Goal: Task Accomplishment & Management: Complete application form

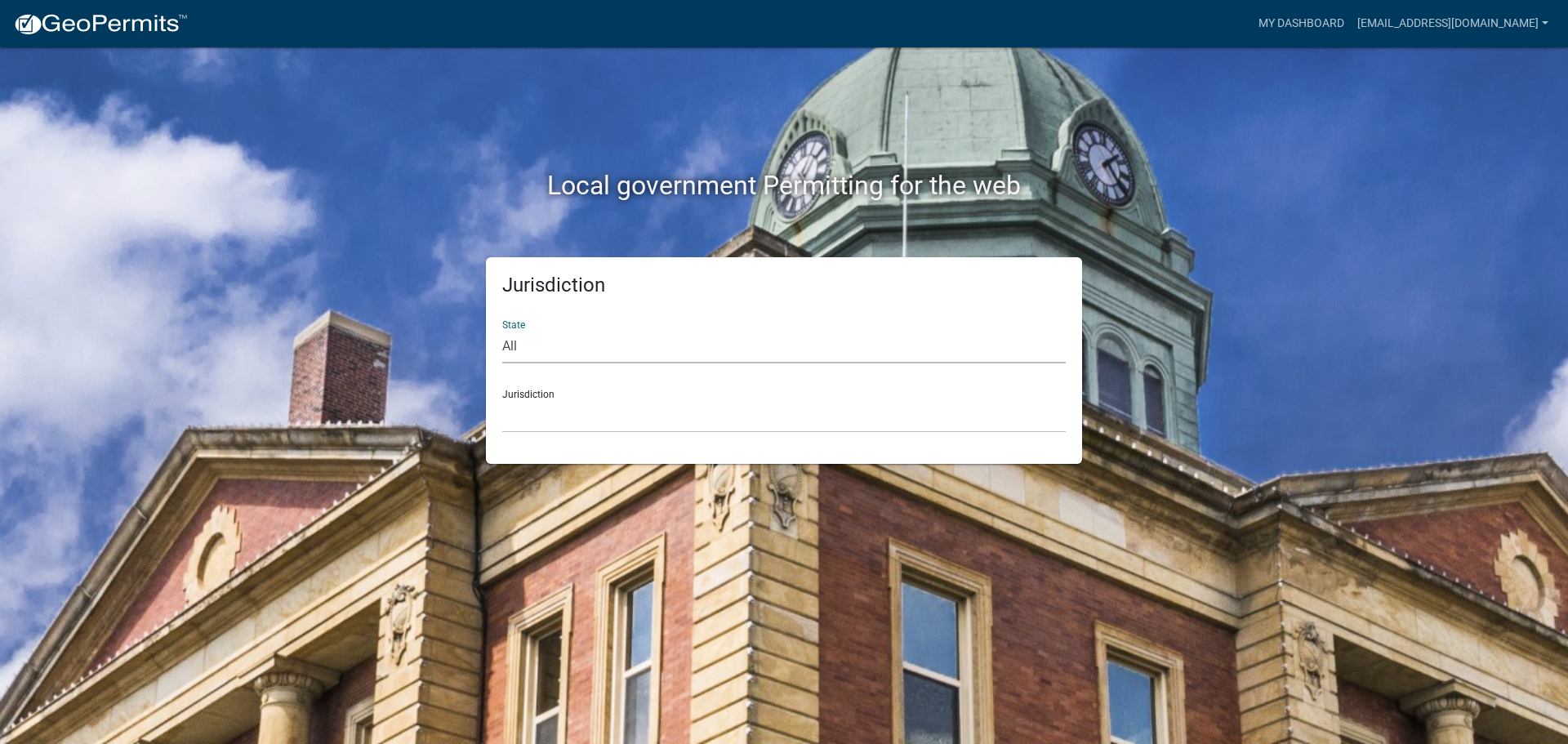
drag, startPoint x: 607, startPoint y: 345, endPoint x: 610, endPoint y: 359, distance: 14.3
click at [609, 346] on select "All [US_STATE] [US_STATE] [US_STATE] [US_STATE] [US_STATE] [US_STATE] [US_STATE…" at bounding box center [784, 346] width 563 height 33
select select "[US_STATE]"
click at [503, 329] on select "All [US_STATE] [US_STATE] [US_STATE] [US_STATE] [US_STATE] [US_STATE] [US_STATE…" at bounding box center [784, 346] width 563 height 33
click at [511, 414] on select "City of [GEOGRAPHIC_DATA], [US_STATE] City of [GEOGRAPHIC_DATA], [US_STATE] Cit…" at bounding box center [784, 416] width 563 height 33
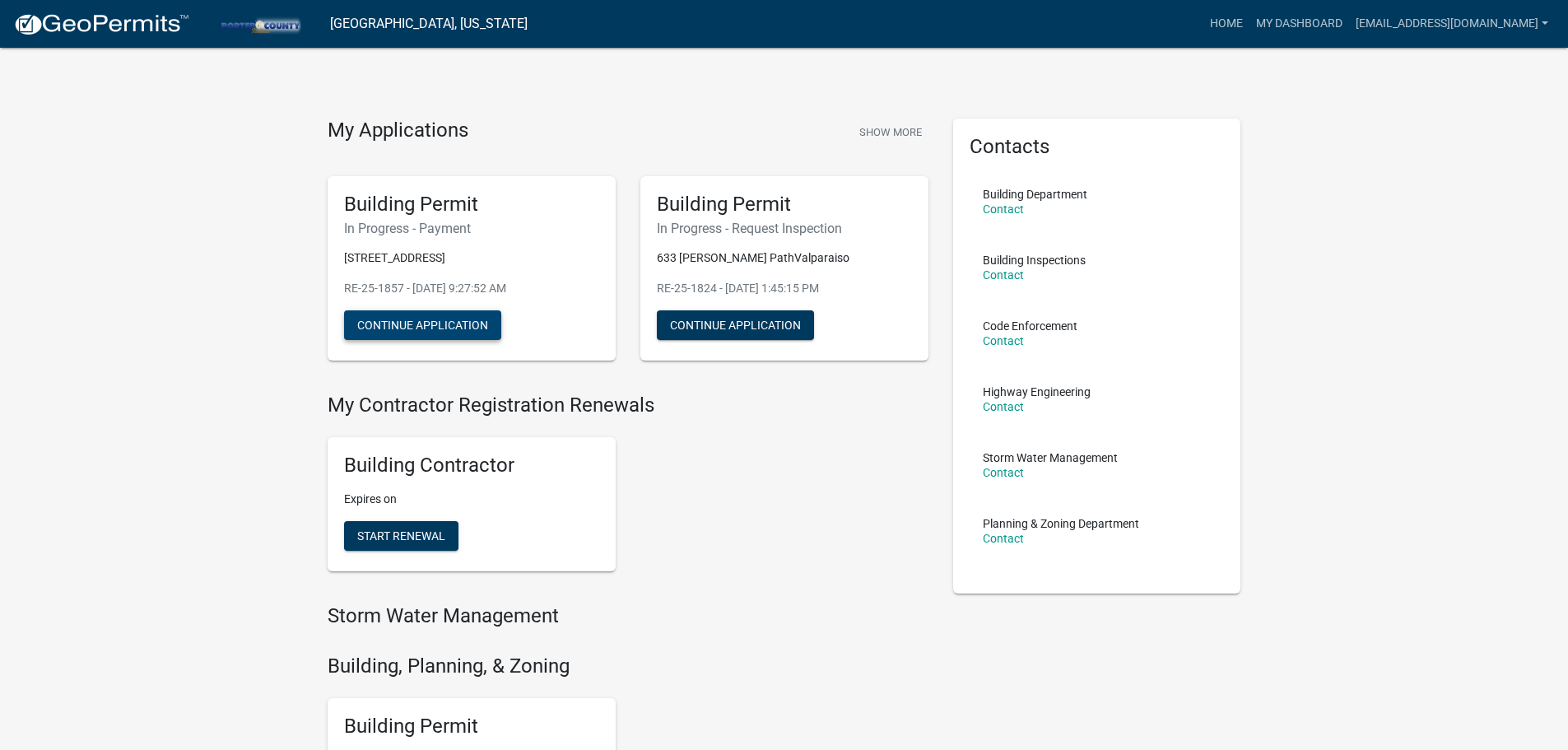
click at [436, 322] on button "Continue Application" at bounding box center [422, 325] width 157 height 30
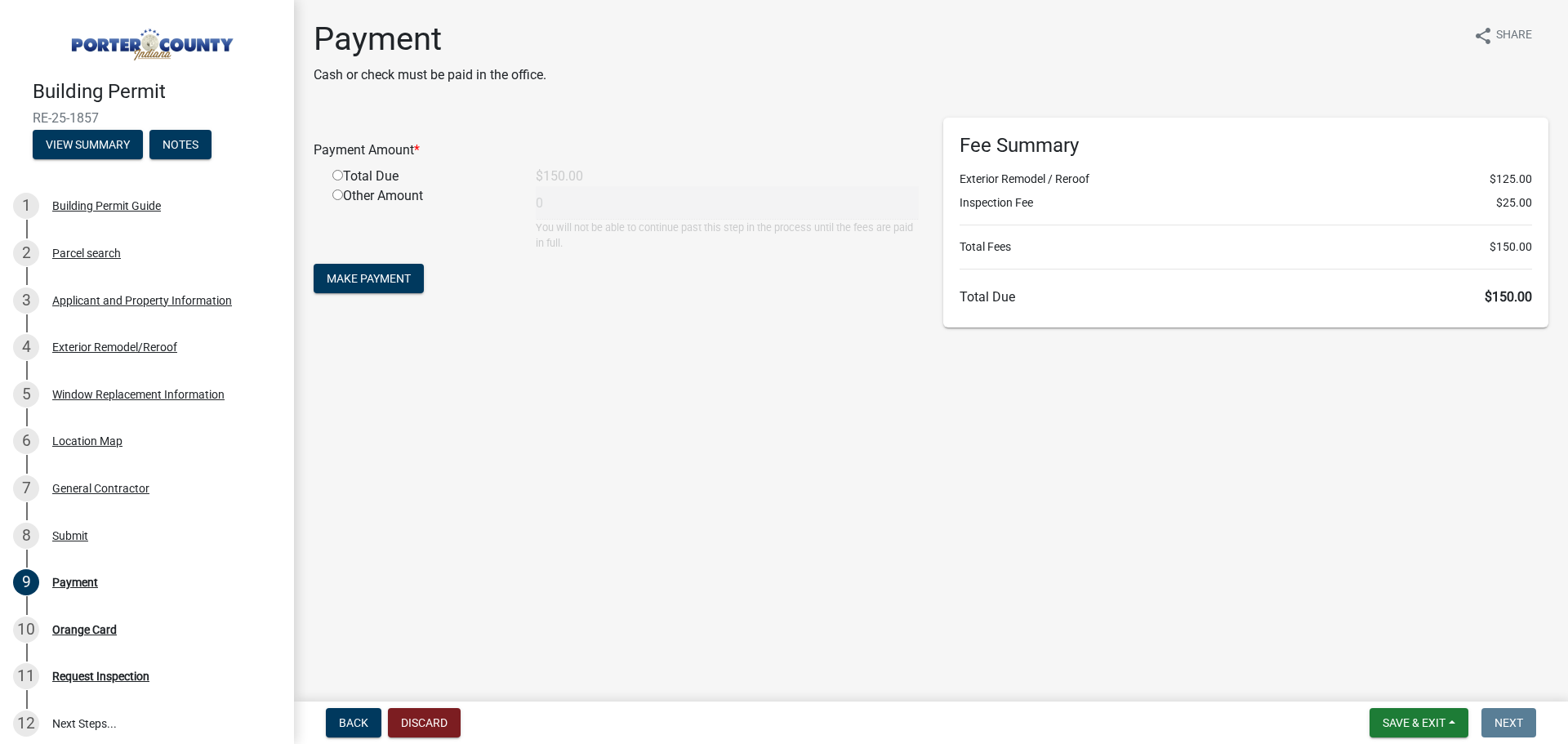
click at [334, 173] on input "radio" at bounding box center [337, 175] width 11 height 11
radio input "true"
type input "150"
click at [359, 275] on span "Make Payment" at bounding box center [369, 278] width 84 height 13
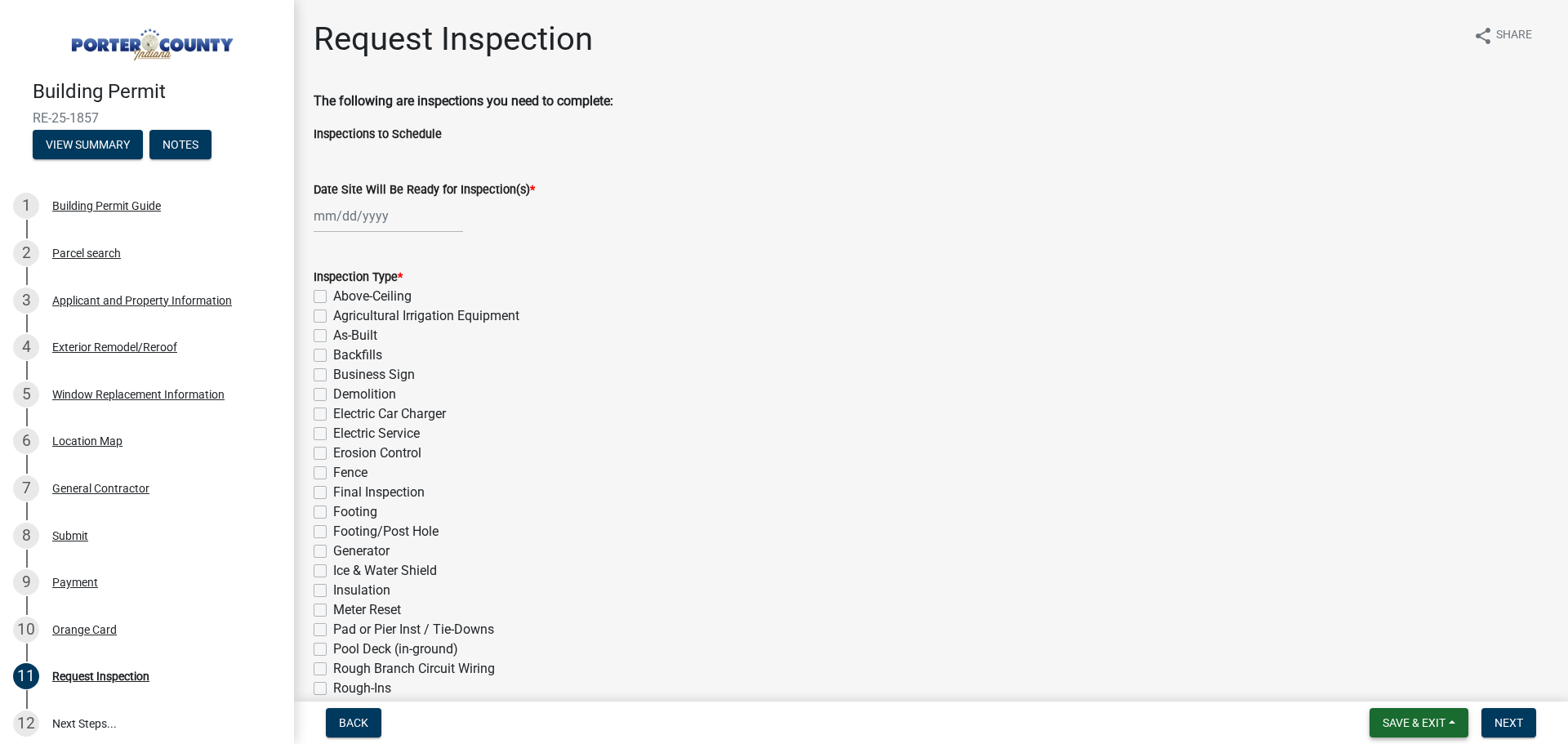
click at [1401, 714] on button "Save & Exit" at bounding box center [1418, 722] width 99 height 29
click at [1404, 694] on button "Save & Exit" at bounding box center [1404, 680] width 131 height 39
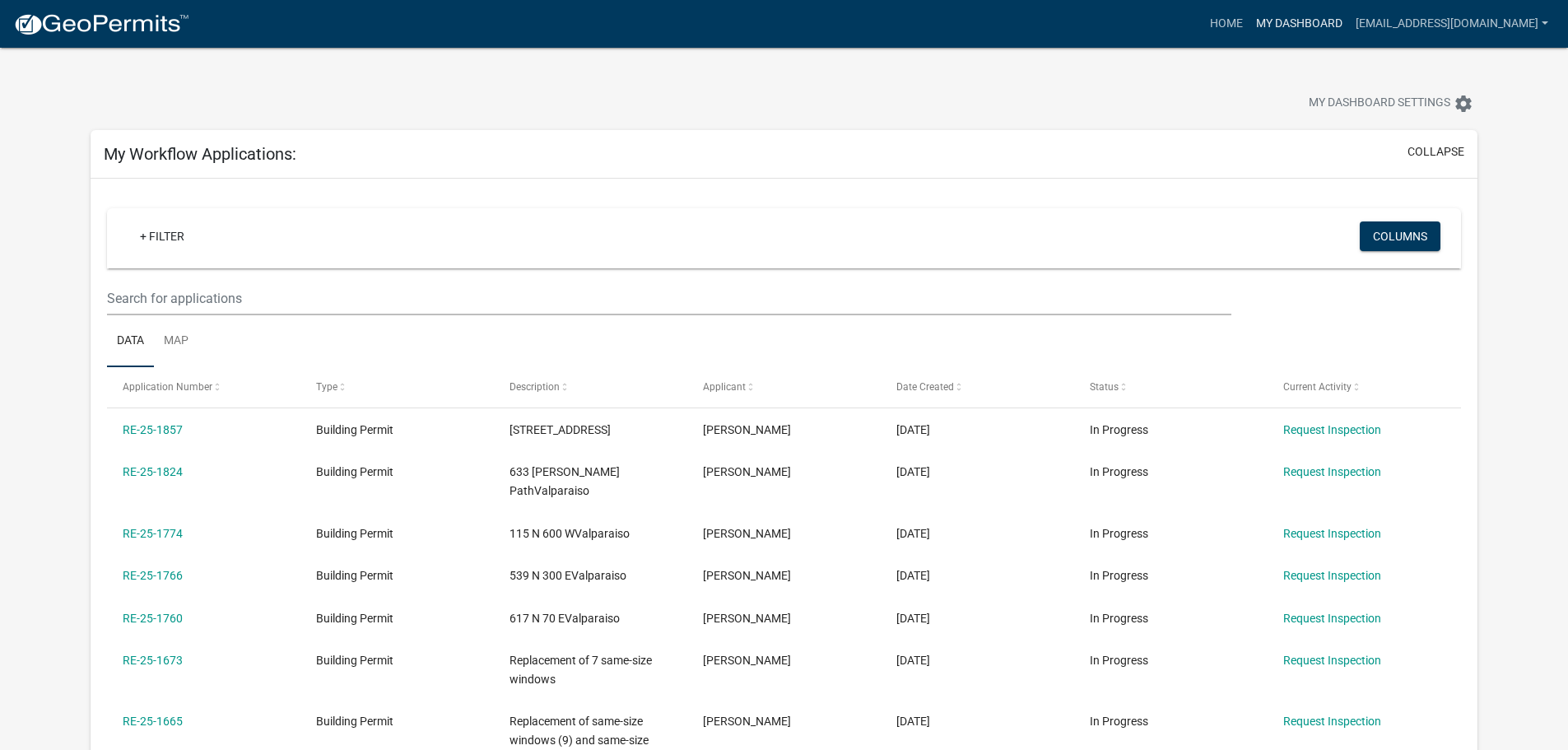
click at [1250, 23] on link "My Dashboard" at bounding box center [1299, 24] width 100 height 32
click at [1203, 19] on link "Home" at bounding box center [1226, 24] width 46 height 32
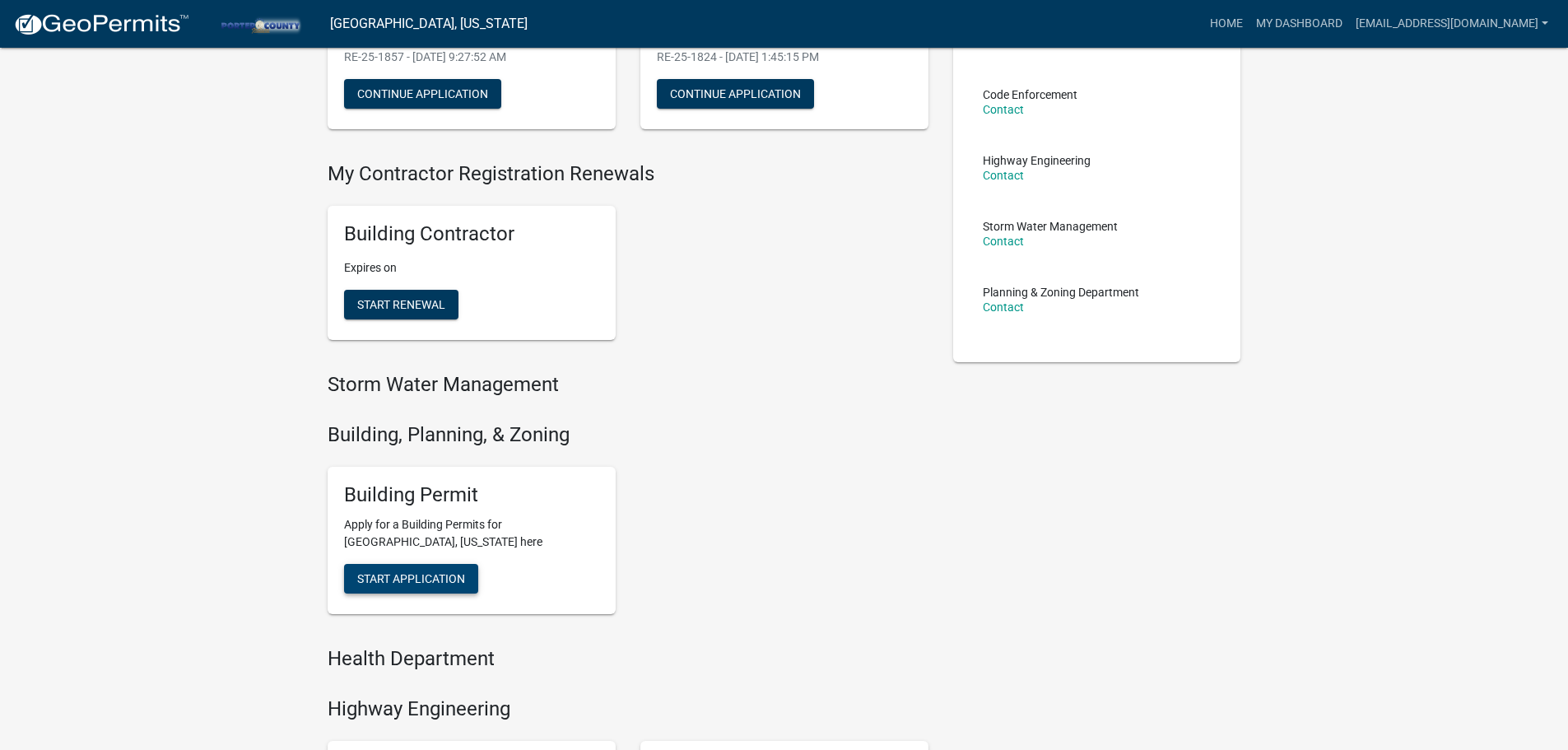
scroll to position [247, 0]
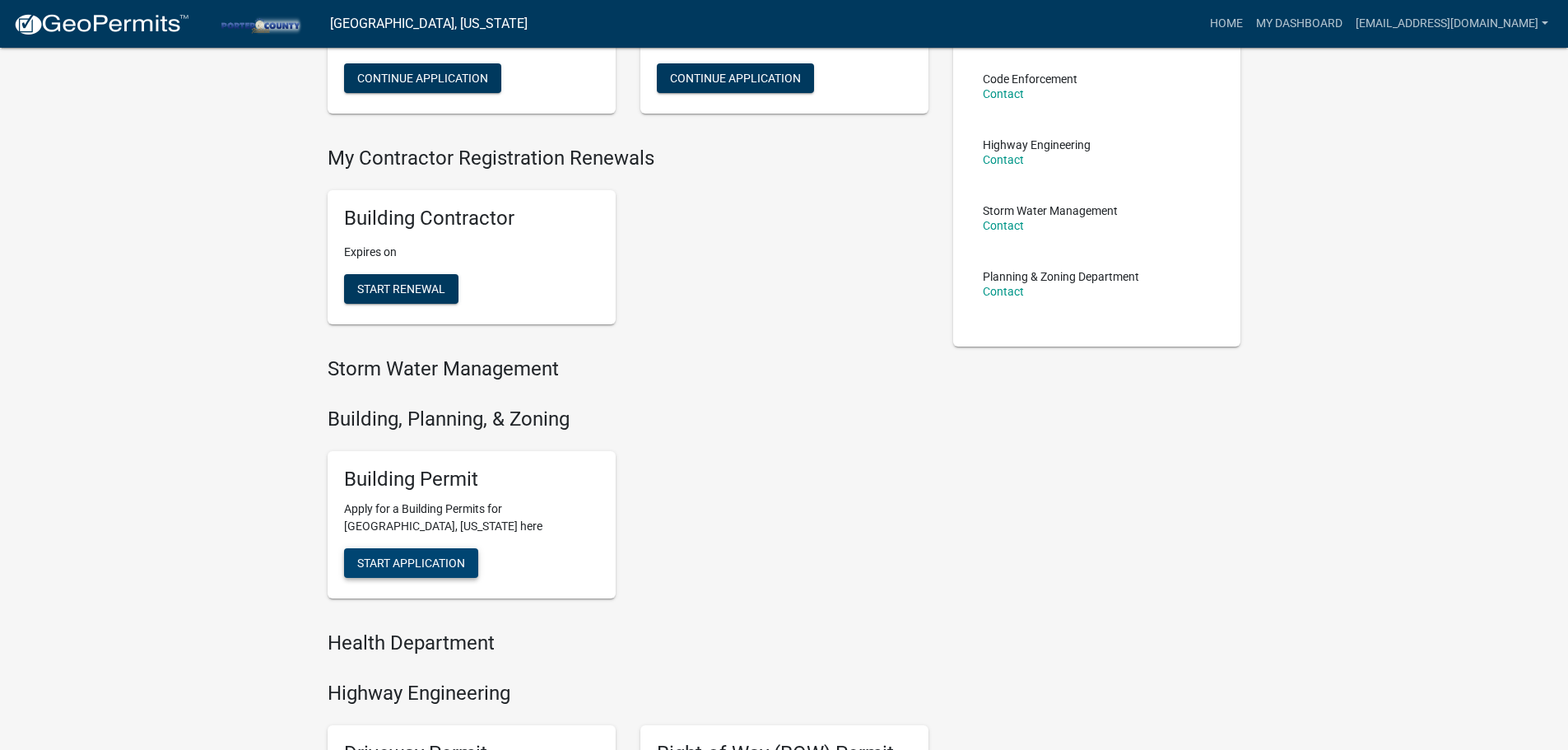
click at [443, 558] on span "Start Application" at bounding box center [410, 563] width 107 height 13
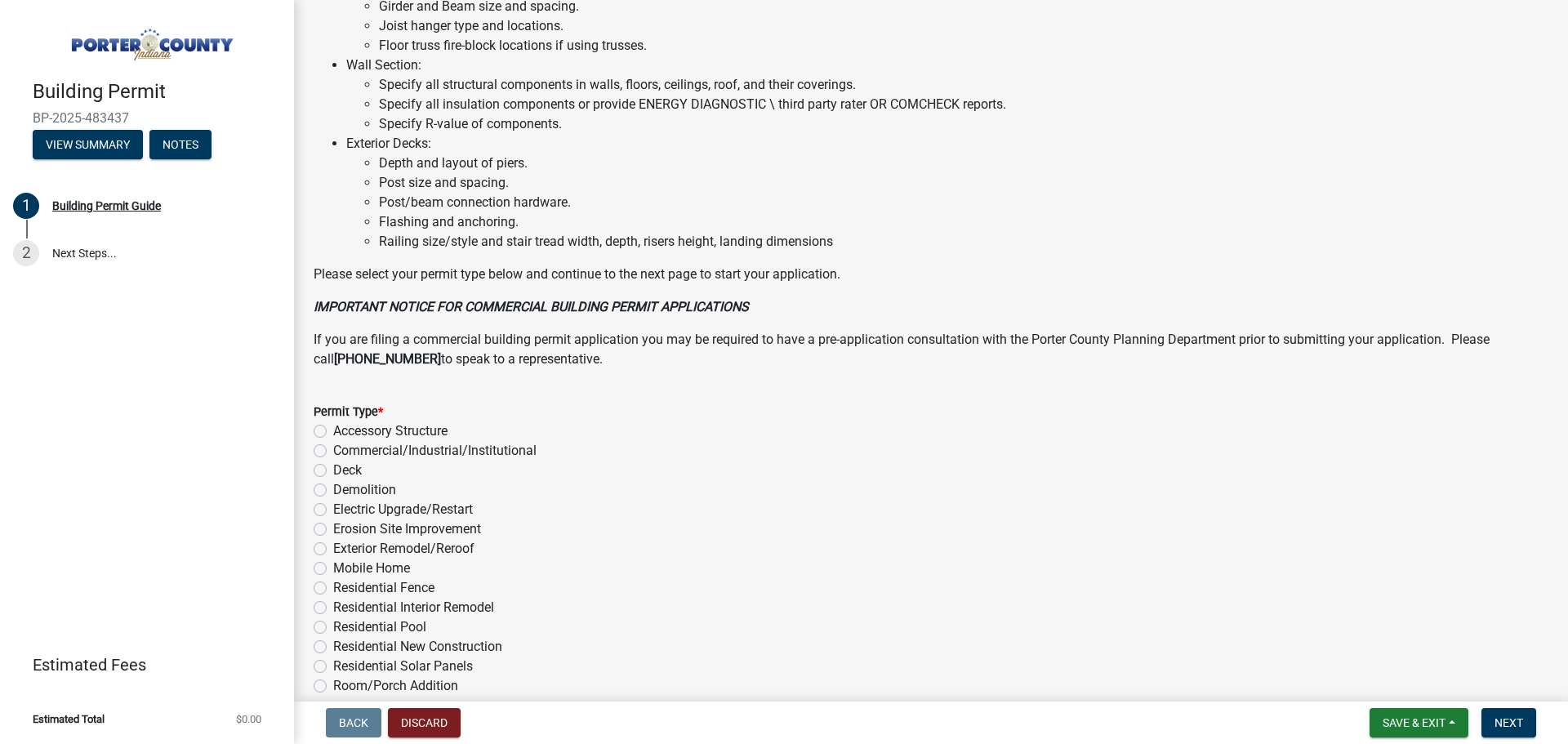
scroll to position [1103, 0]
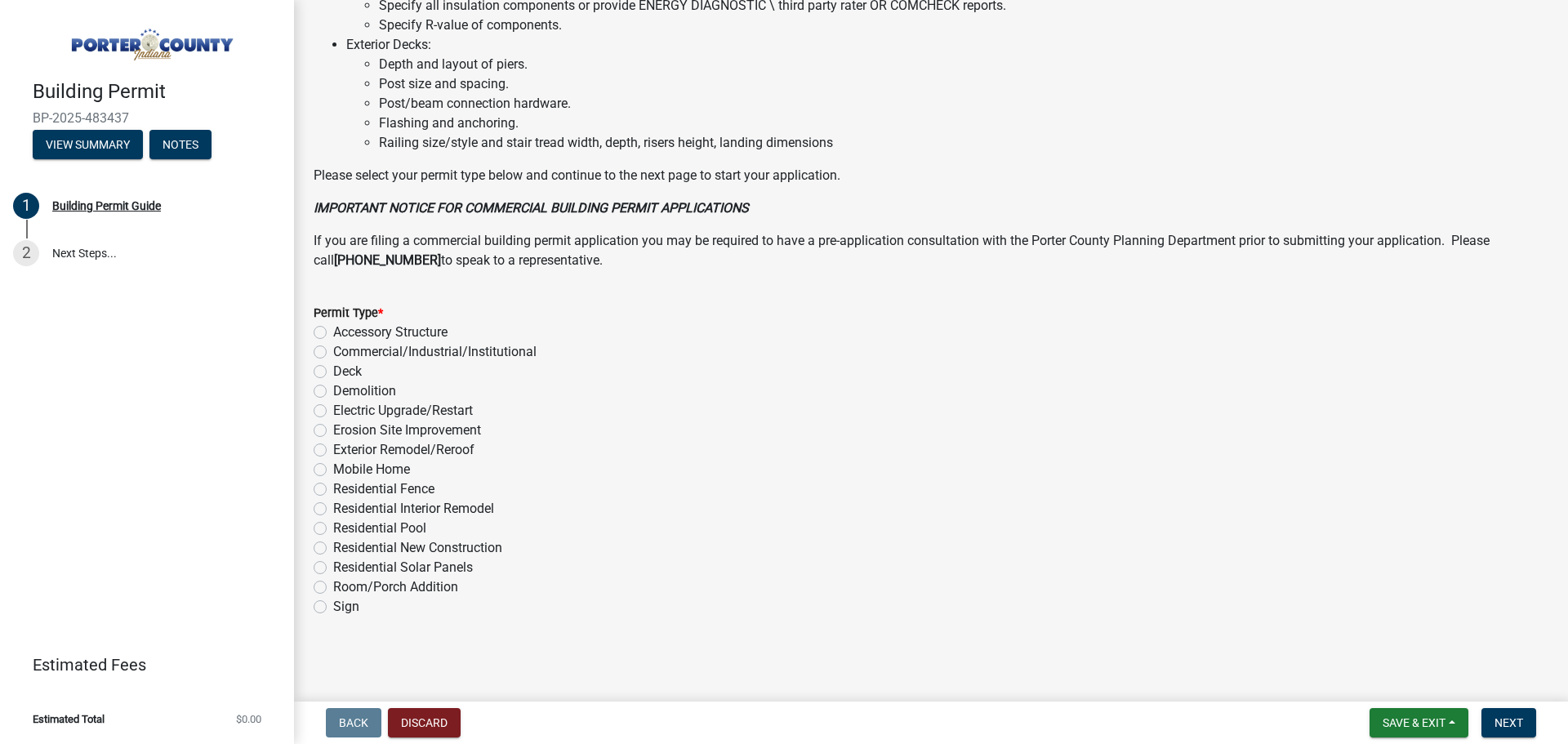
click at [330, 454] on div "Exterior Remodel/Reroof" at bounding box center [931, 450] width 1235 height 20
click at [334, 453] on label "Exterior Remodel/Reroof" at bounding box center [404, 450] width 141 height 20
click at [334, 451] on input "Exterior Remodel/Reroof" at bounding box center [338, 445] width 11 height 11
radio input "true"
click at [1500, 719] on span "Next" at bounding box center [1508, 722] width 28 height 13
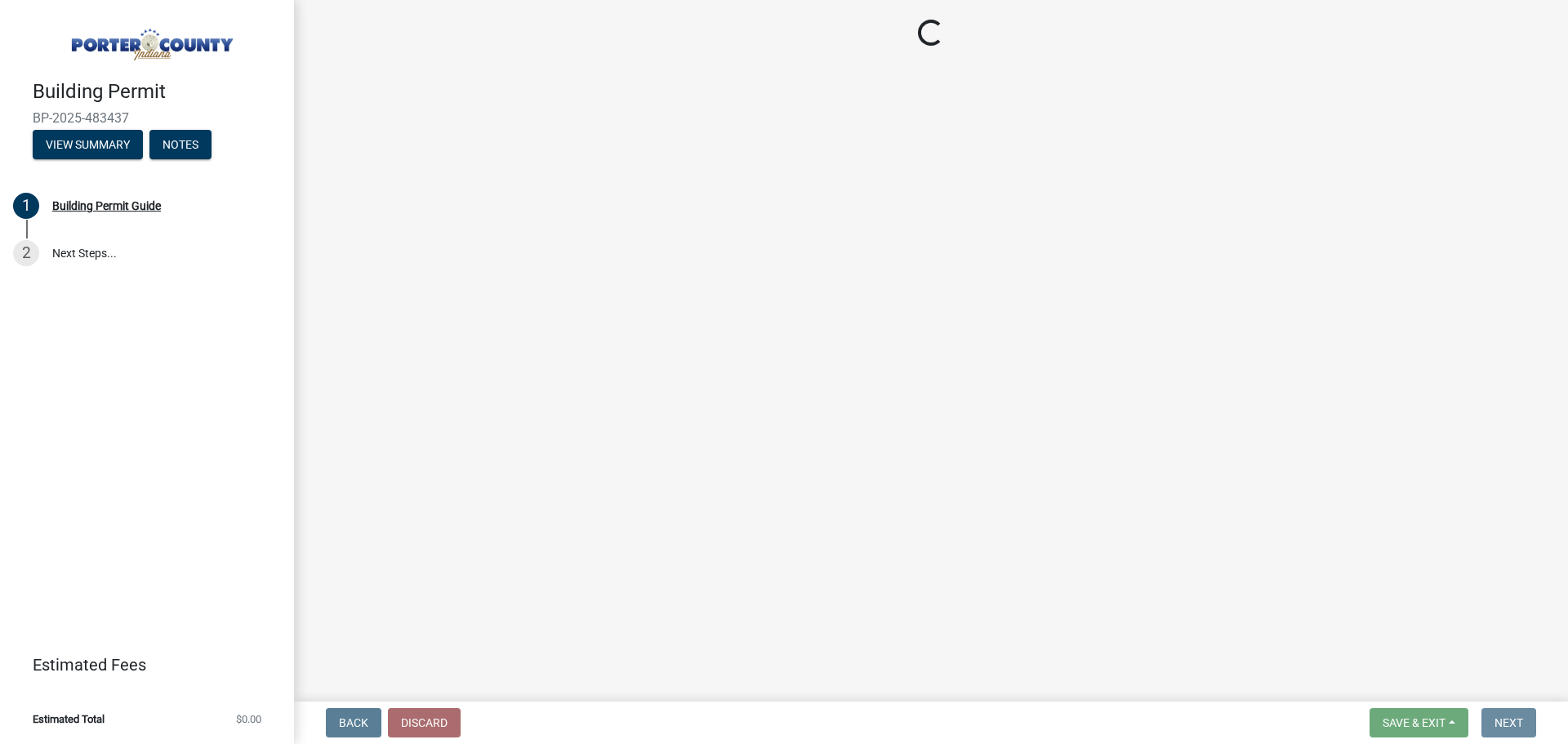
scroll to position [0, 0]
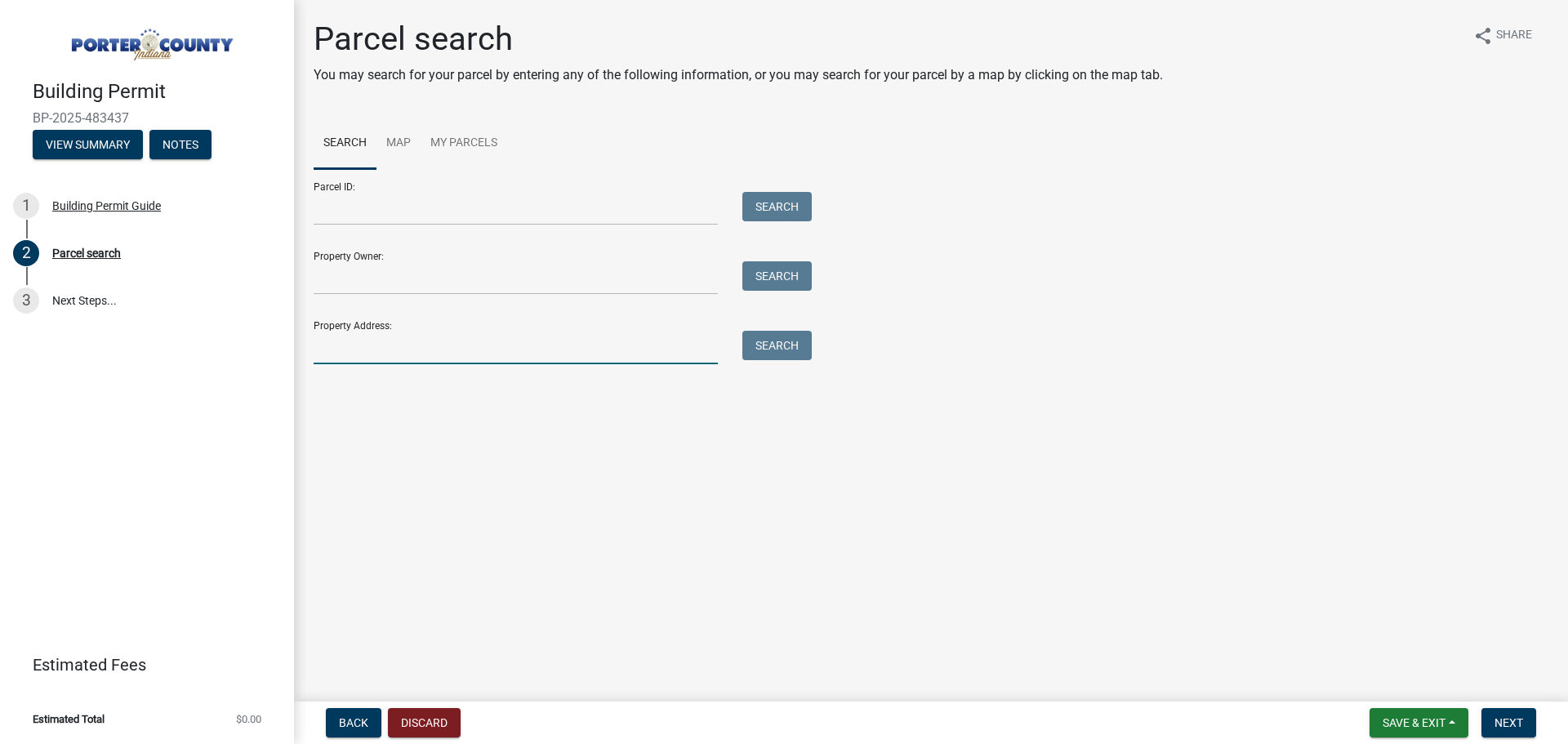
click at [459, 349] on input "Property Address:" at bounding box center [515, 347] width 404 height 33
type input "4801 Goodrich Rd"
click at [780, 341] on button "Search" at bounding box center [777, 345] width 69 height 29
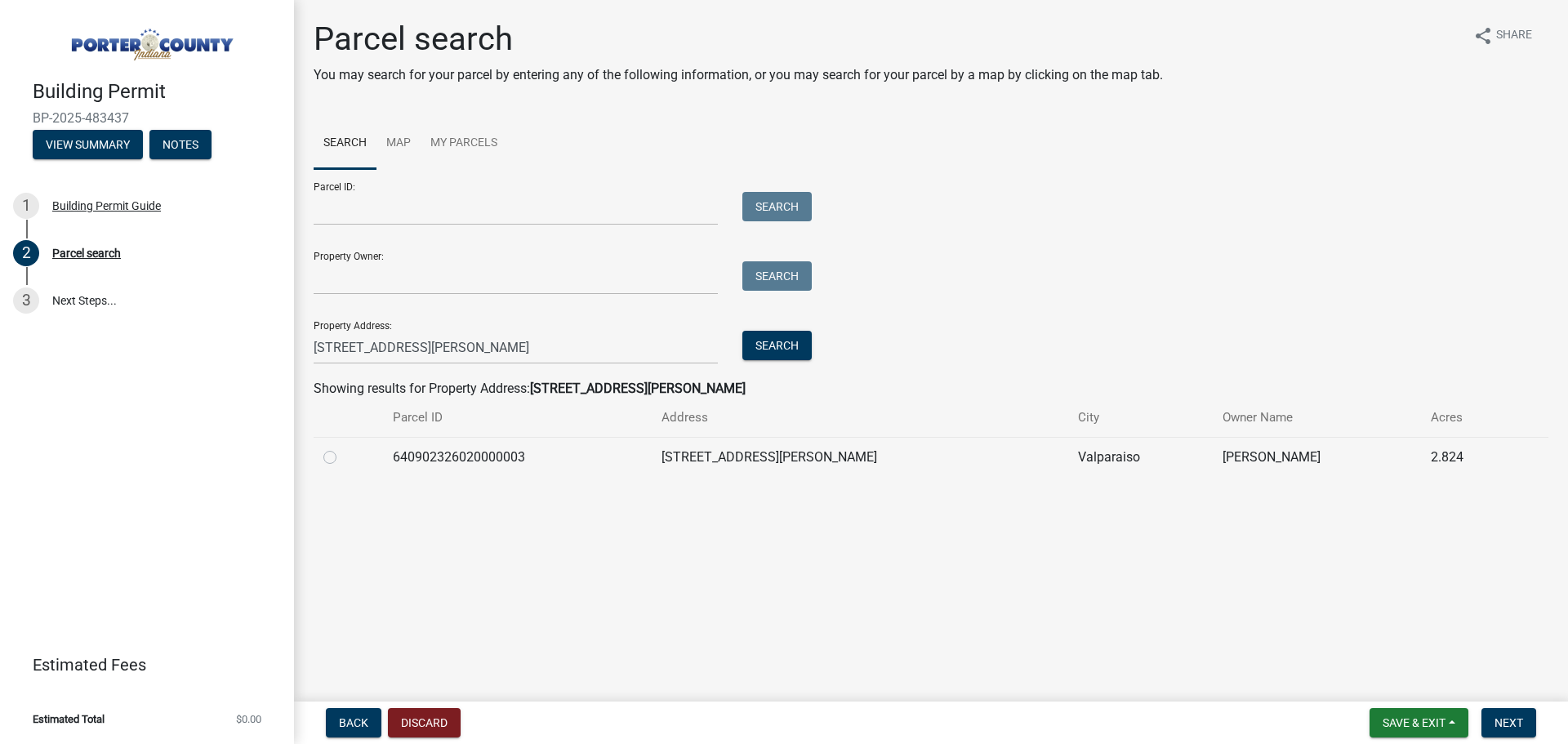
click at [343, 448] on label at bounding box center [343, 448] width 0 height 0
click at [343, 458] on input "radio" at bounding box center [348, 453] width 11 height 11
radio input "true"
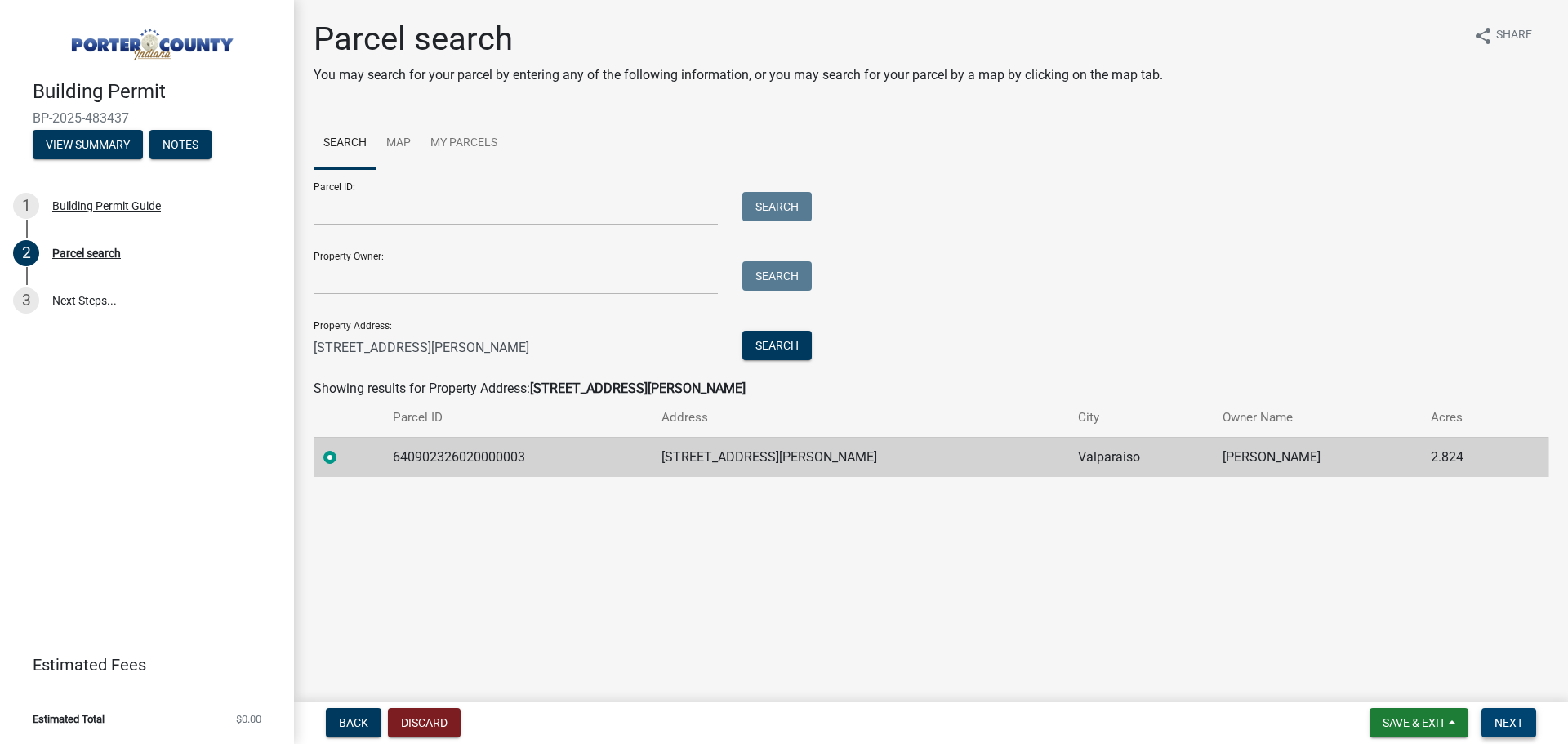
click at [1518, 721] on span "Next" at bounding box center [1508, 722] width 28 height 13
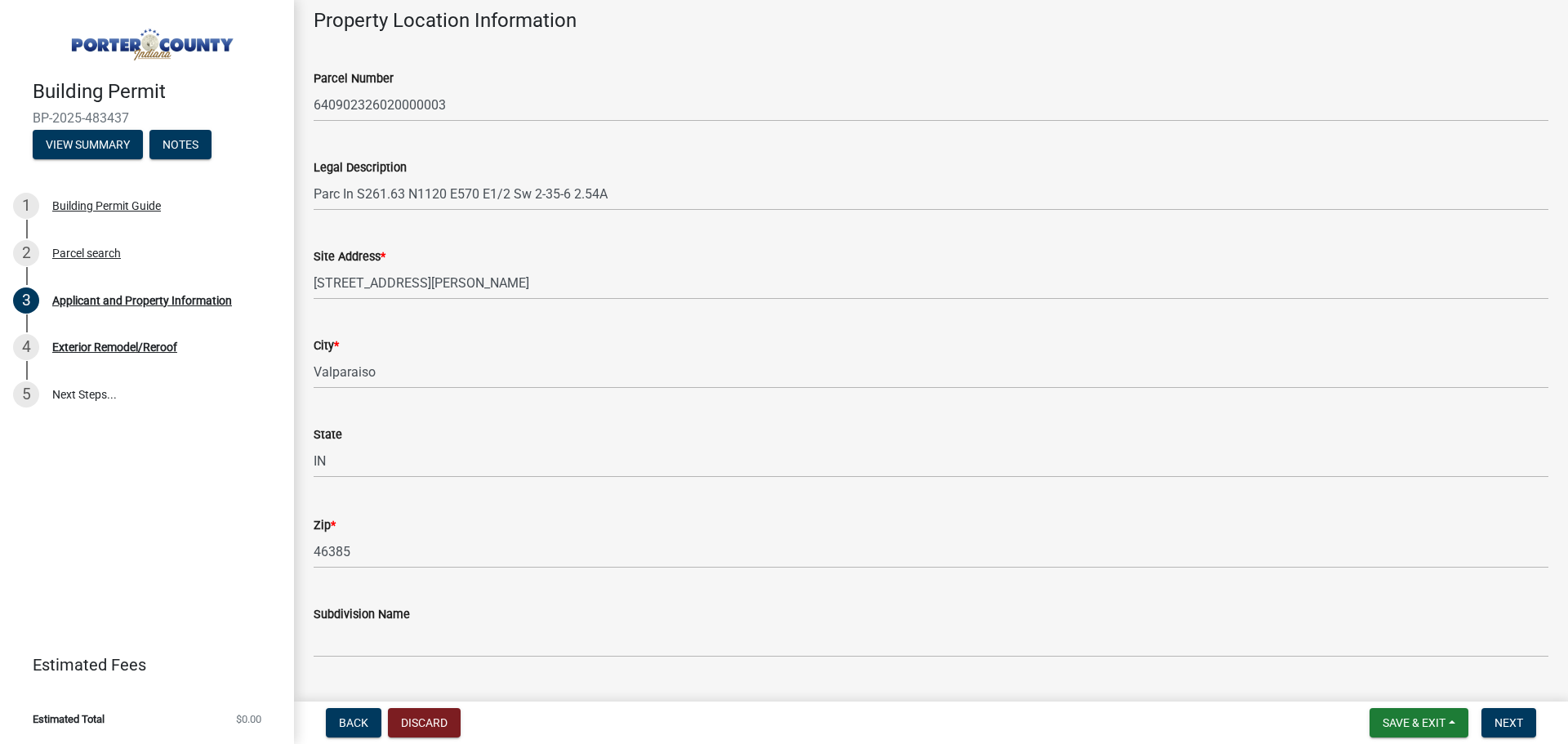
scroll to position [409, 0]
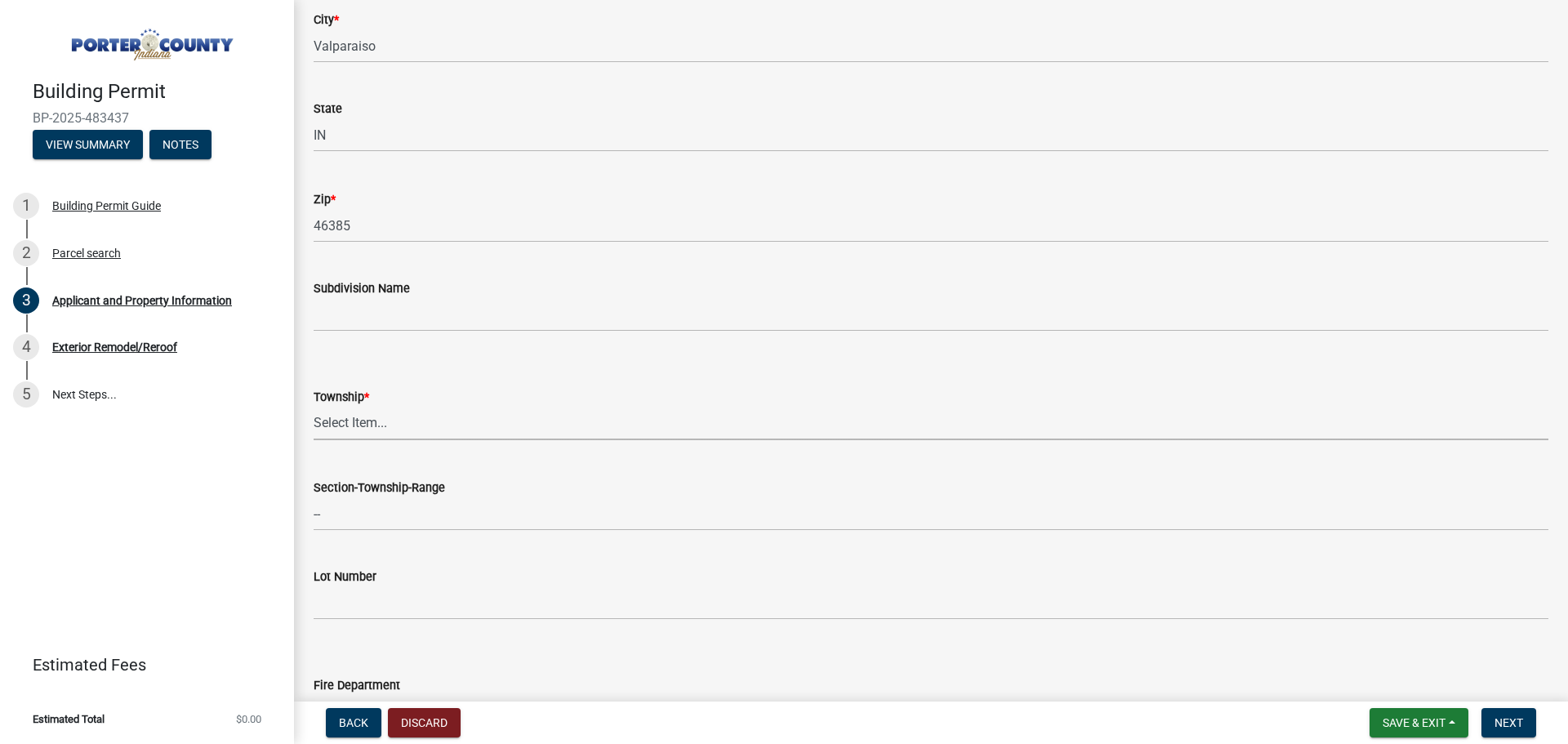
click at [468, 417] on select "Select Item... Boone Center Jackson Liberty Morgan Pine Pleasant Portage Porter…" at bounding box center [931, 423] width 1235 height 33
click at [314, 407] on select "Select Item... Boone Center Jackson Liberty Morgan Pine Pleasant Portage Porter…" at bounding box center [931, 423] width 1235 height 33
select select "6f5aa9ae-62ac-41bd-979a-9c71eae504cc"
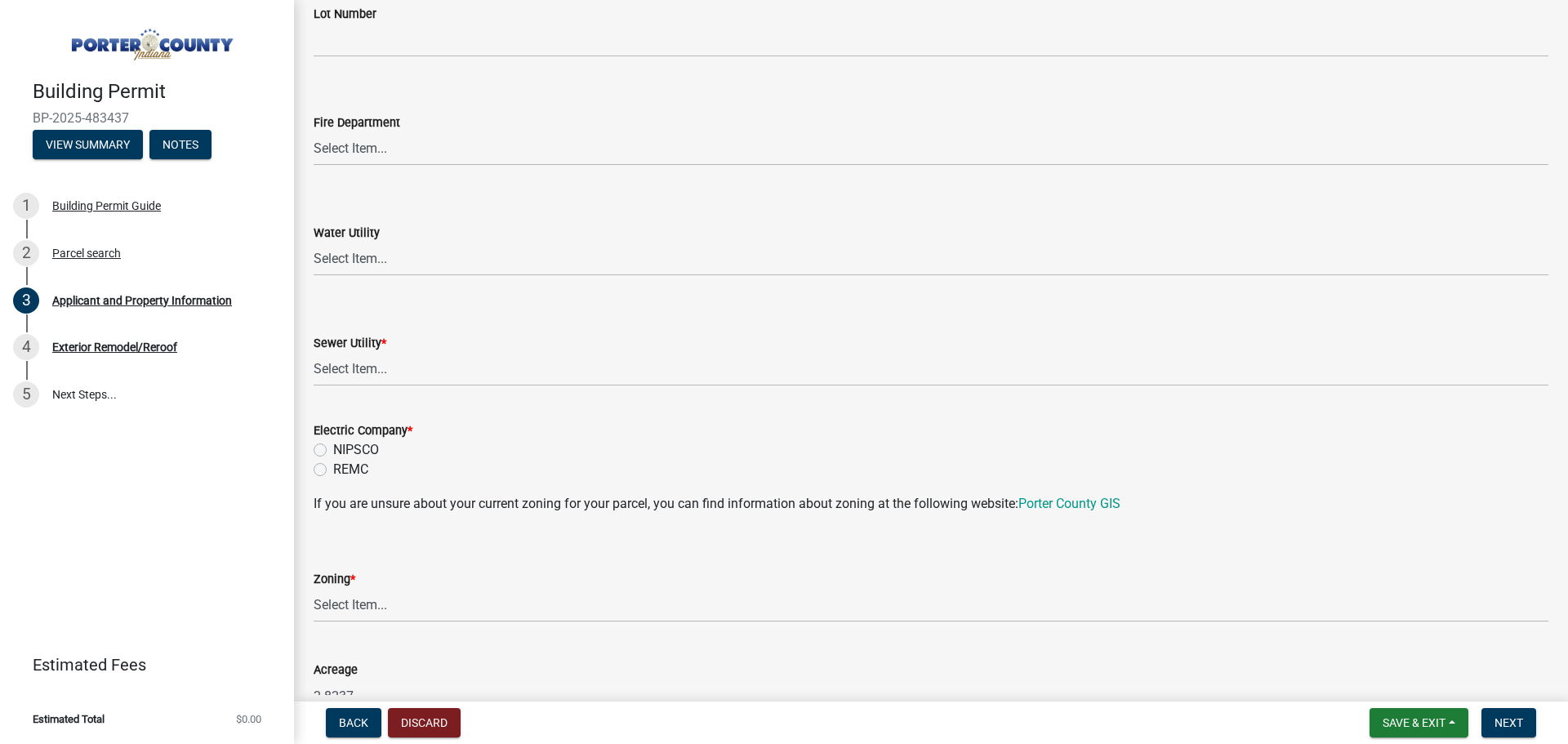
scroll to position [980, 0]
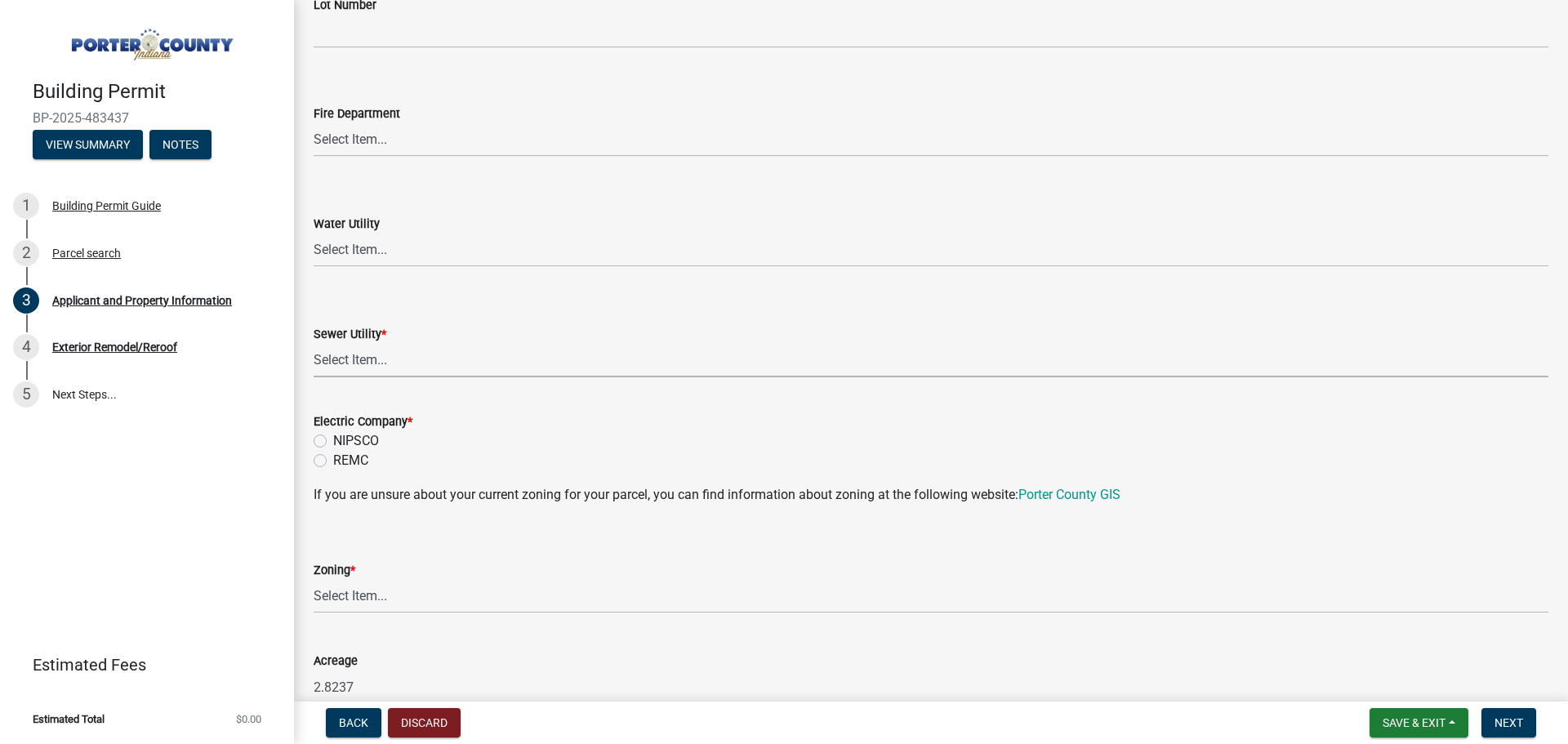
click at [387, 344] on select "Select Item... Aqua Indiana Inc Damon Run Falling Waters Lake Eliza - LEACD Nat…" at bounding box center [931, 361] width 1235 height 33
click at [314, 344] on select "Select Item... Aqua Indiana Inc Damon Run Falling Waters Lake Eliza - LEACD Nat…" at bounding box center [931, 361] width 1235 height 33
select select "ad46db9b-b68a-4590-8d08-f4fb10f3ead6"
click at [373, 421] on label "Electric Company *" at bounding box center [363, 422] width 99 height 12
click at [334, 443] on label "NIPSCO" at bounding box center [356, 441] width 46 height 20
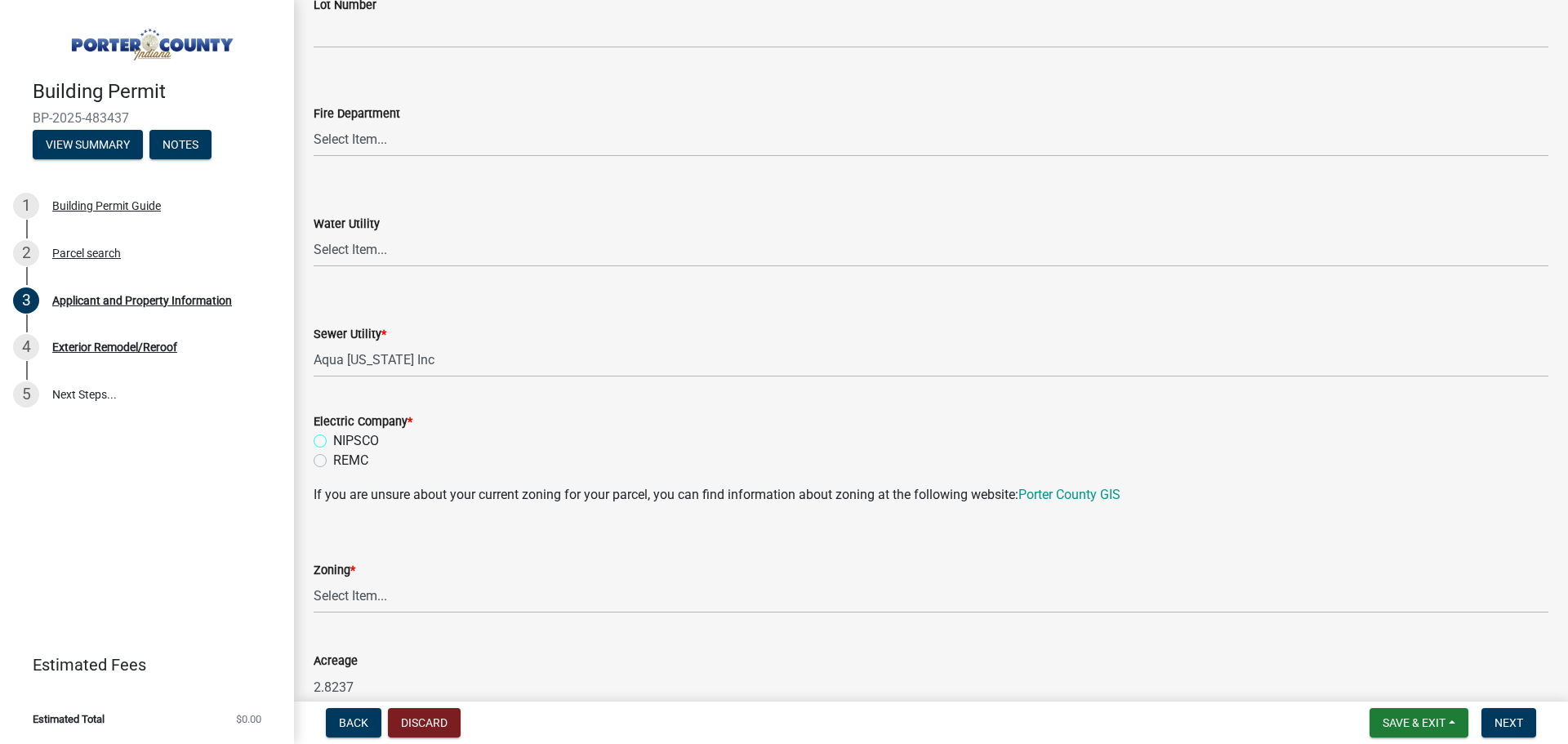
click at [334, 442] on input "NIPSCO" at bounding box center [338, 436] width 11 height 11
radio input "true"
click at [361, 587] on select "Select Item... A1 A2 CH CM CN I1 I2 I3 IN MP OT P1 P2 PUD R1 R2 R3 R4 RL RR" at bounding box center [931, 596] width 1235 height 33
click at [314, 580] on select "Select Item... A1 A2 CH CM CN I1 I2 I3 IN MP OT P1 P2 PUD R1 R2 R3 R4 RL RR" at bounding box center [931, 596] width 1235 height 33
click at [353, 591] on select "Select Item... A1 A2 CH CM CN I1 I2 I3 IN MP OT P1 P2 PUD R1 R2 R3 R4 RL RR" at bounding box center [931, 596] width 1235 height 33
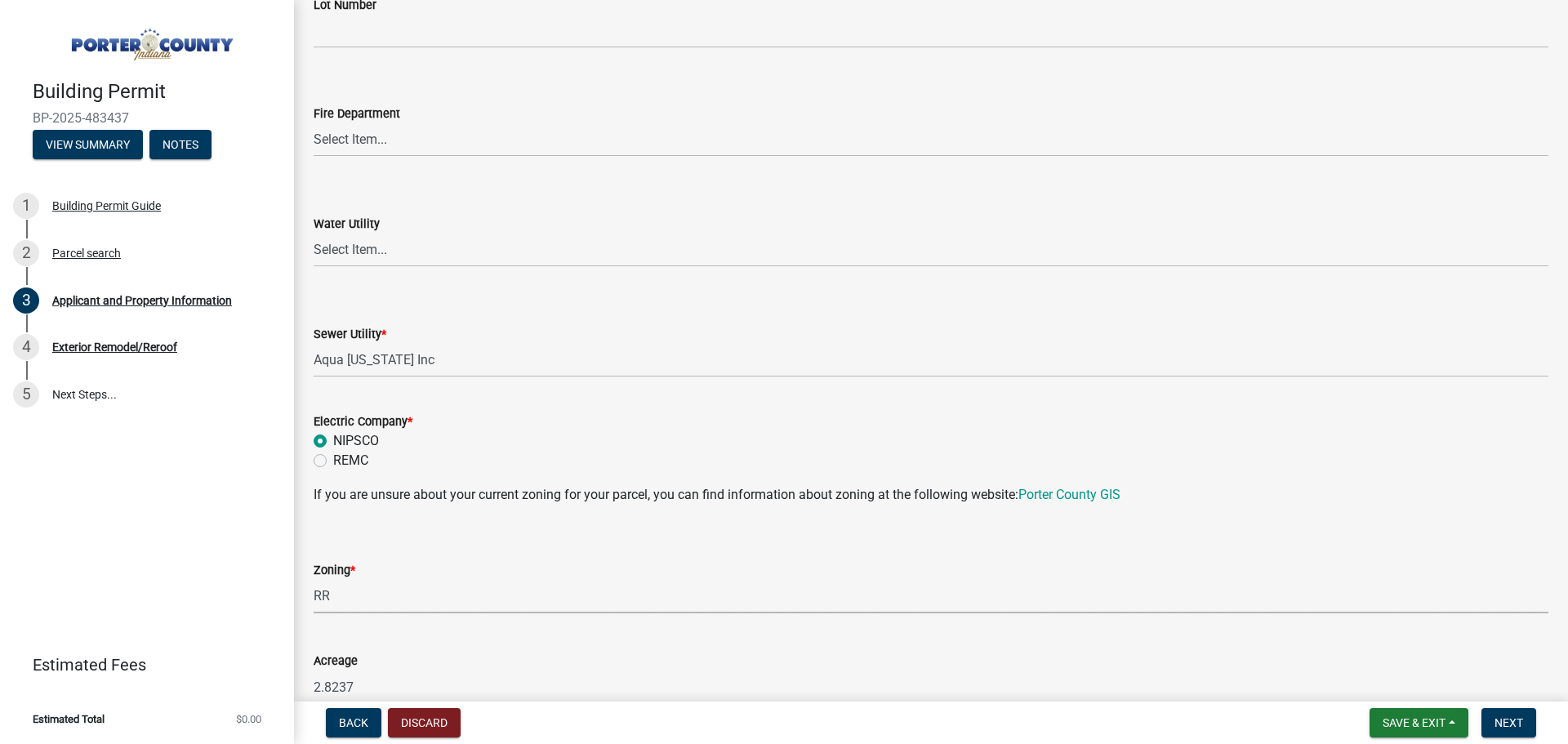
click at [314, 580] on select "Select Item... A1 A2 CH CM CN I1 I2 I3 IN MP OT P1 P2 PUD R1 R2 R3 R4 RL RR" at bounding box center [931, 596] width 1235 height 33
select select "92efe679-05f4-414a-9426-51627fba5de6"
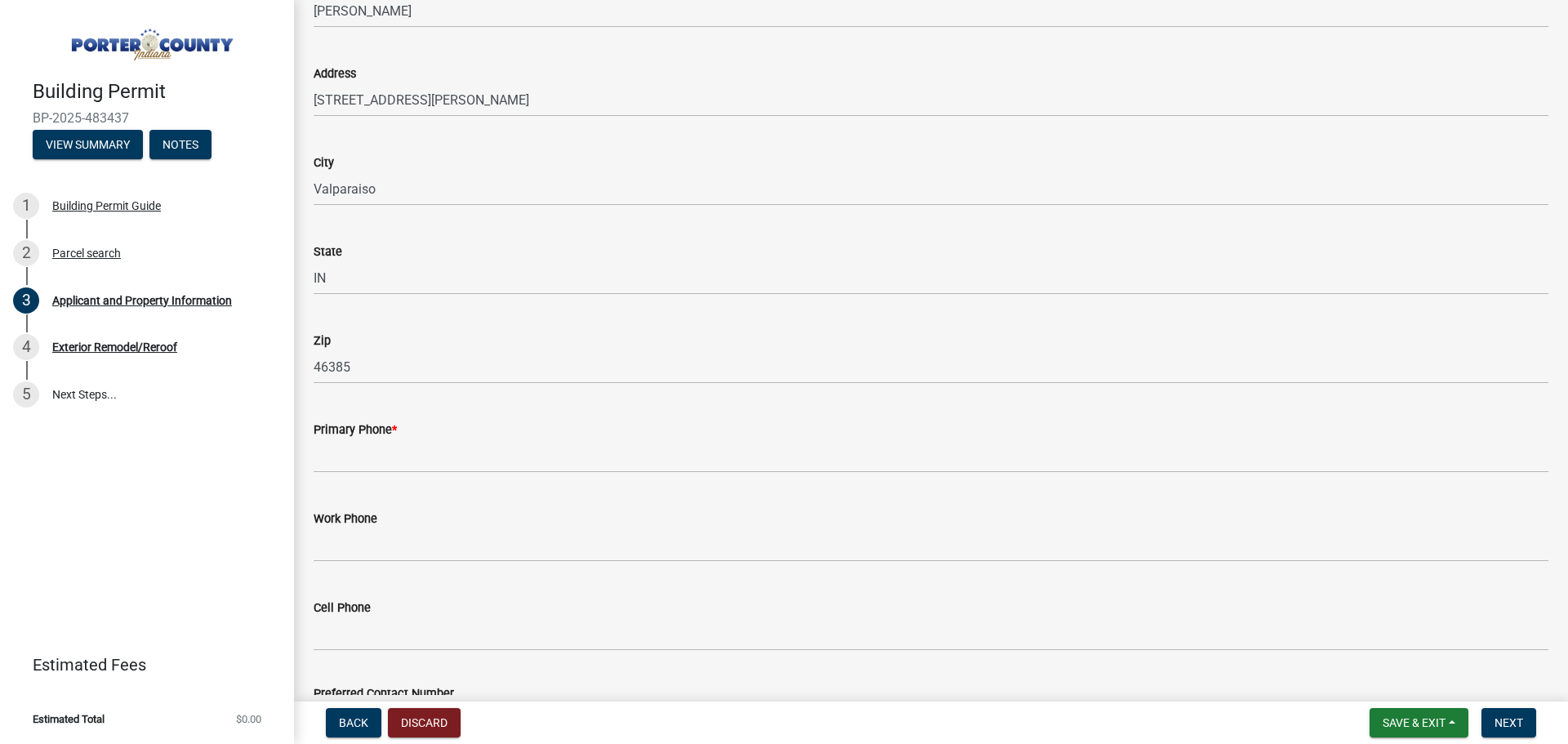
scroll to position [1878, 0]
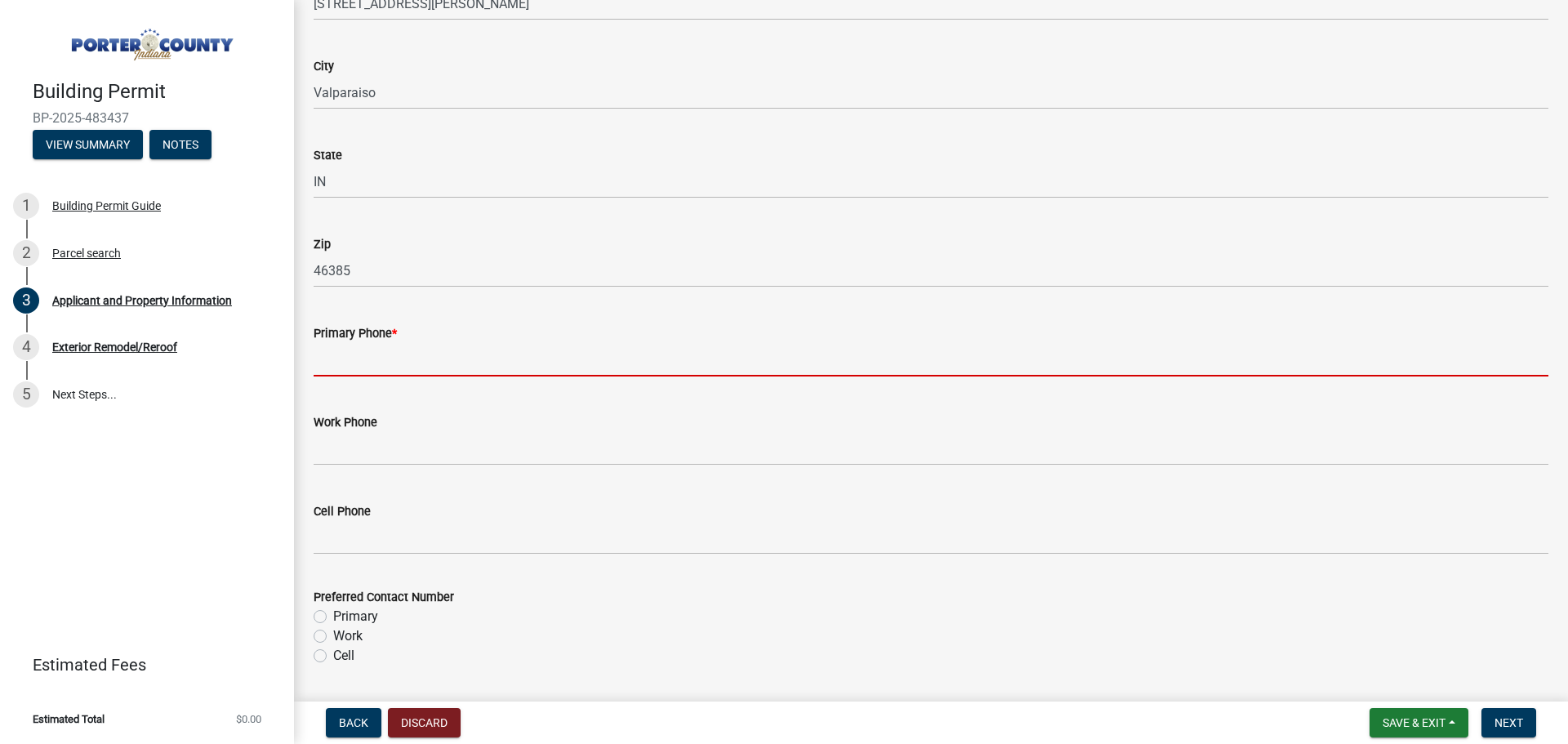
click at [598, 358] on input "Primary Phone *" at bounding box center [931, 360] width 1235 height 33
paste input "(219) 508-387"
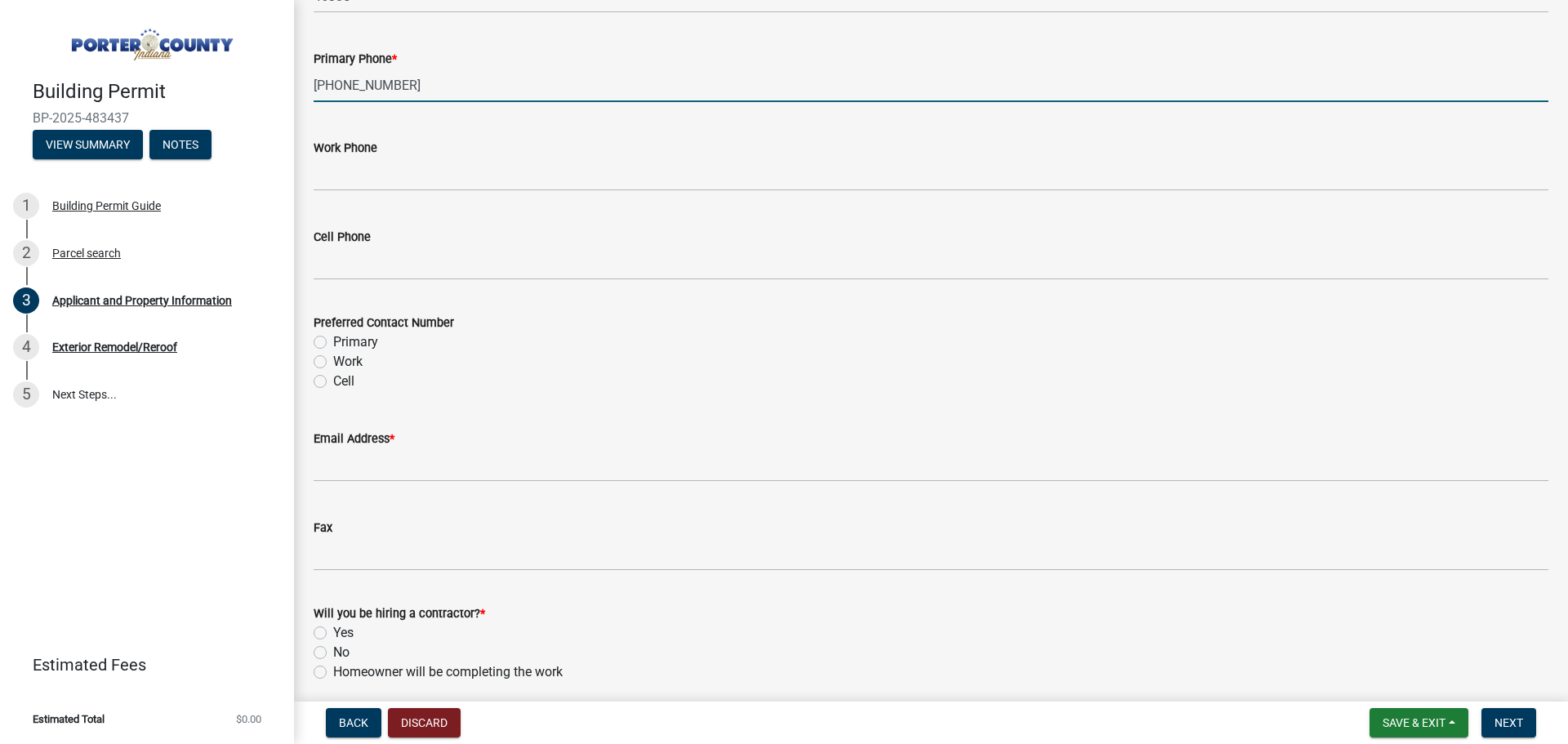
scroll to position [2205, 0]
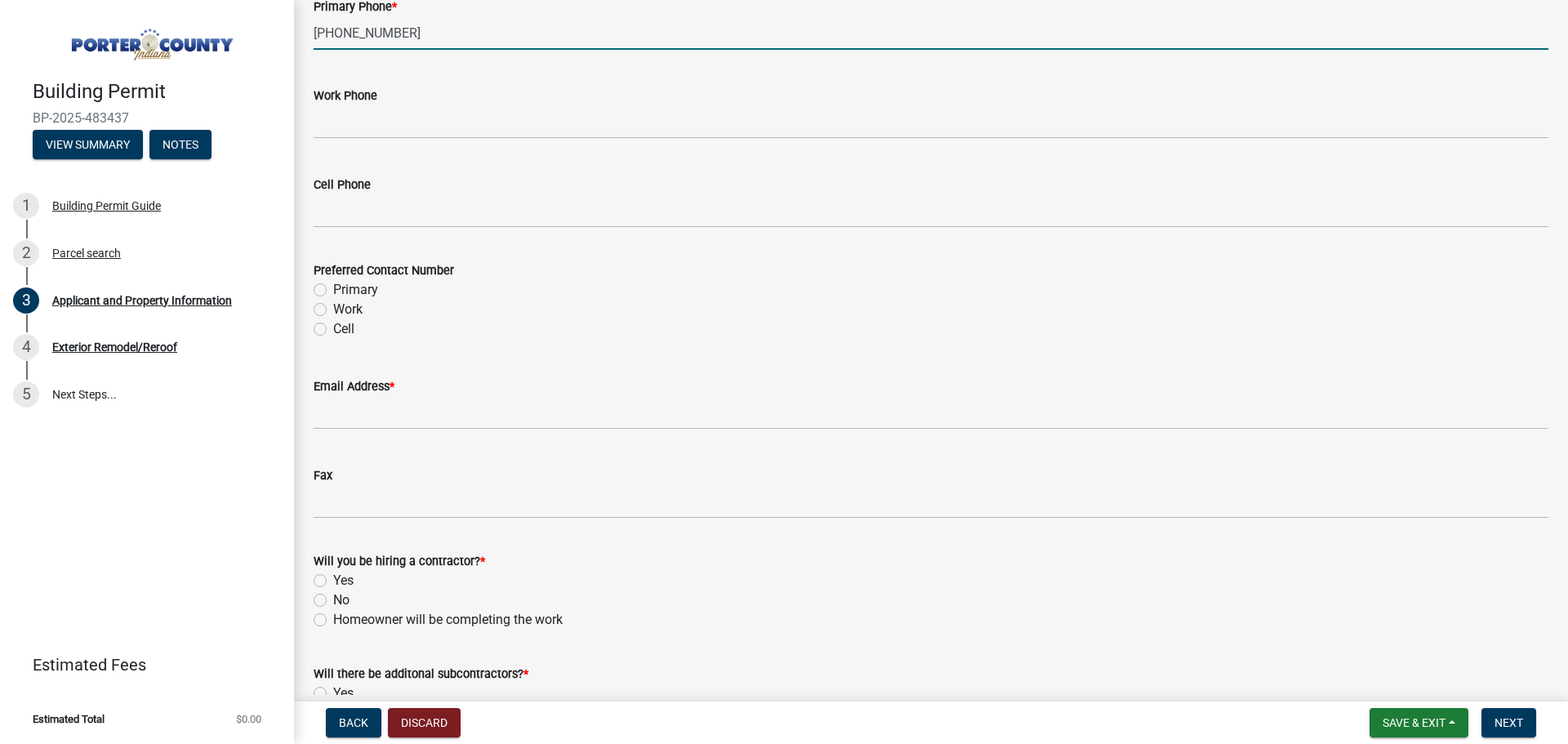
type input "(219) 508-3871"
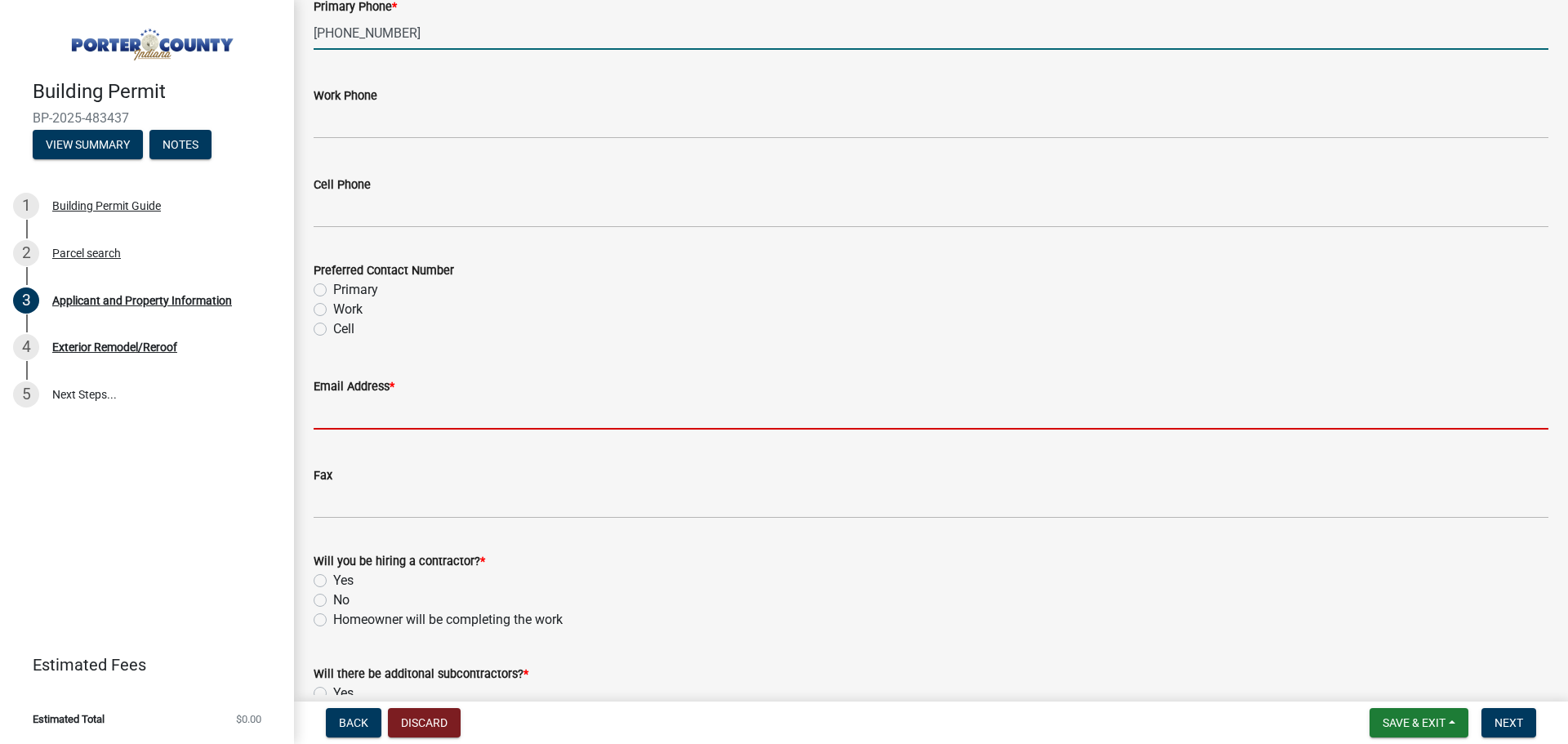
click at [382, 404] on input "Email Address *" at bounding box center [931, 413] width 1235 height 33
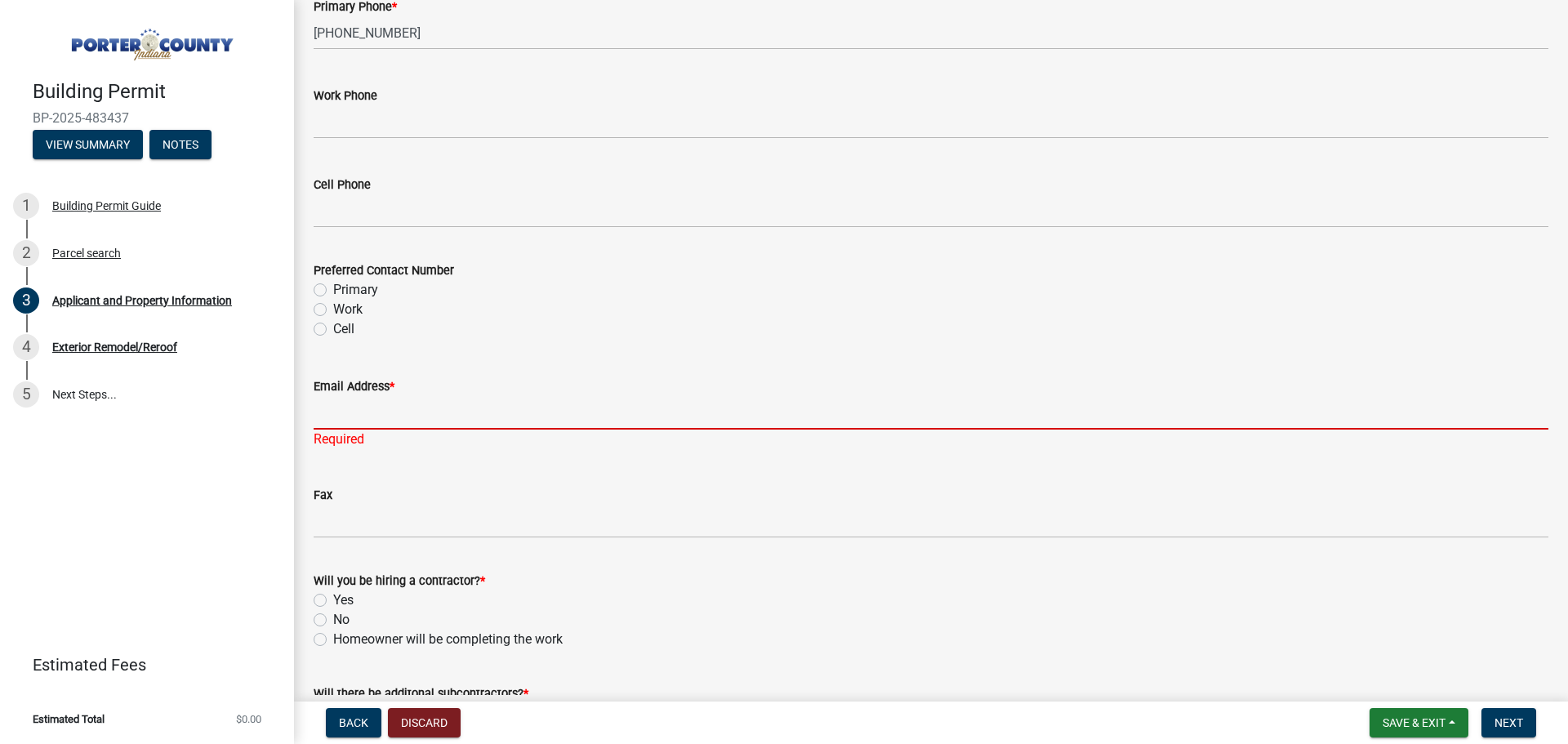
click at [413, 415] on input "Email Address *" at bounding box center [931, 413] width 1235 height 33
paste input "sbukur@gmail.com"
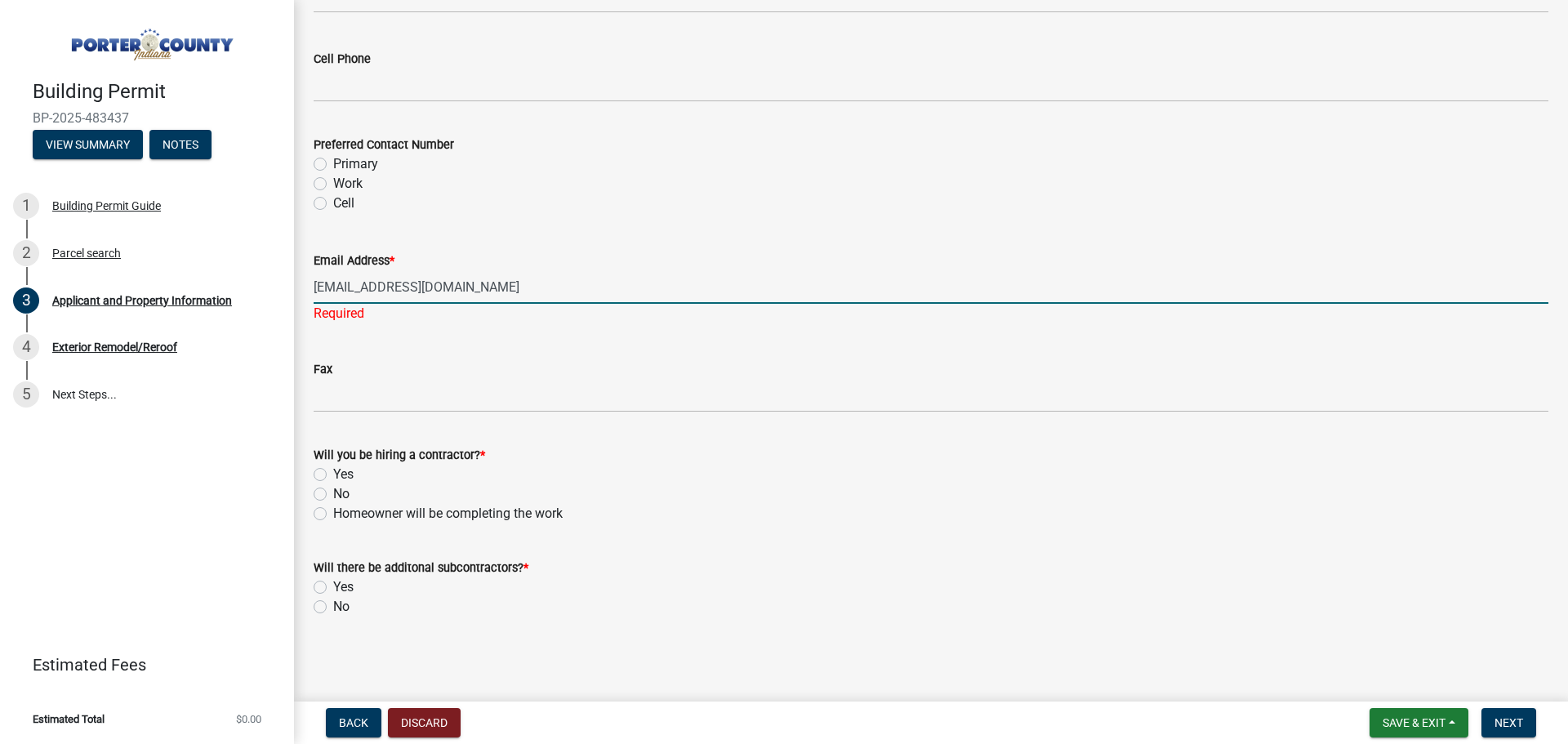
type input "sbukur@gmail.com"
click at [334, 479] on label "Yes" at bounding box center [343, 474] width 21 height 20
click at [334, 475] on input "Yes" at bounding box center [338, 469] width 11 height 11
radio input "true"
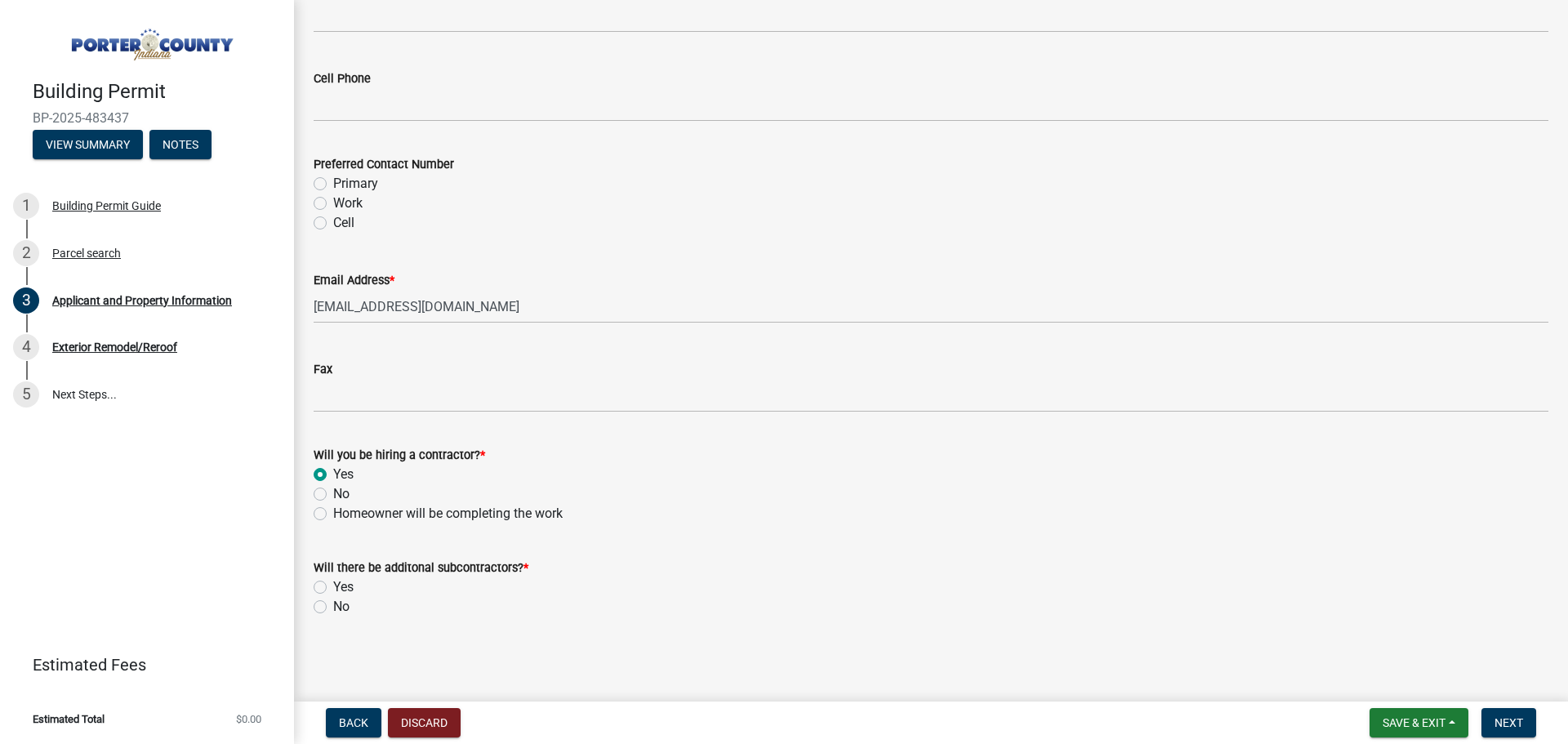
click at [334, 498] on label "No" at bounding box center [341, 494] width 17 height 20
click at [334, 495] on input "No" at bounding box center [338, 489] width 11 height 11
radio input "true"
click at [334, 473] on label "Yes" at bounding box center [343, 474] width 21 height 20
click at [334, 473] on input "Yes" at bounding box center [338, 469] width 11 height 11
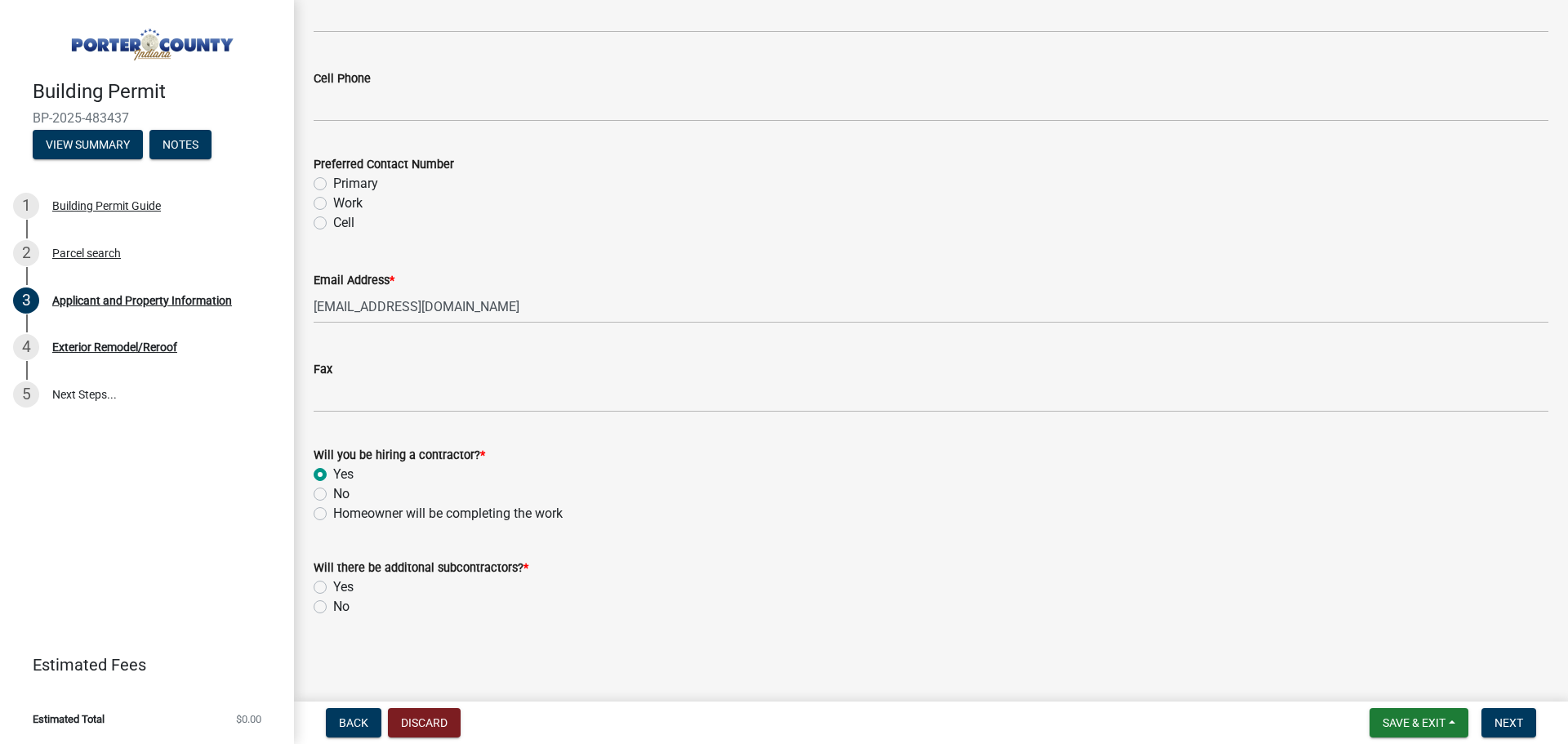
radio input "true"
click at [320, 613] on div "No" at bounding box center [931, 606] width 1235 height 20
click at [334, 606] on label "No" at bounding box center [341, 606] width 17 height 20
click at [334, 606] on input "No" at bounding box center [338, 601] width 11 height 11
radio input "true"
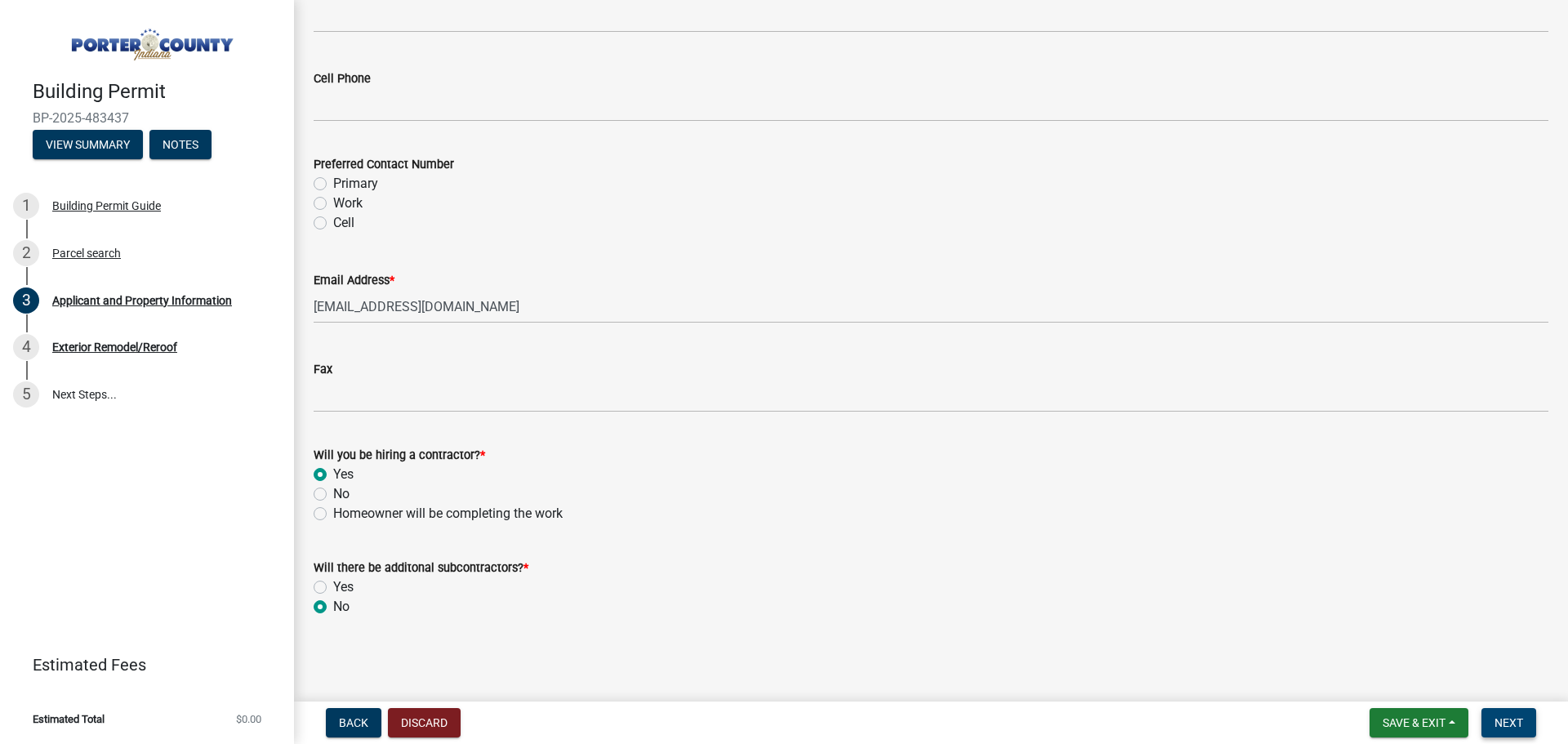
click at [1515, 725] on span "Next" at bounding box center [1508, 722] width 28 height 13
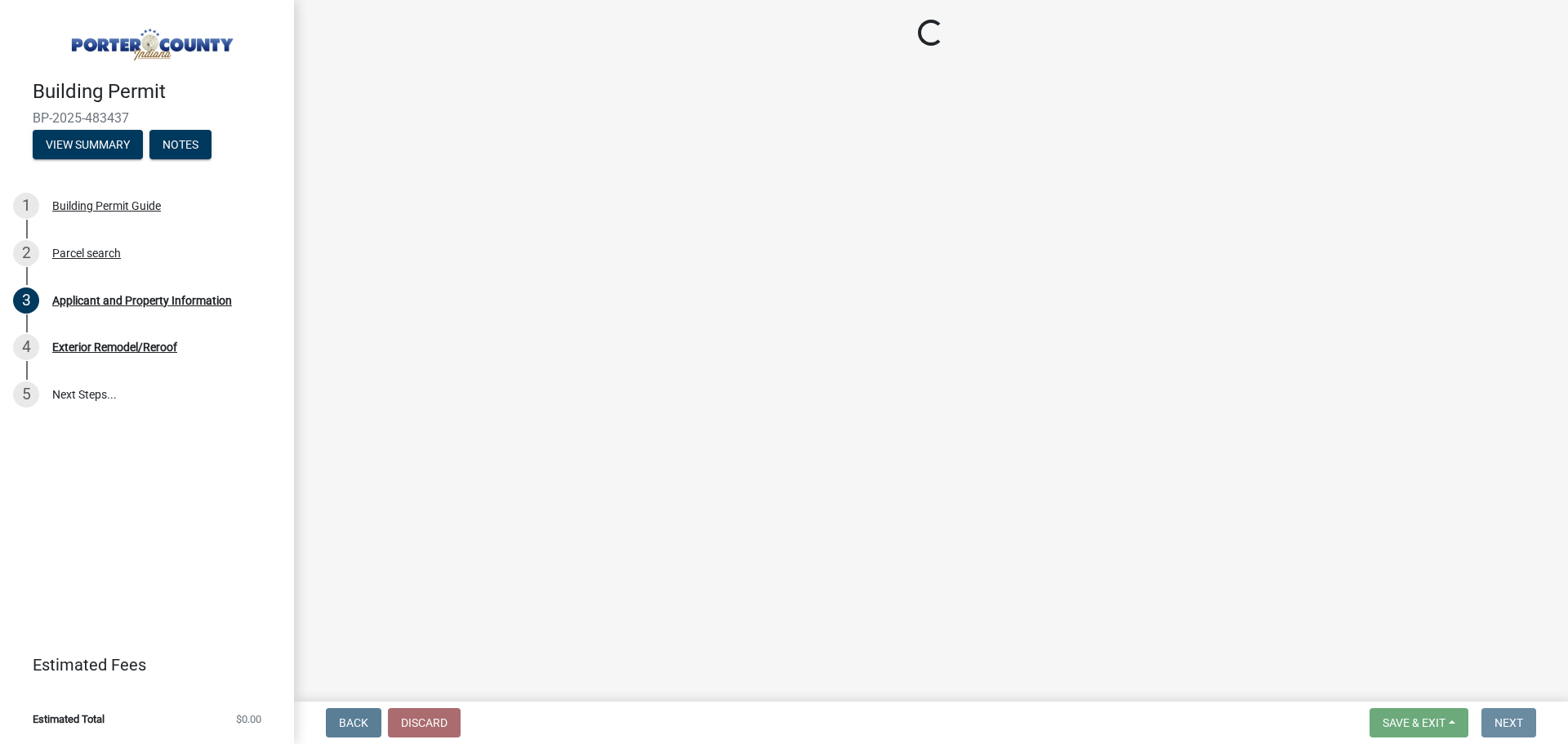
scroll to position [0, 0]
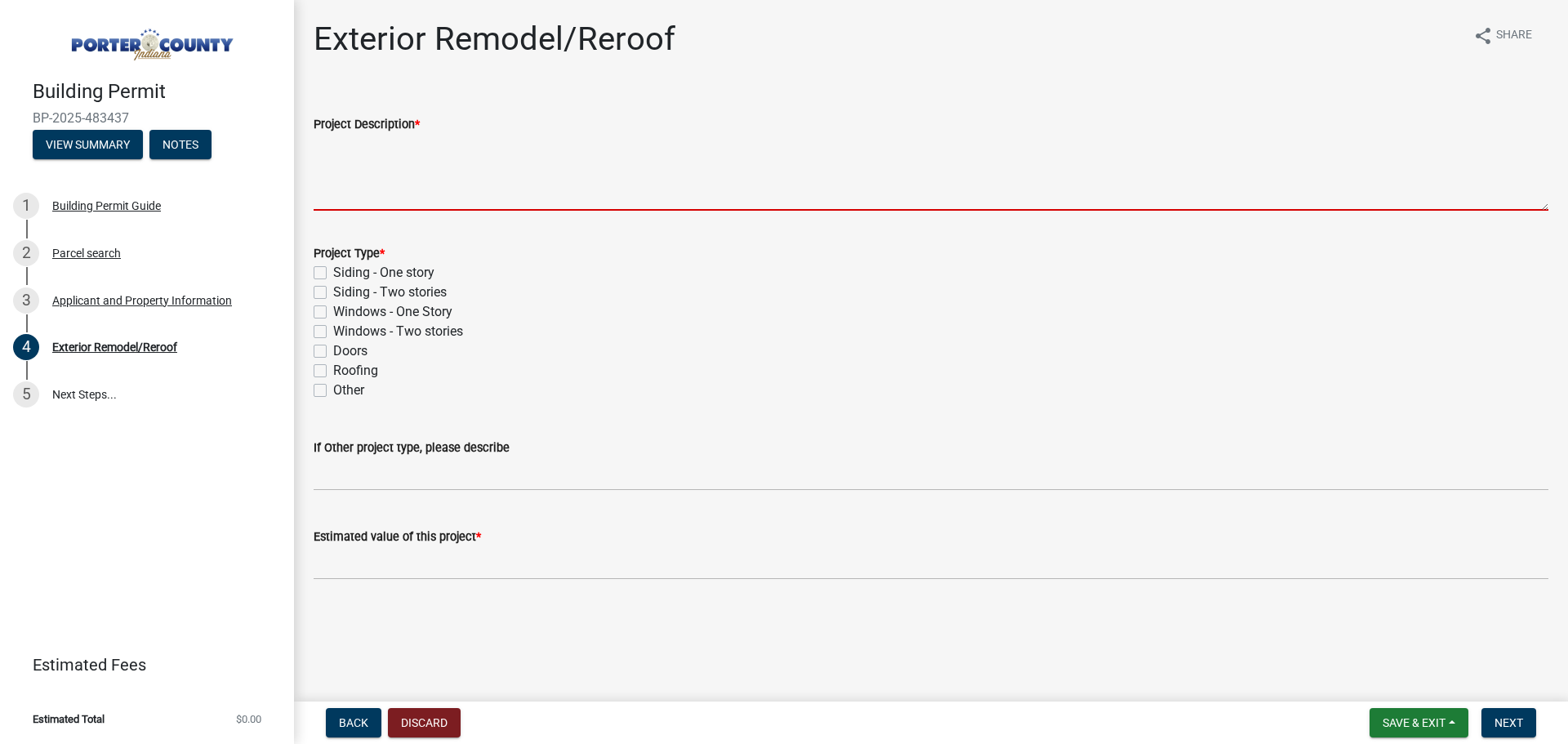
click at [577, 188] on textarea "Project Description *" at bounding box center [931, 172] width 1235 height 76
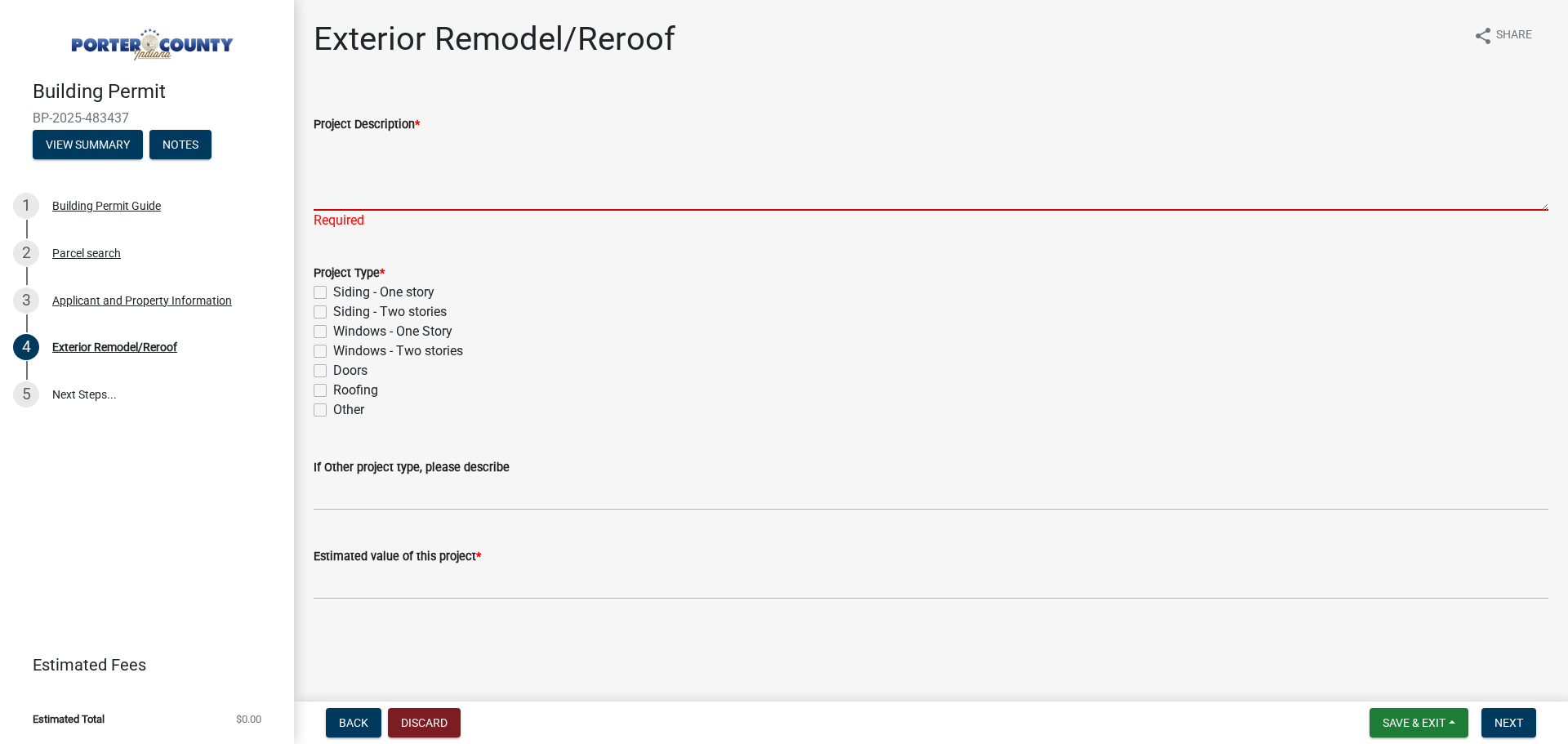
click at [588, 138] on textarea "Project Description *" at bounding box center [931, 172] width 1235 height 76
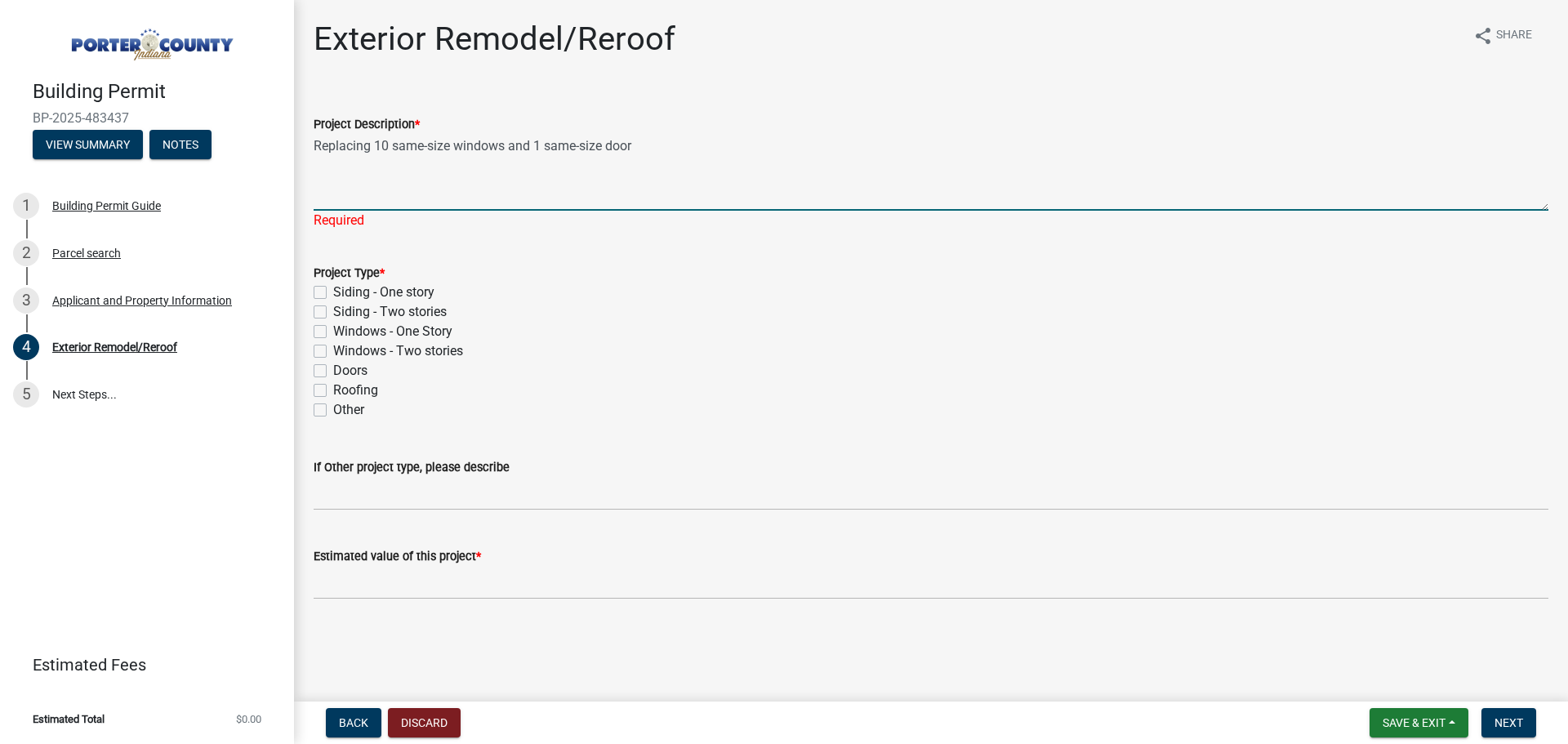
type textarea "Replacing 10 same-size windows and 1 same-size door"
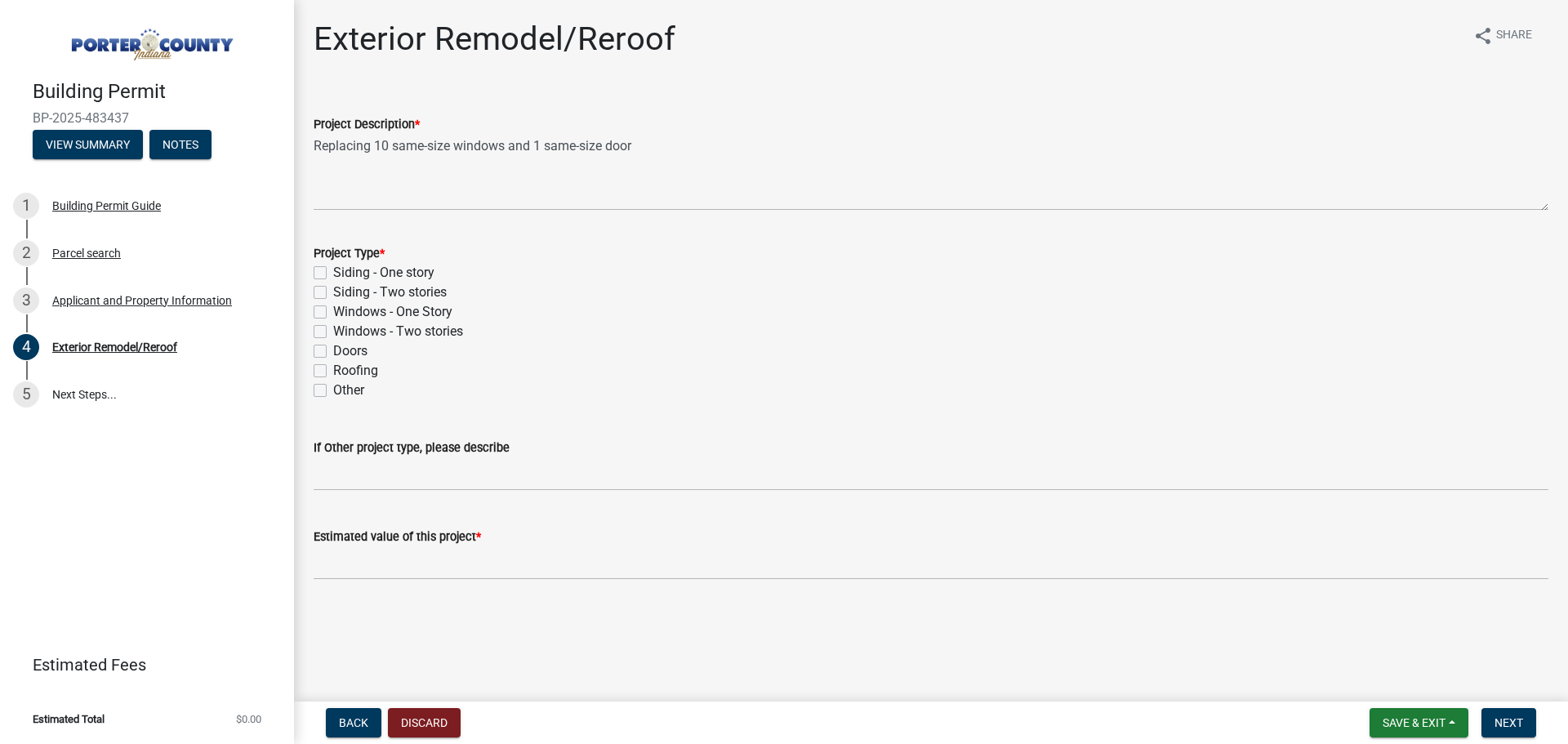
click at [334, 326] on label "Windows - Two stories" at bounding box center [398, 331] width 130 height 20
click at [334, 326] on input "Windows - Two stories" at bounding box center [338, 327] width 11 height 11
checkbox input "true"
checkbox input "false"
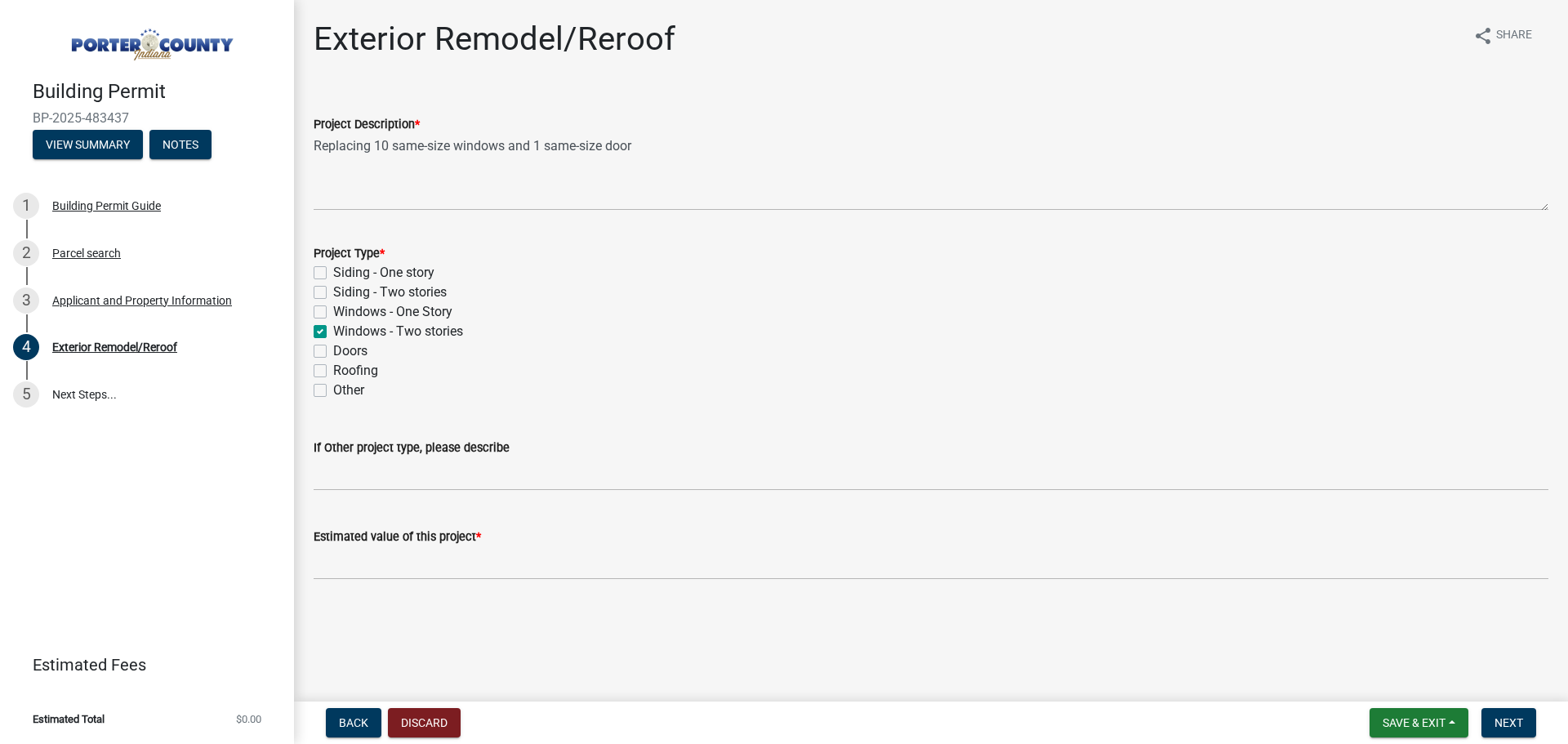
checkbox input "false"
checkbox input "true"
checkbox input "false"
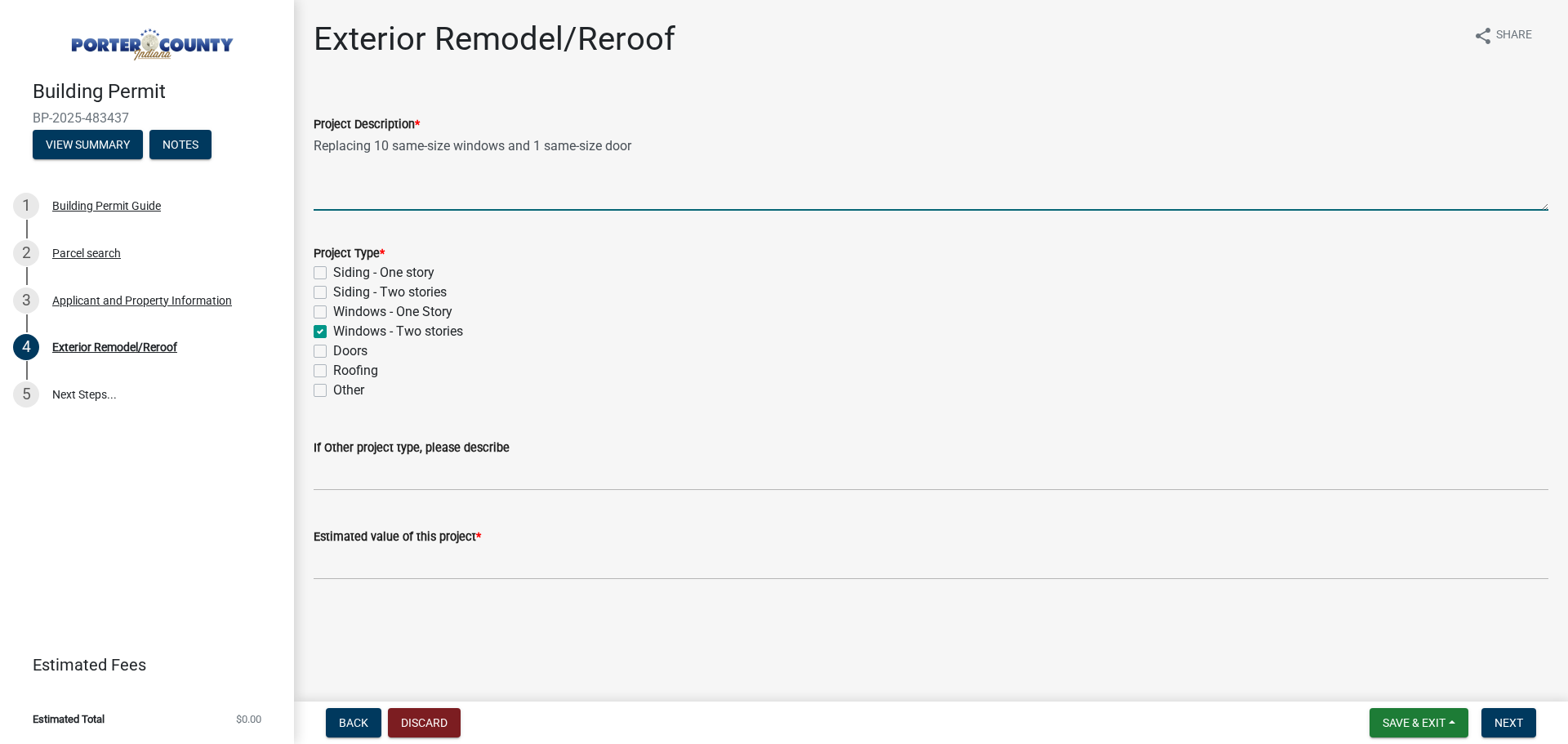
click at [364, 196] on textarea "Replacing 10 same-size windows and 1 same-size door" at bounding box center [931, 172] width 1235 height 76
click at [686, 160] on textarea "Replacing 10 same-size windows and 1 same-size door" at bounding box center [931, 172] width 1235 height 76
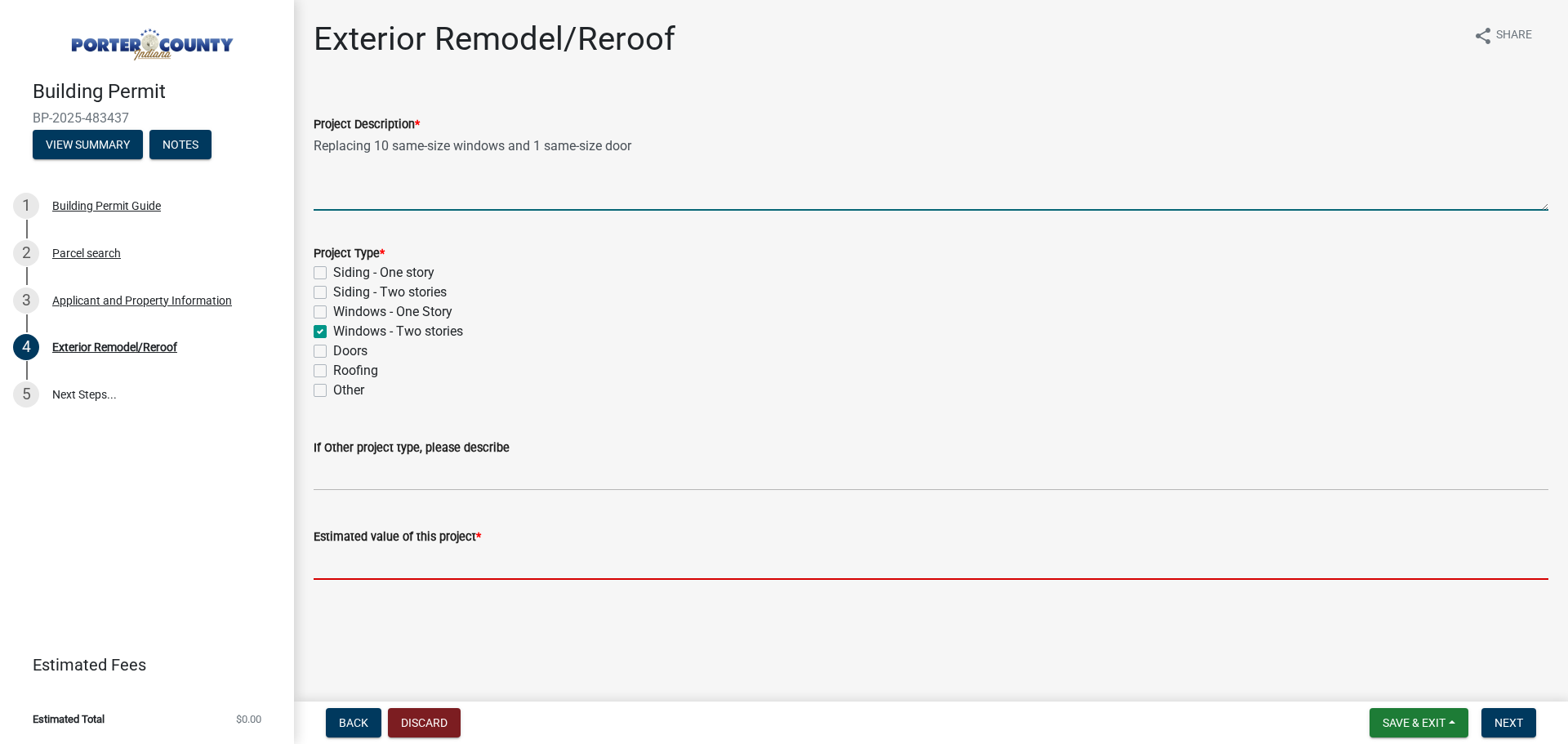
click at [440, 558] on input "text" at bounding box center [931, 563] width 1235 height 33
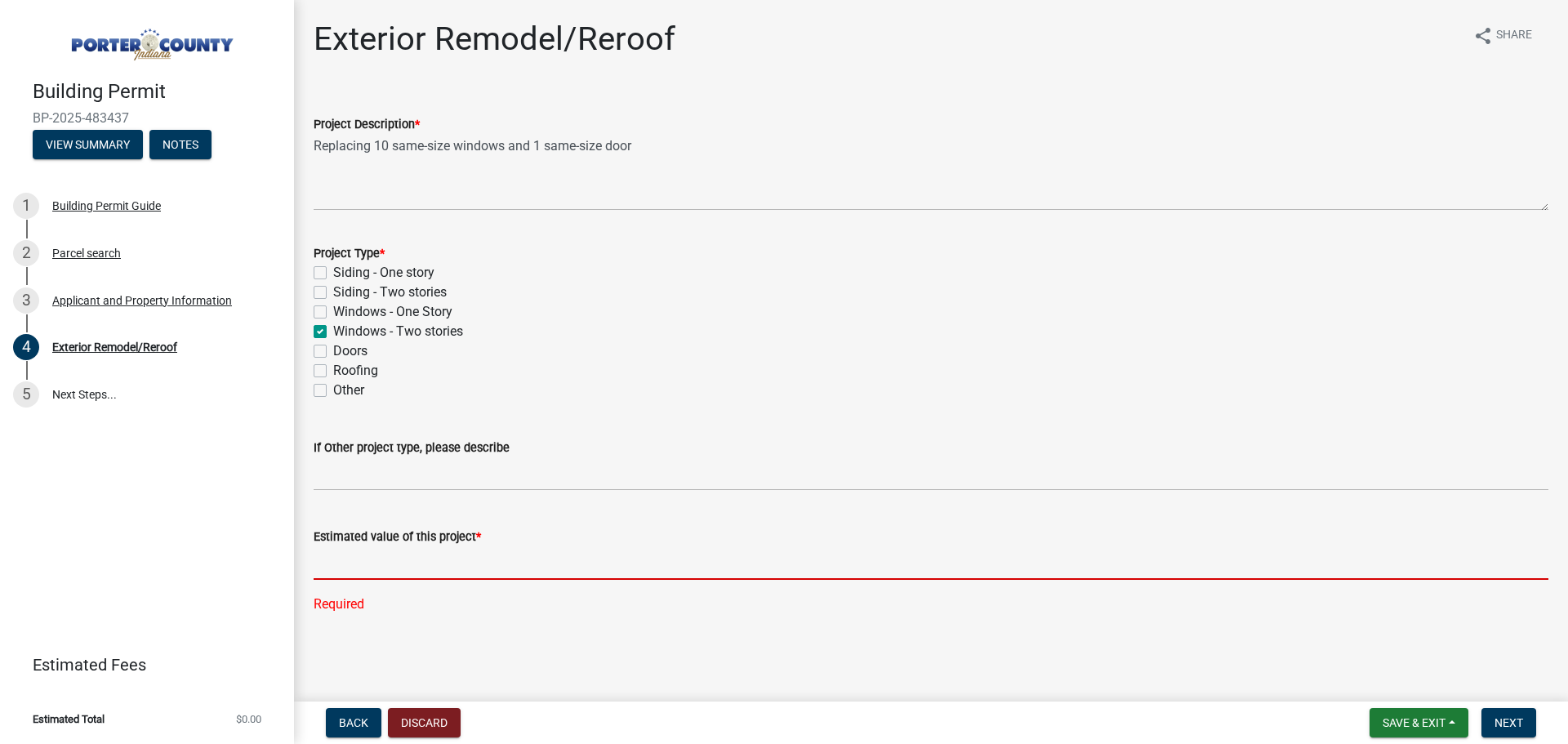
click at [434, 568] on input "text" at bounding box center [931, 563] width 1235 height 33
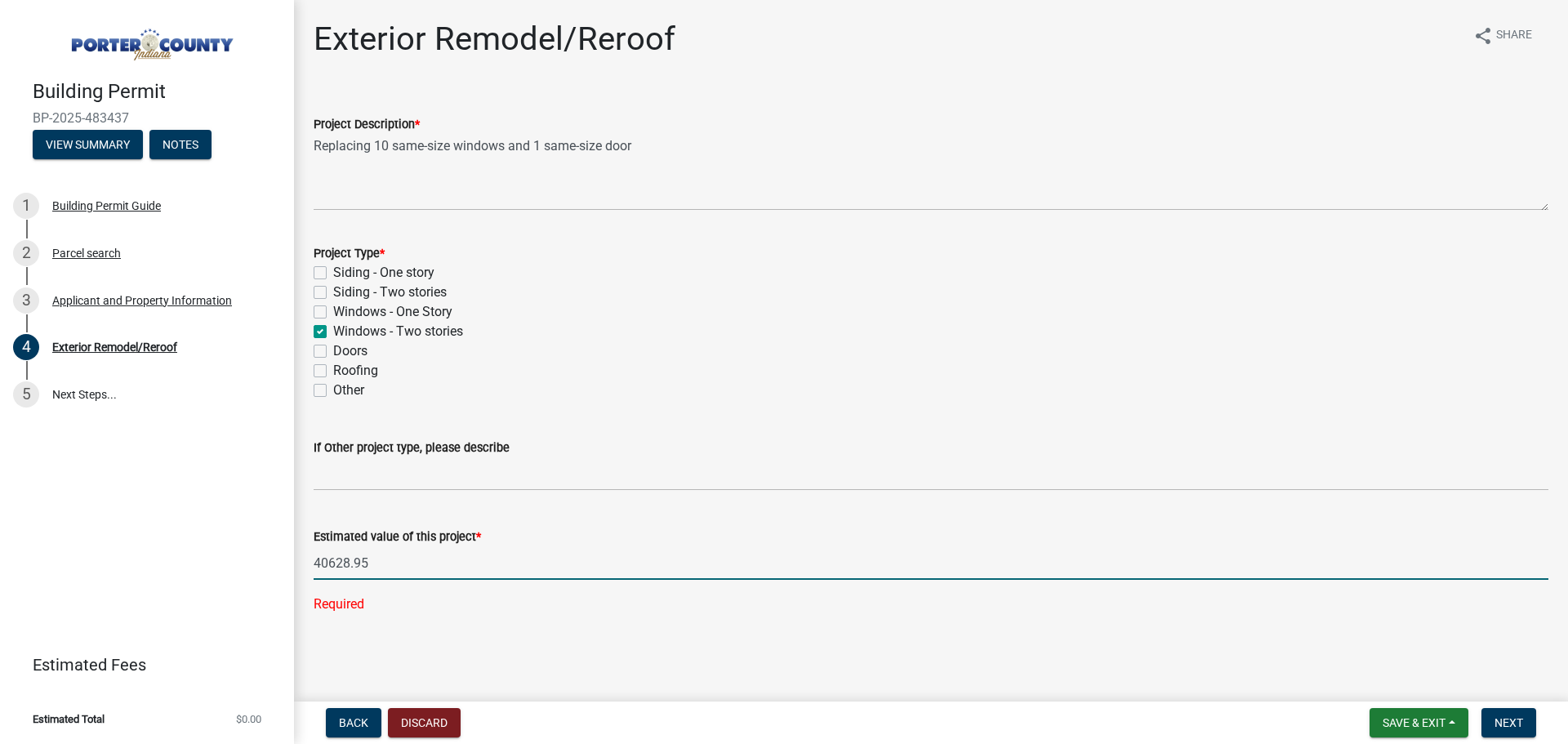
type input "40628.95"
click at [563, 659] on main "Exterior Remodel/Reroof share Share Project Description * Replacing 10 same-siz…" at bounding box center [931, 347] width 1275 height 695
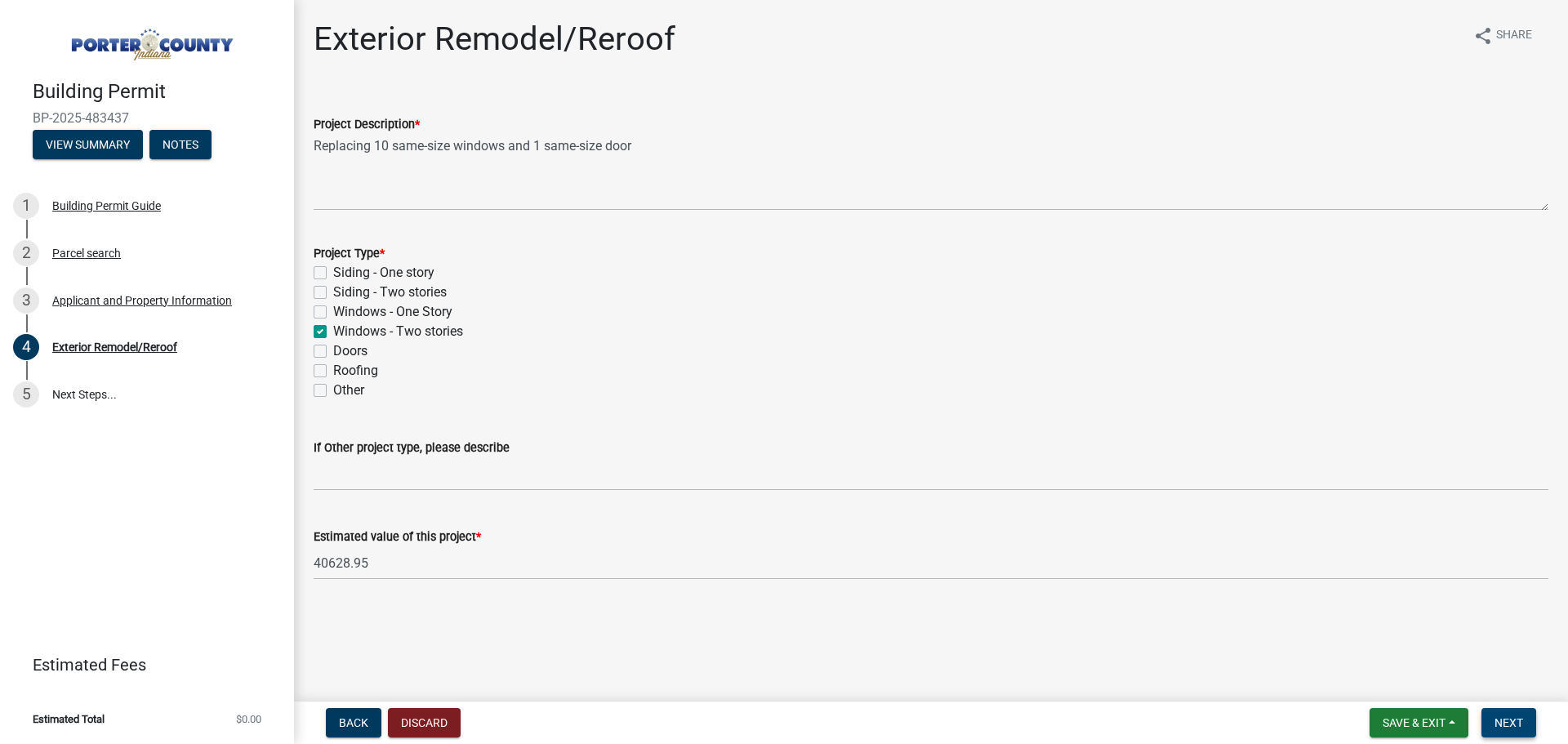
click at [1492, 718] on button "Next" at bounding box center [1509, 722] width 55 height 29
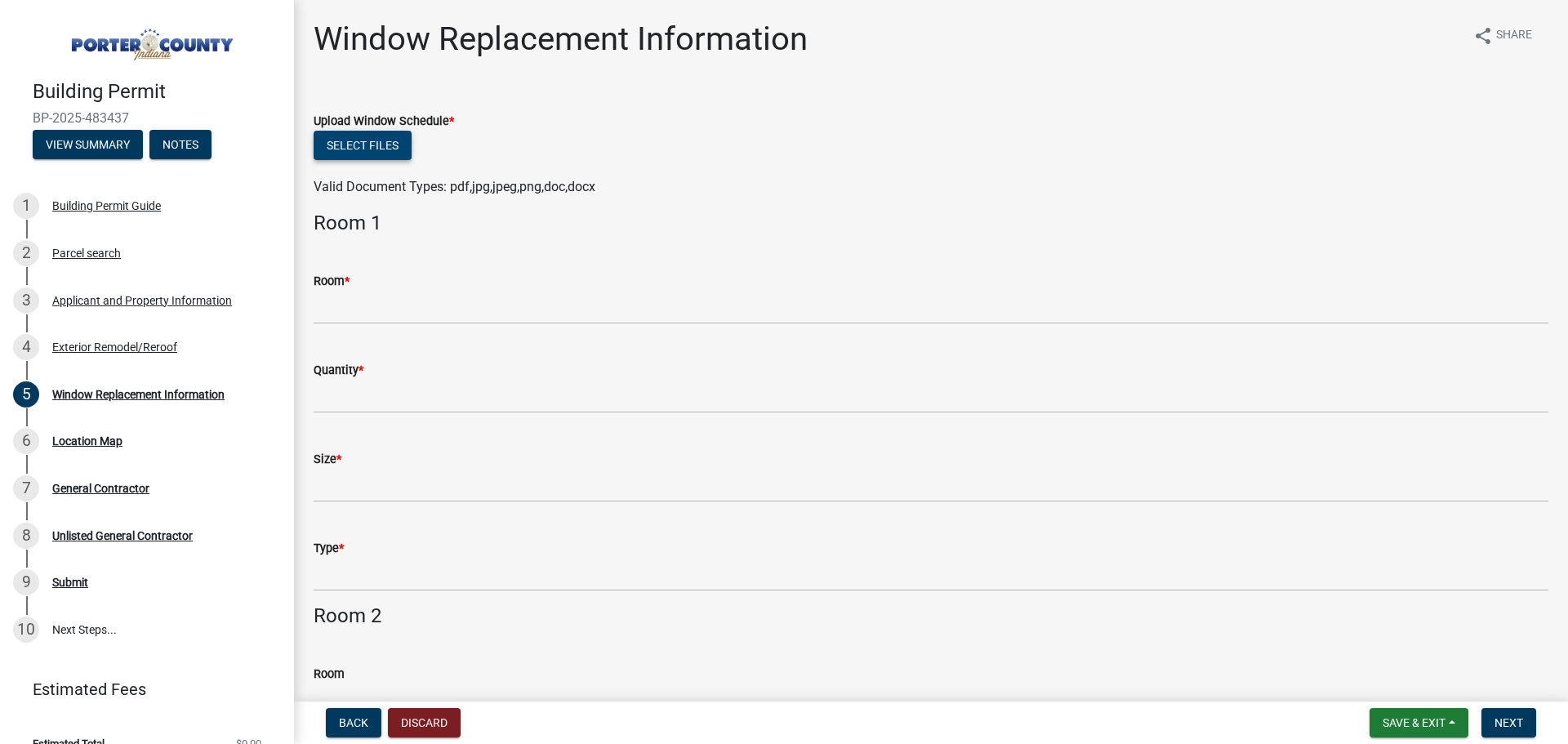
click at [395, 151] on button "Select files" at bounding box center [363, 146] width 98 height 29
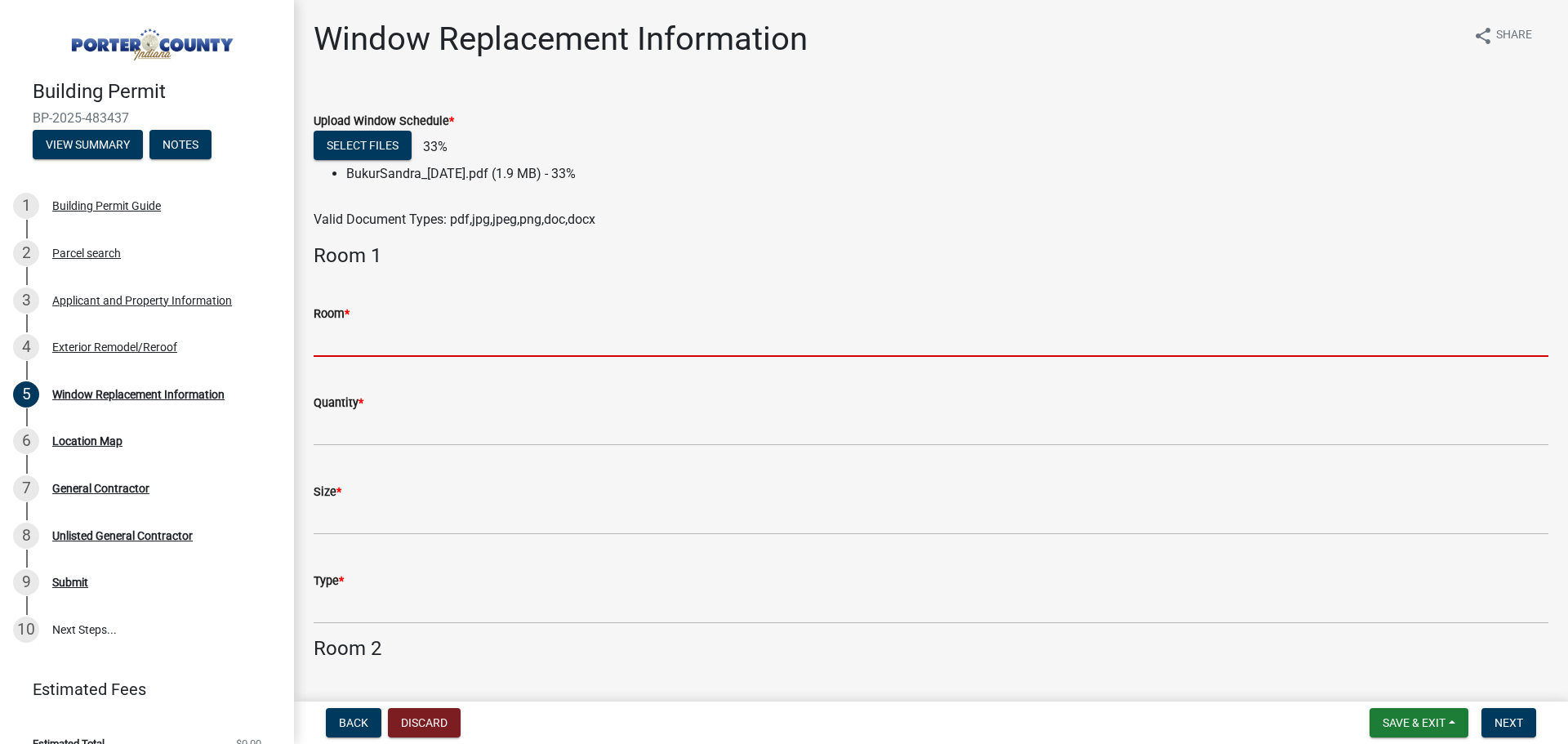
click at [386, 343] on input "Room *" at bounding box center [931, 340] width 1235 height 33
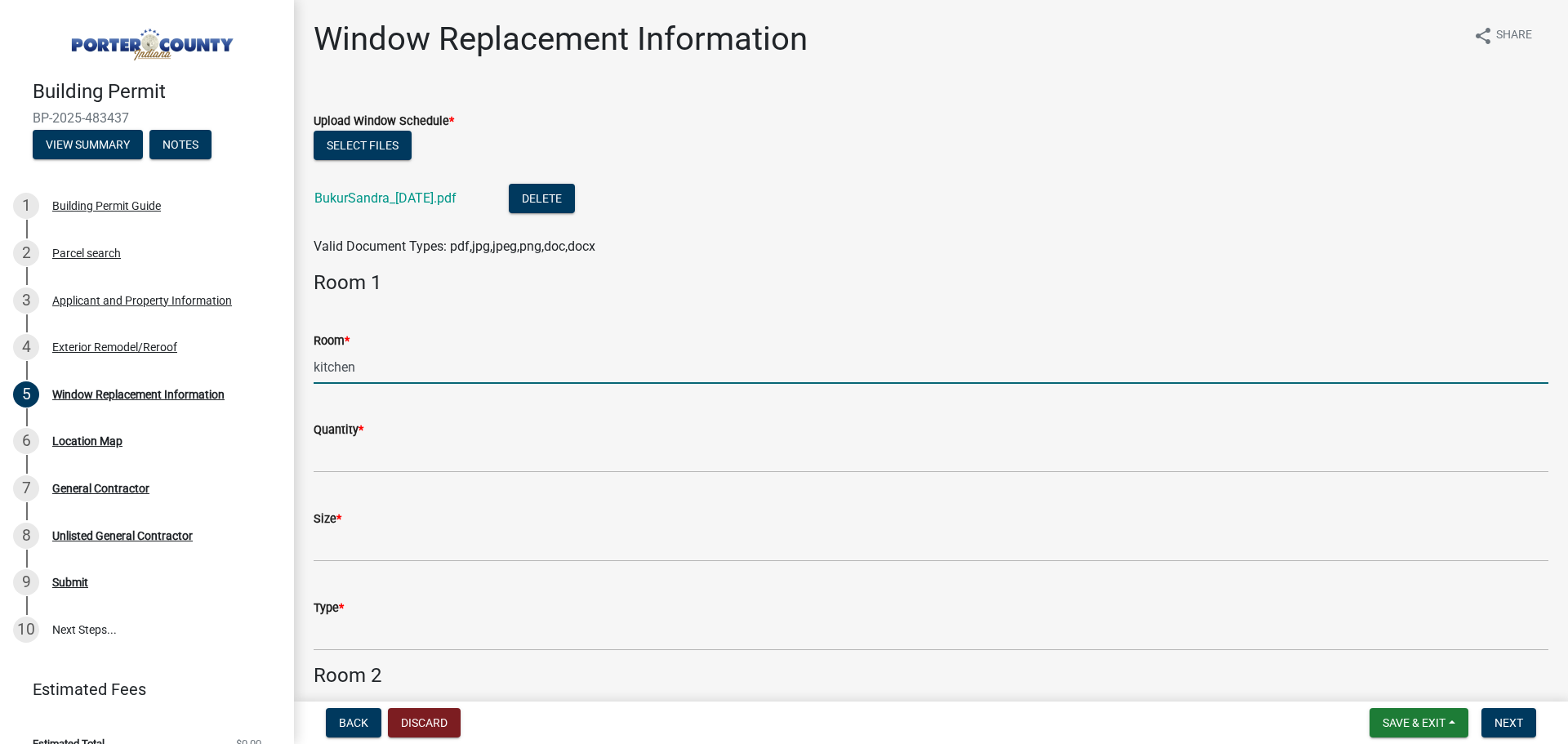
type input "kitchen"
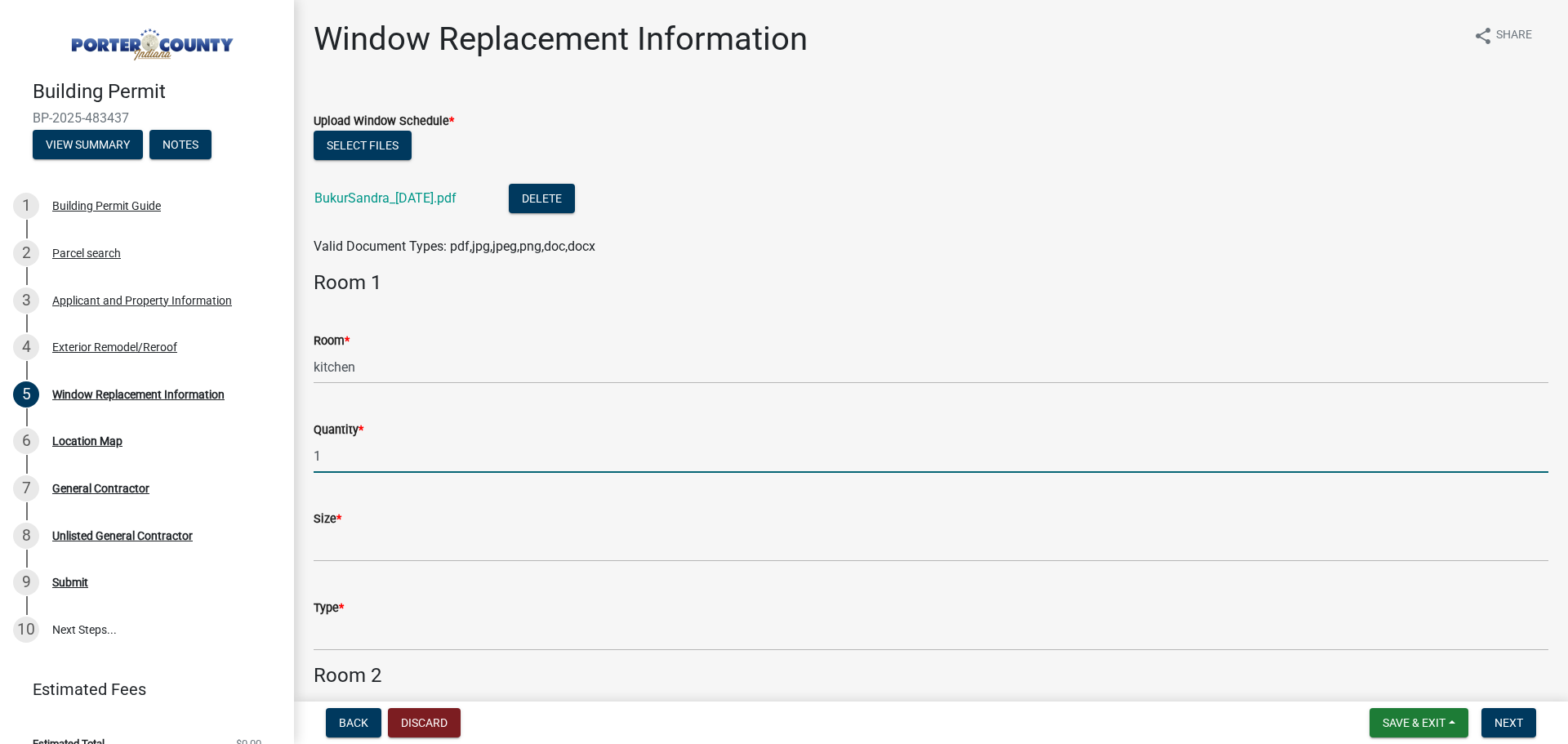
type input "1"
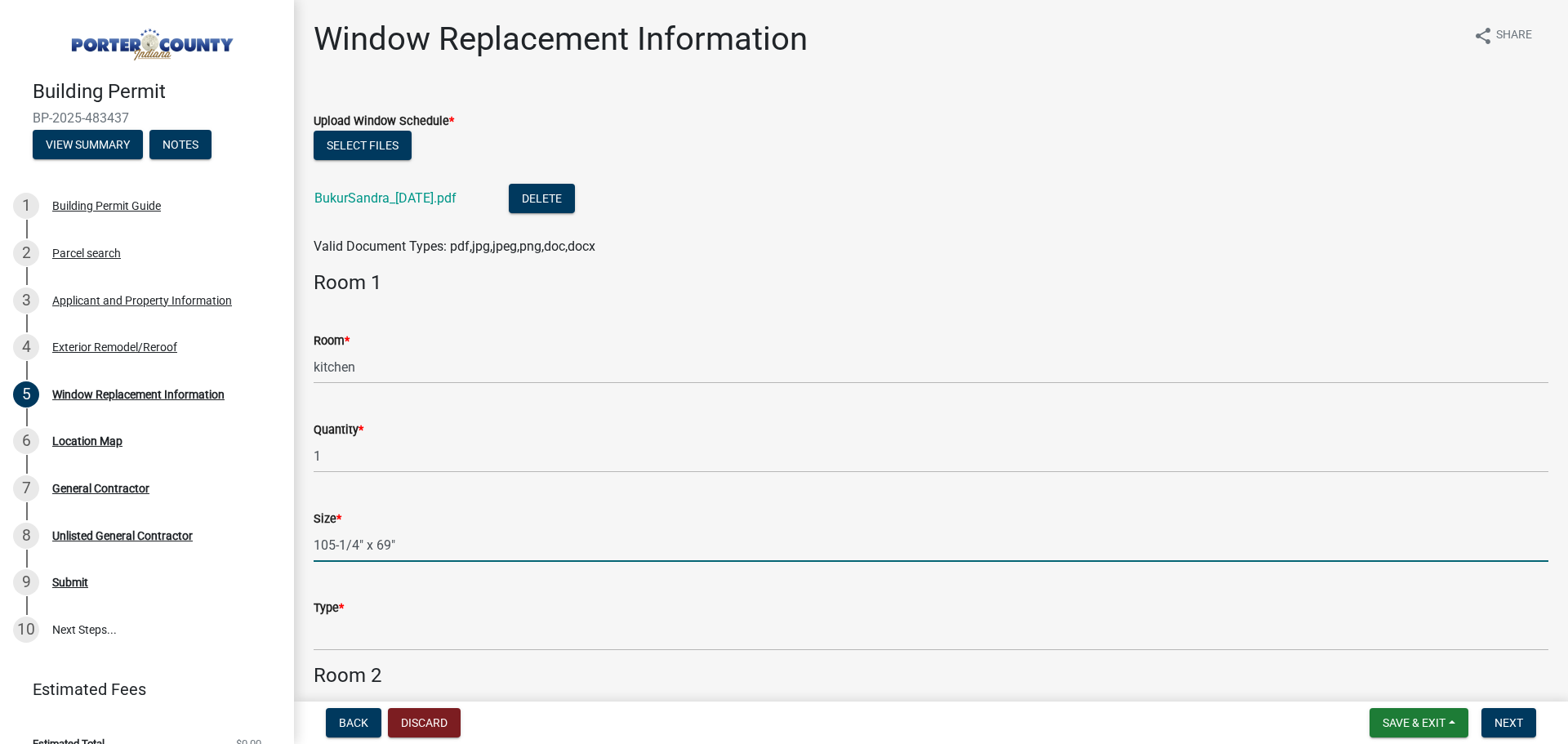
type input "105-1/4" x 69""
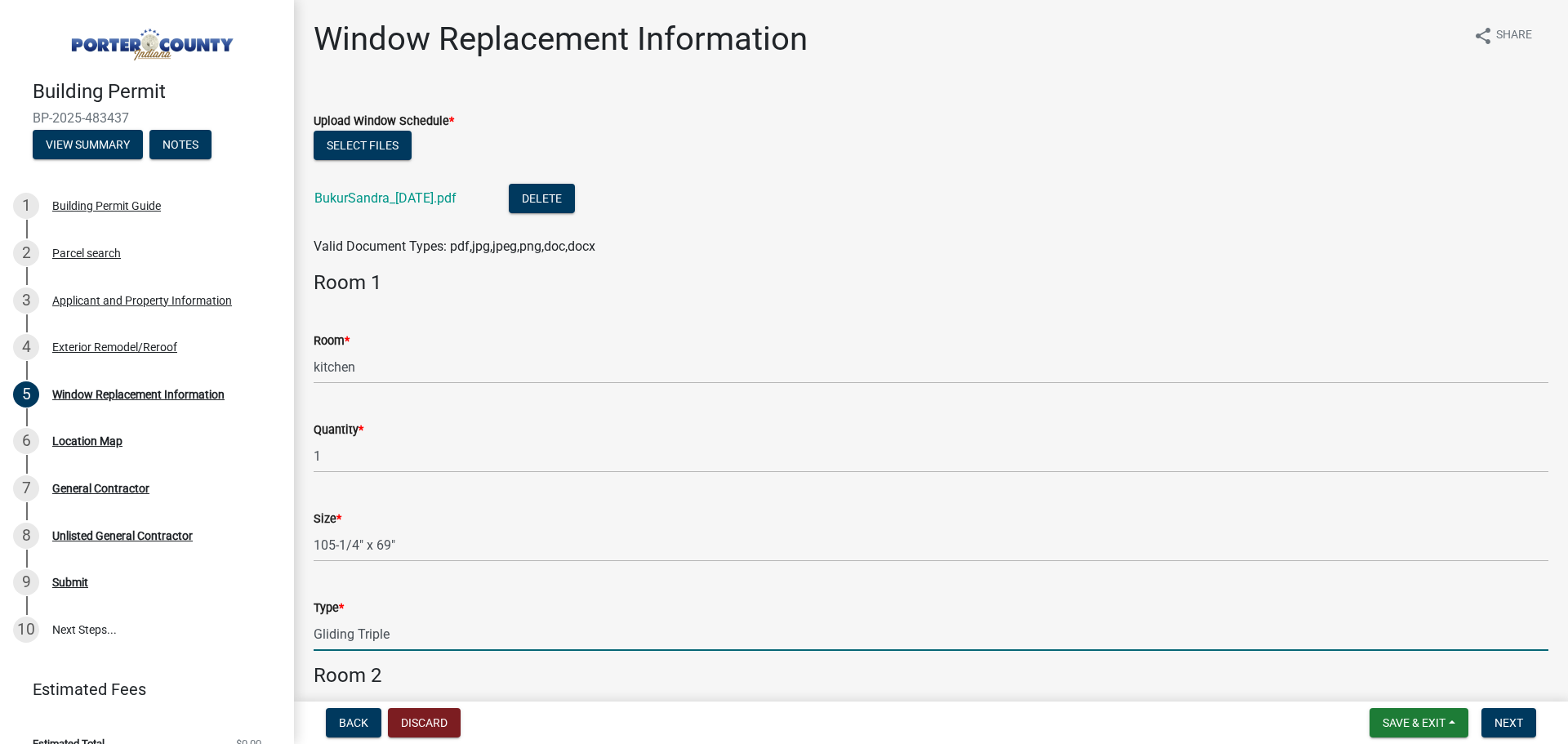
type input "Gliding Triple"
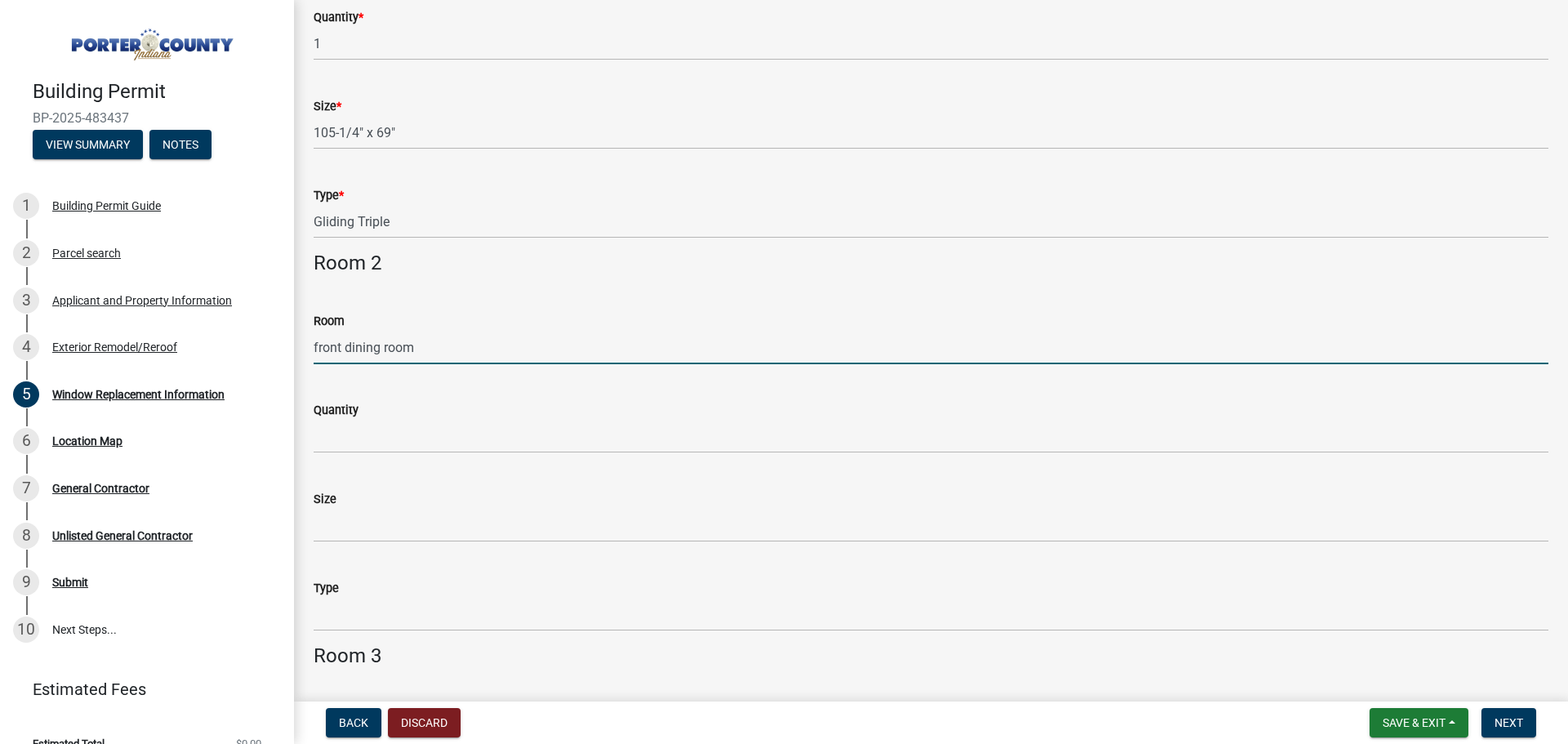
type input "front dining room"
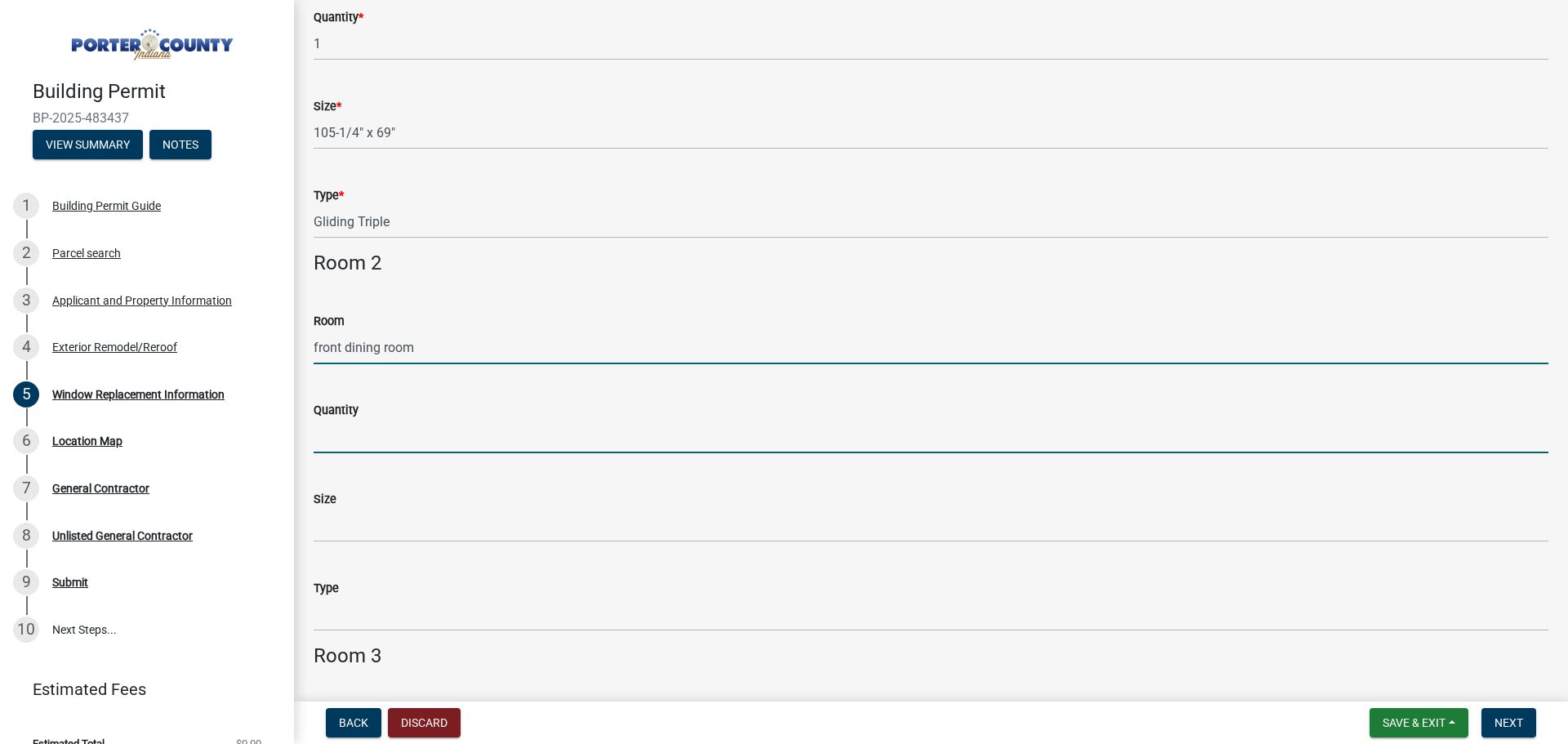
click at [375, 425] on input "Quantity" at bounding box center [931, 436] width 1235 height 33
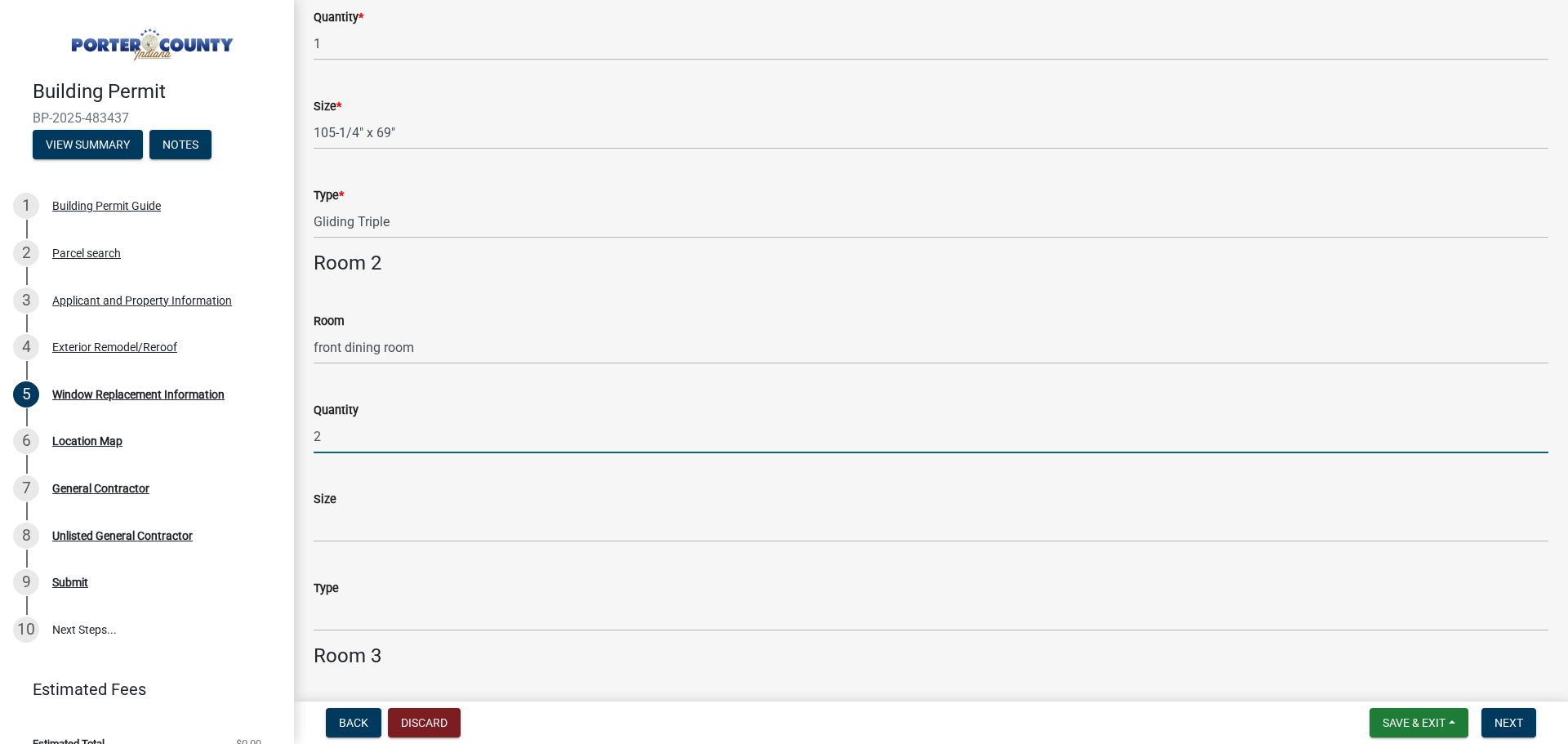
type input "2"
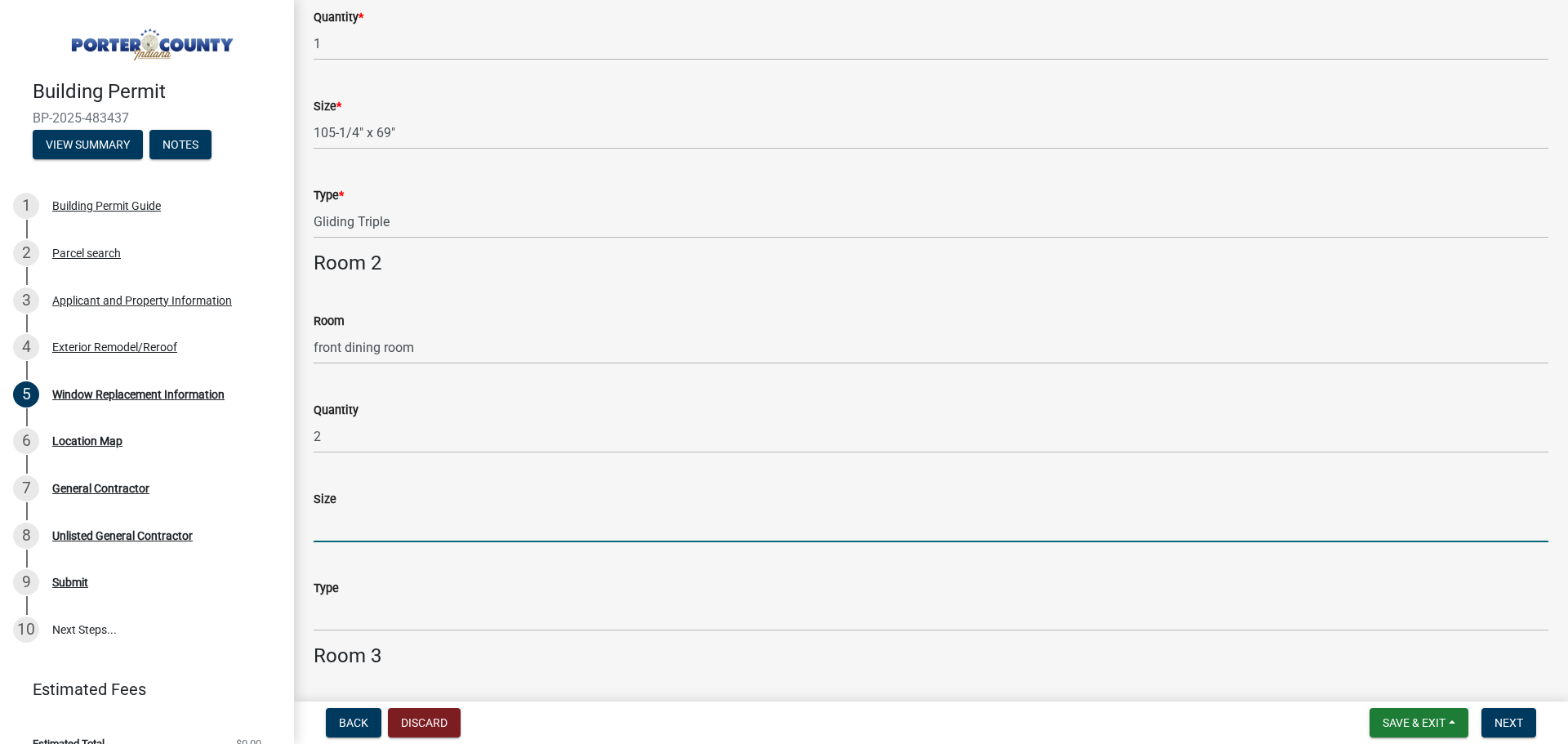
click at [405, 522] on input "Size" at bounding box center [931, 525] width 1235 height 33
type input "17-1/4" x 69-1/4""
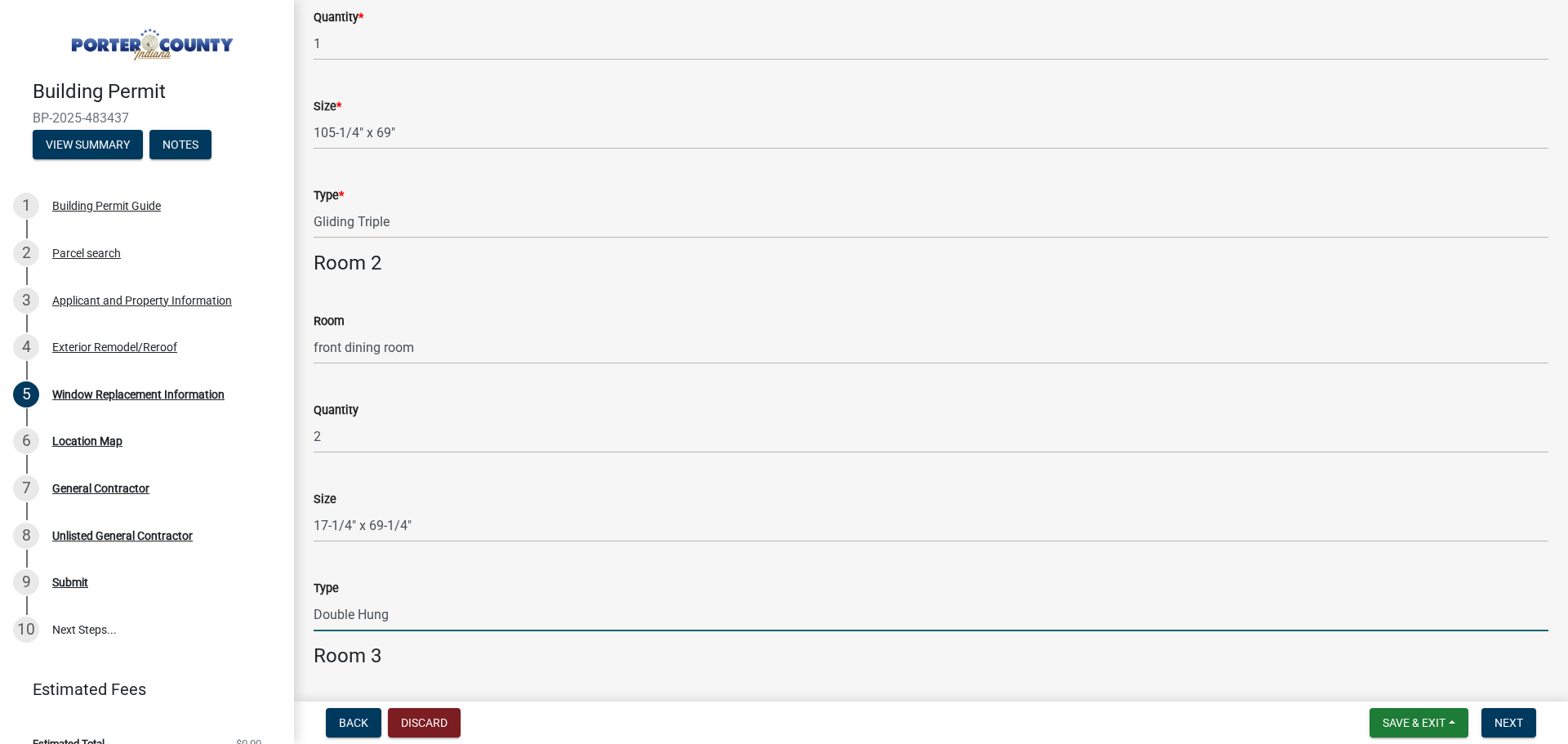
type input "Double Hung"
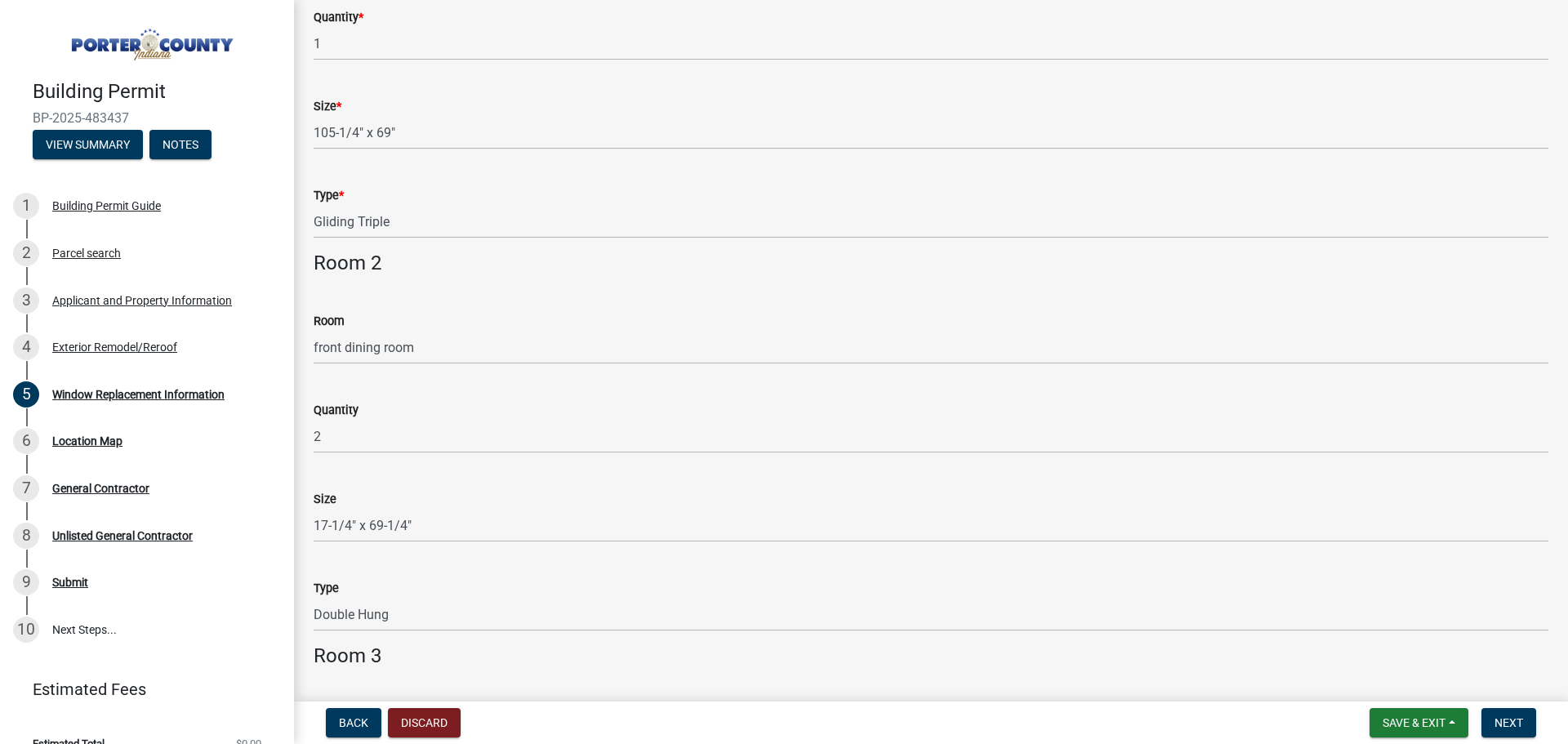
scroll to position [805, 0]
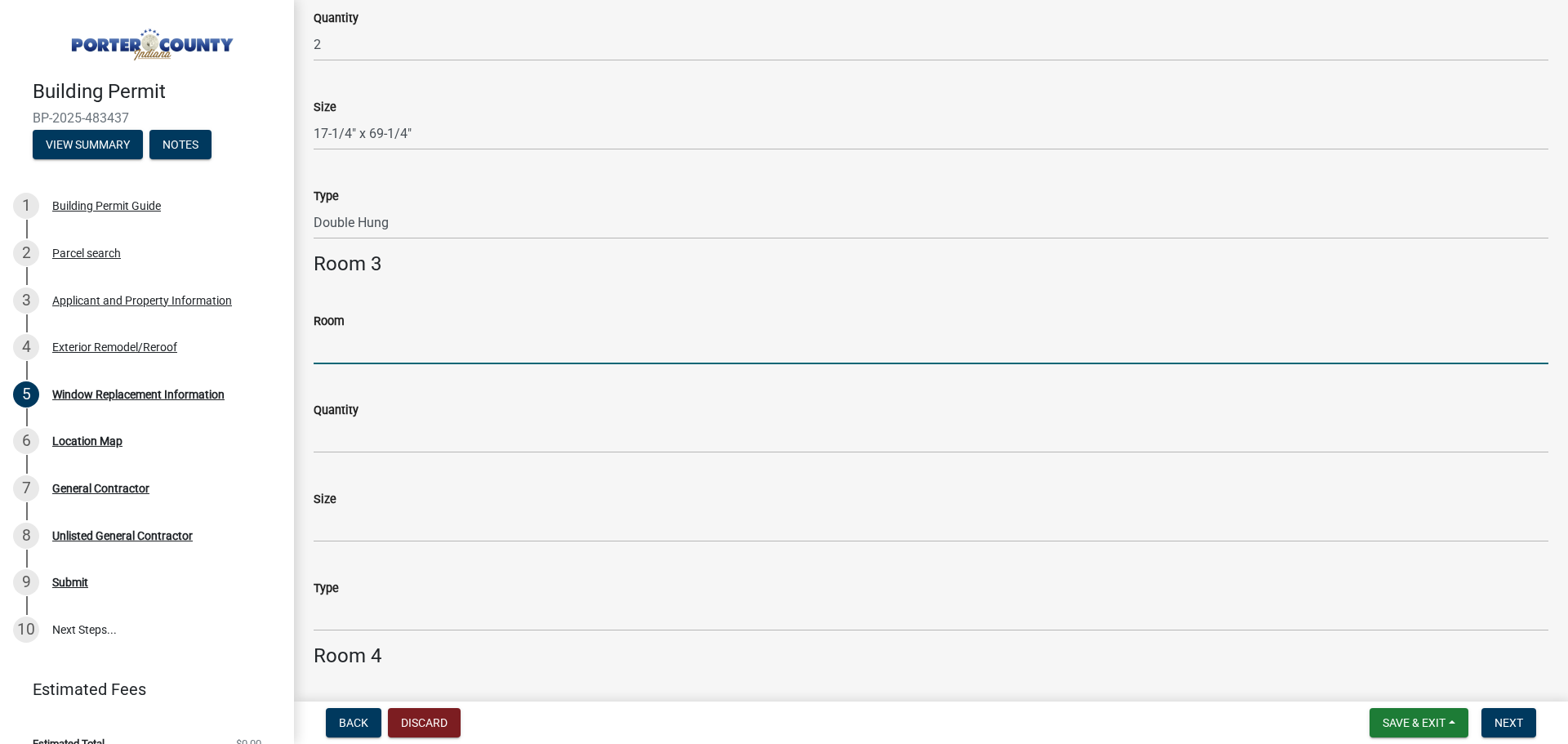
type input "F"
type input "front dining room"
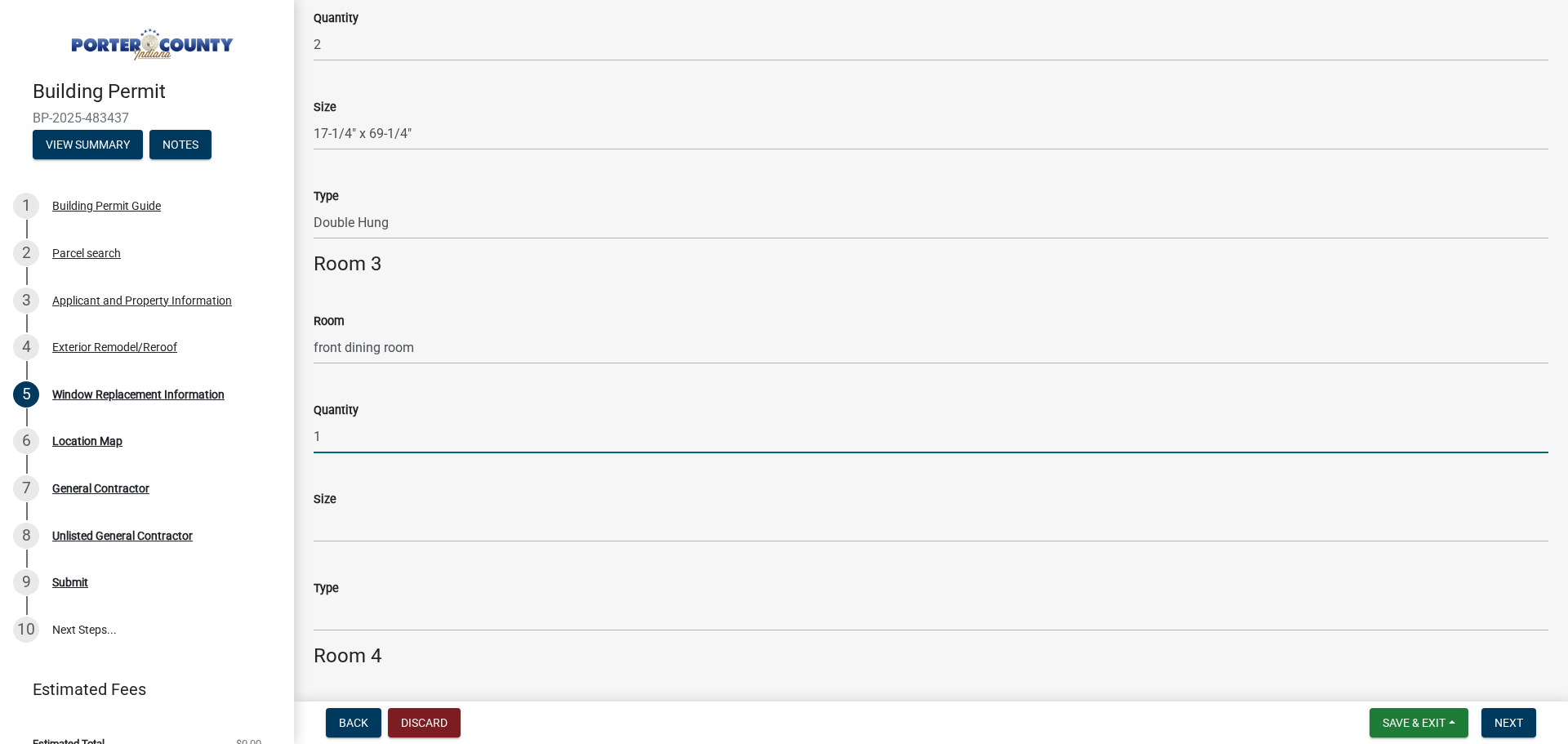
type input "1"
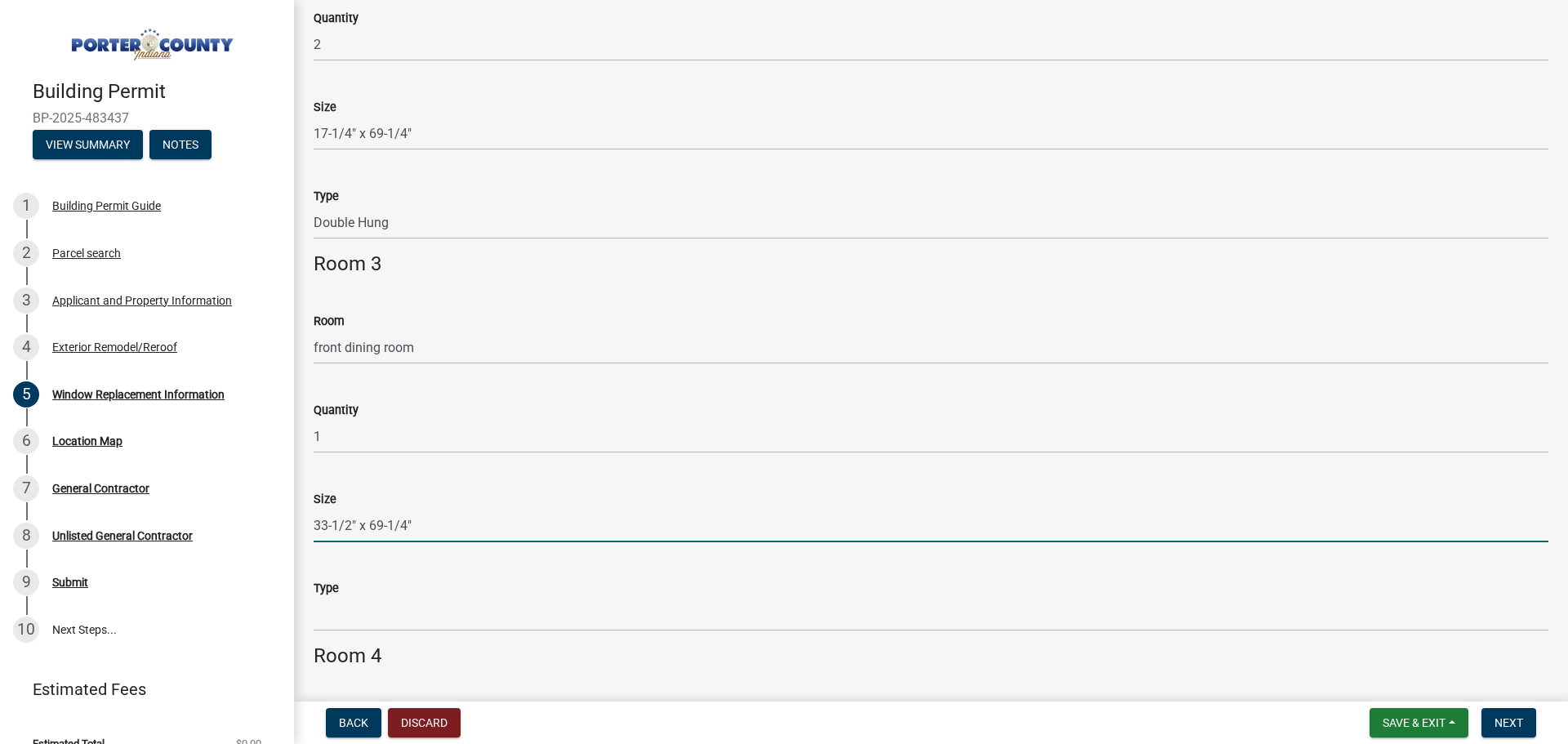
type input "33-1/2" x 69-1/4""
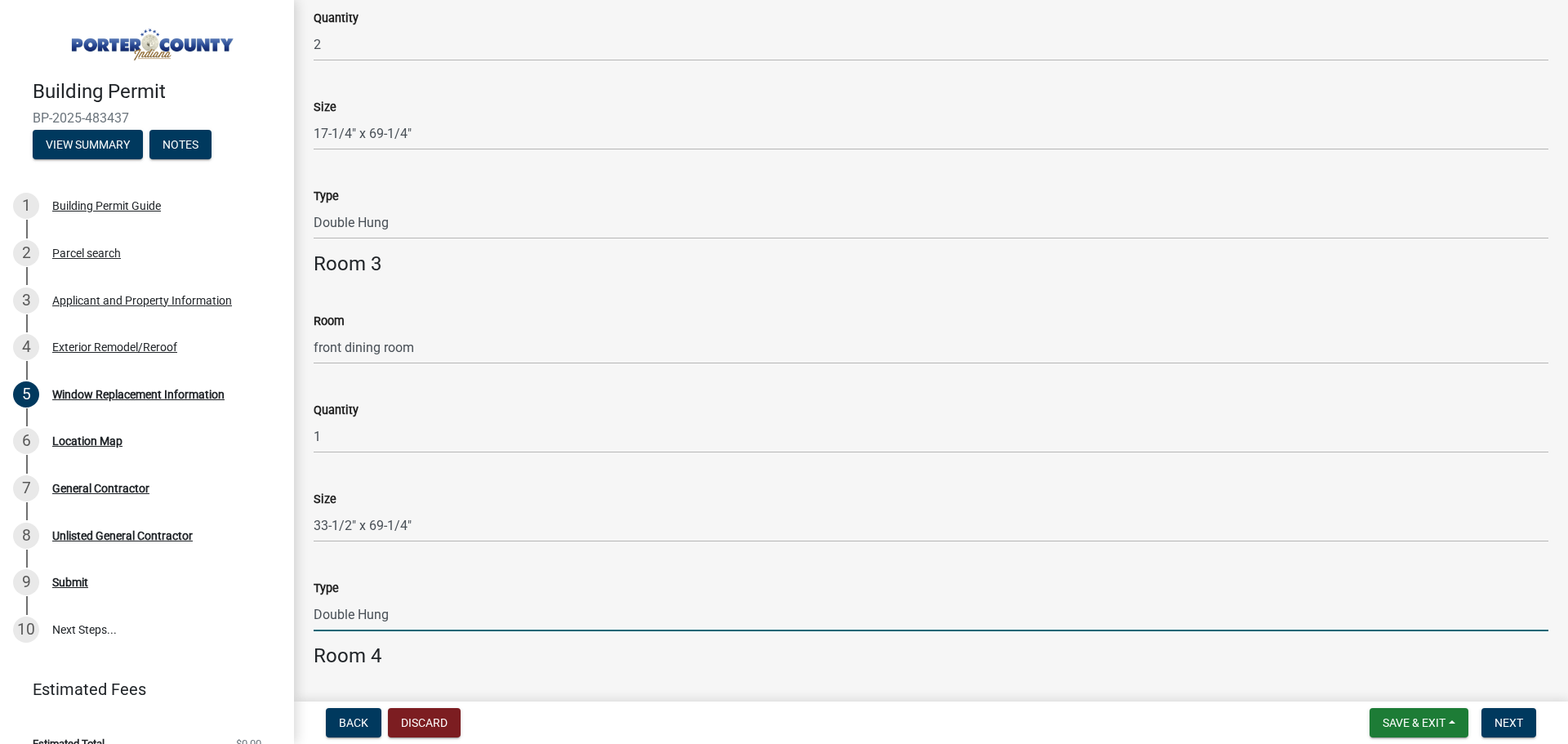
type input "Double Hung"
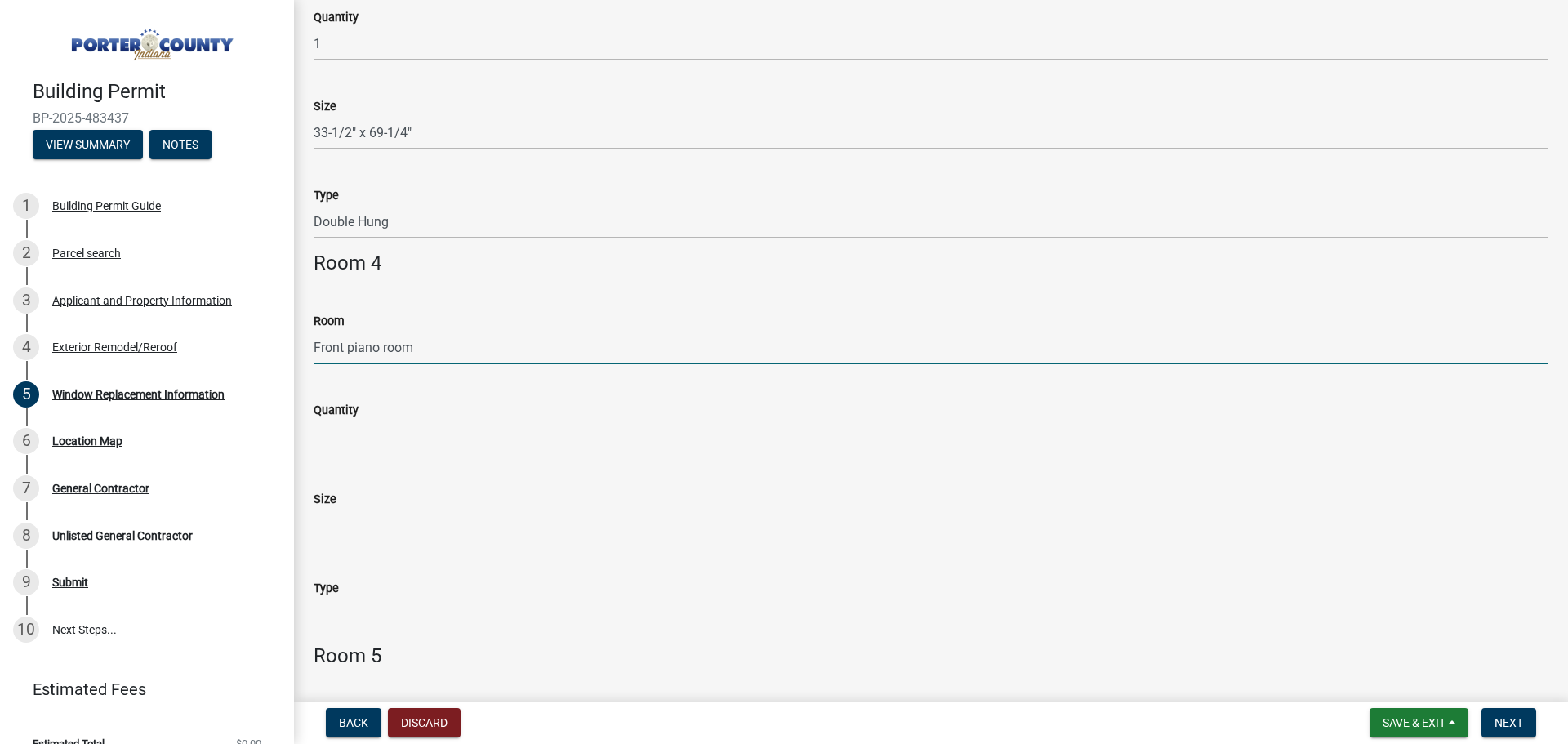
type input "Front piano room"
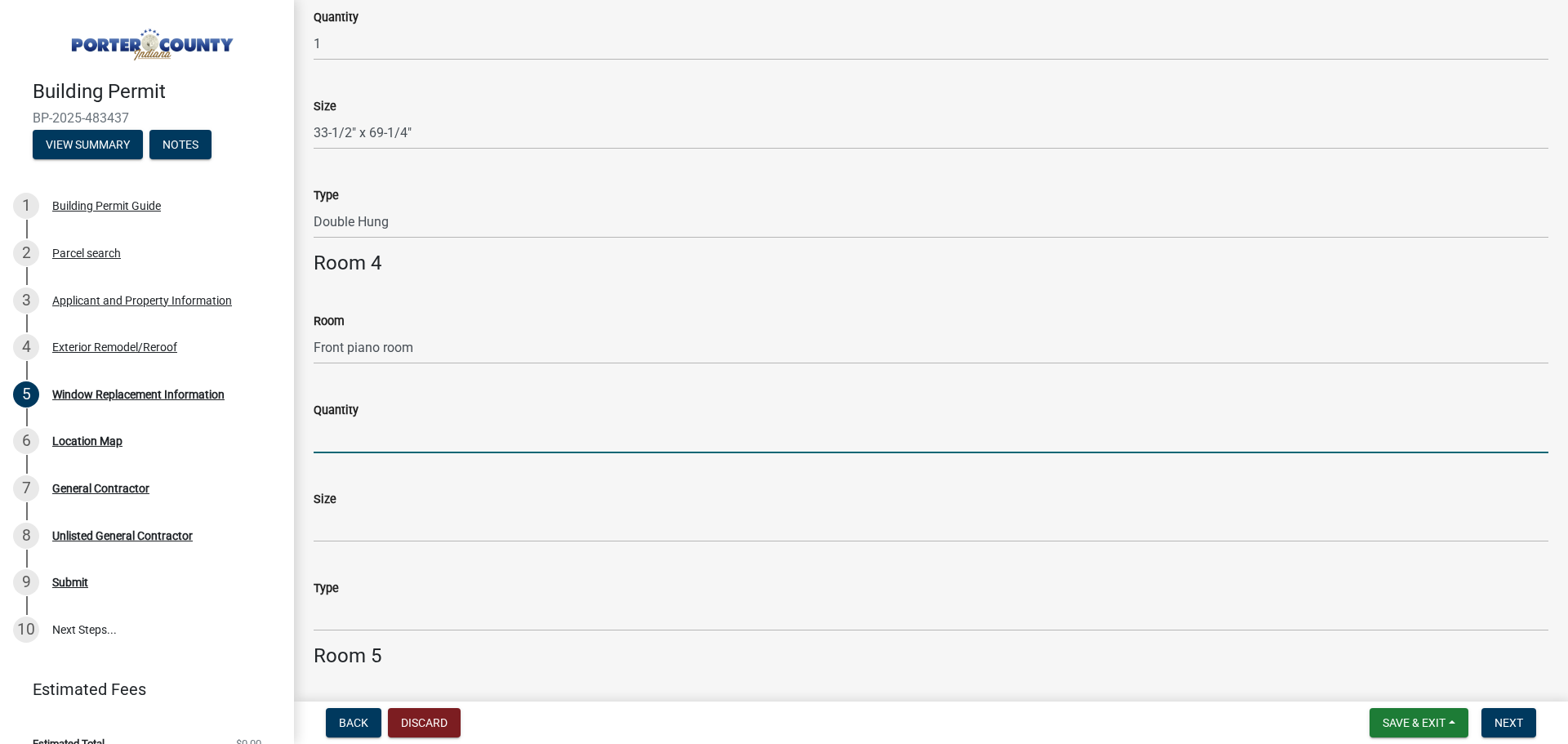
click at [399, 425] on input "Quantity" at bounding box center [931, 436] width 1235 height 33
type input "2"
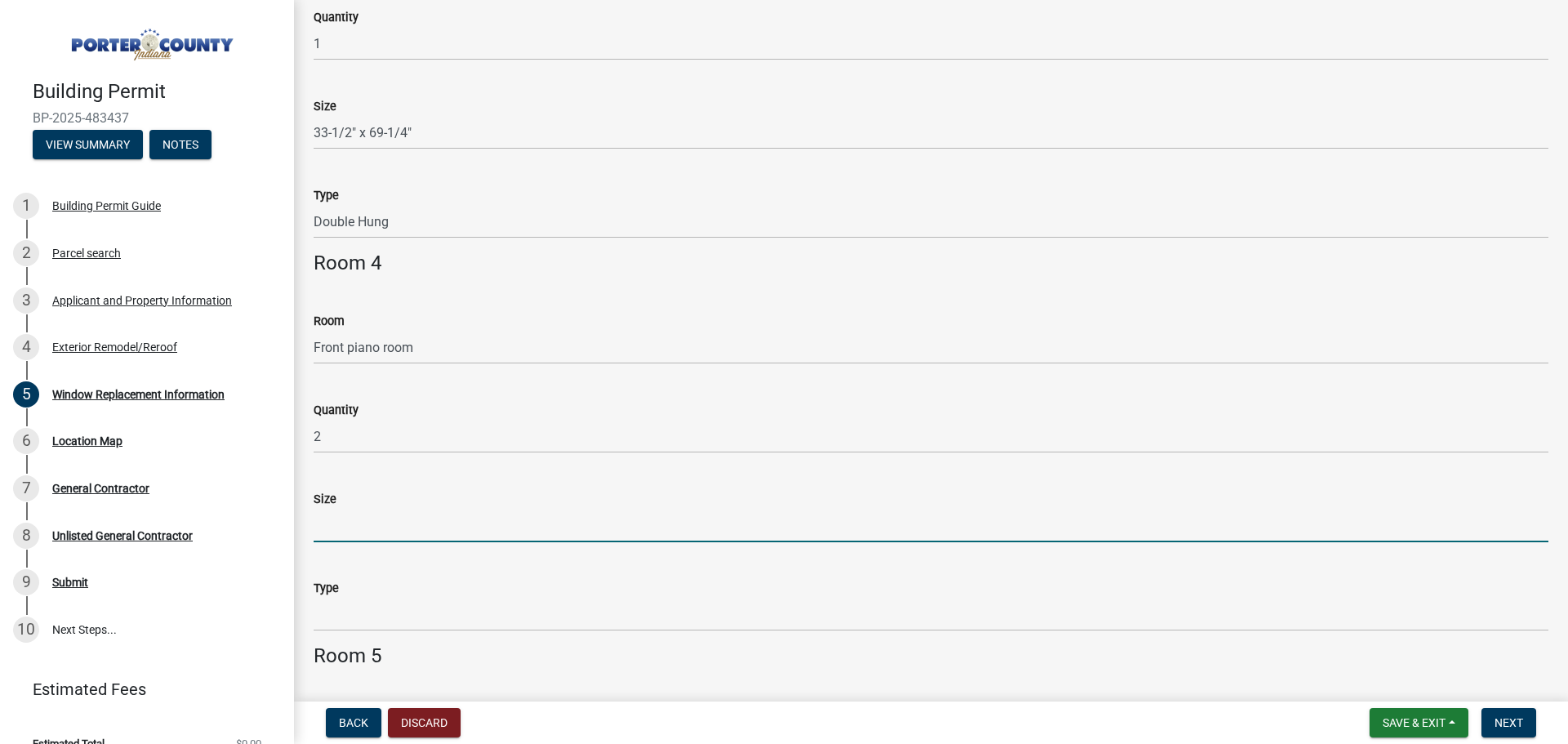
click at [379, 532] on input "Size" at bounding box center [931, 525] width 1235 height 33
type input "33-1/2" x 69-1/4""
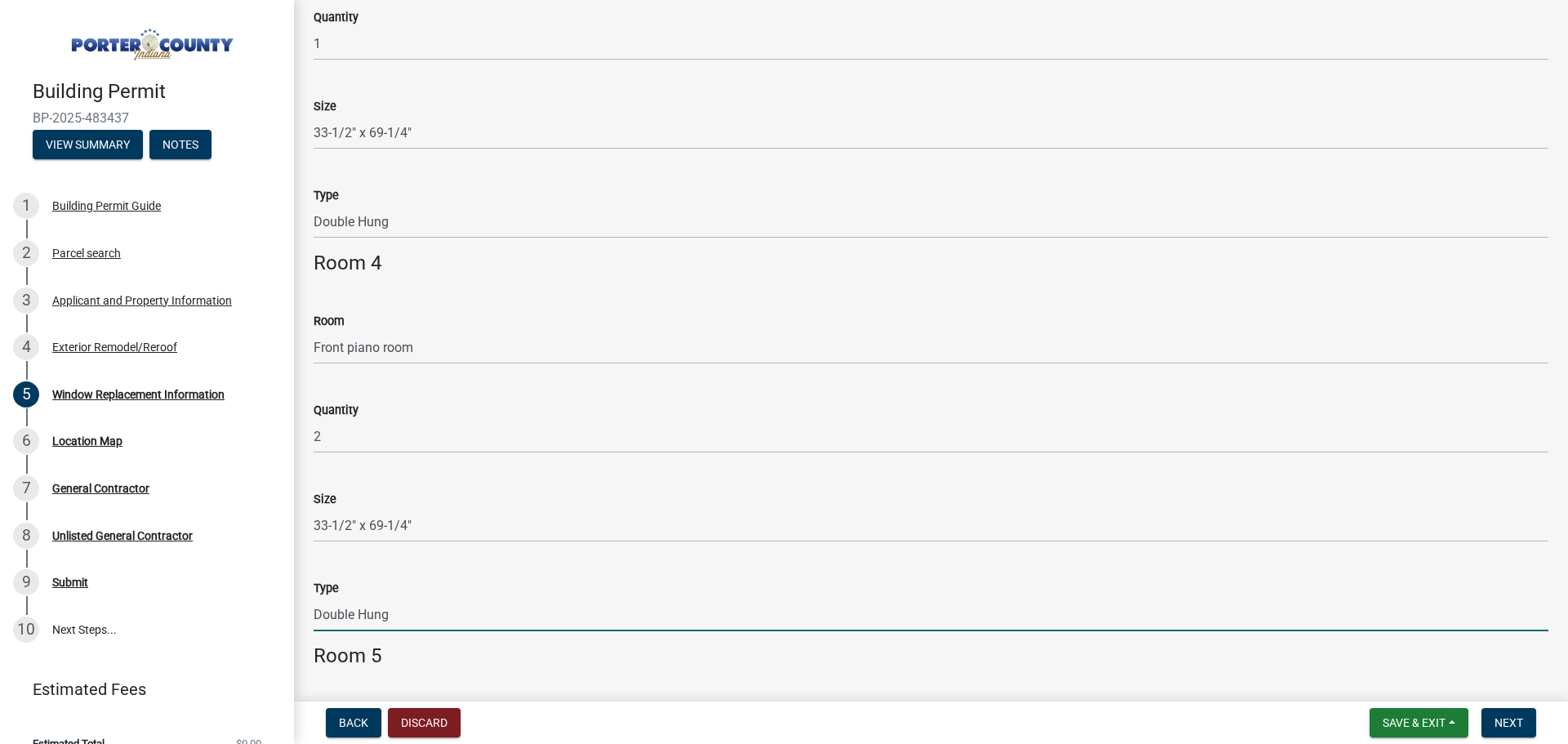
type input "Double Hung"
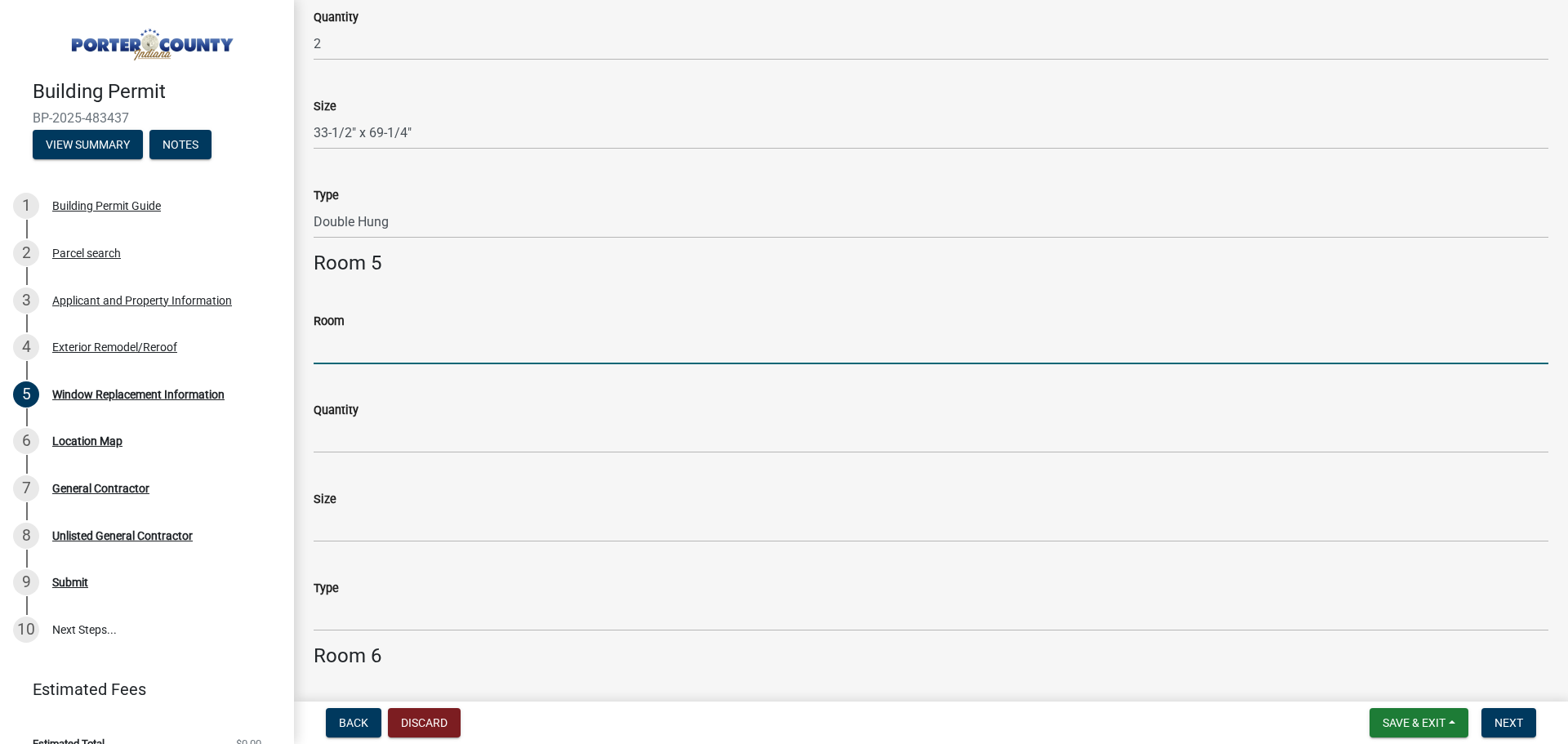
click at [426, 347] on input "Room" at bounding box center [931, 347] width 1235 height 33
type input "play room"
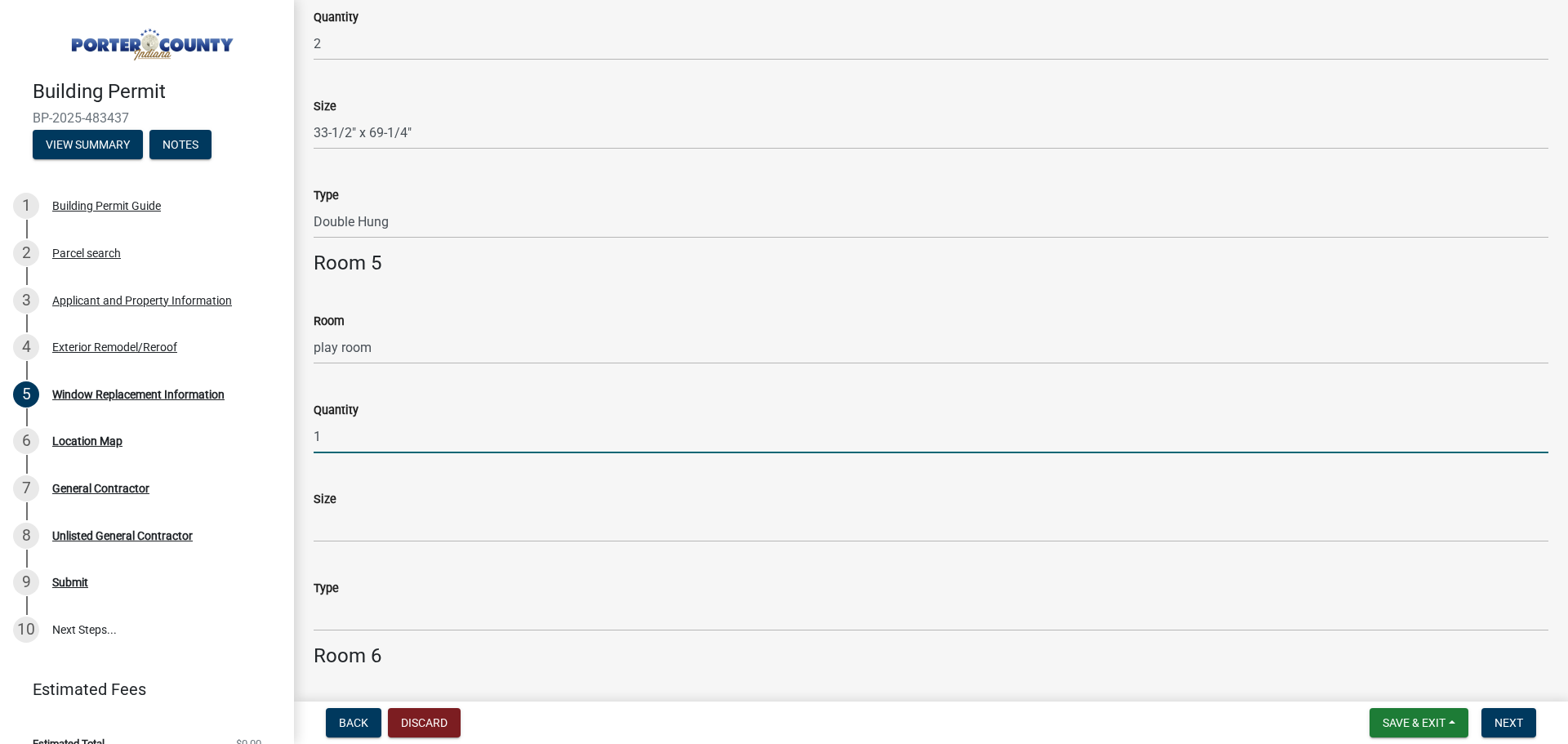
type input "1"
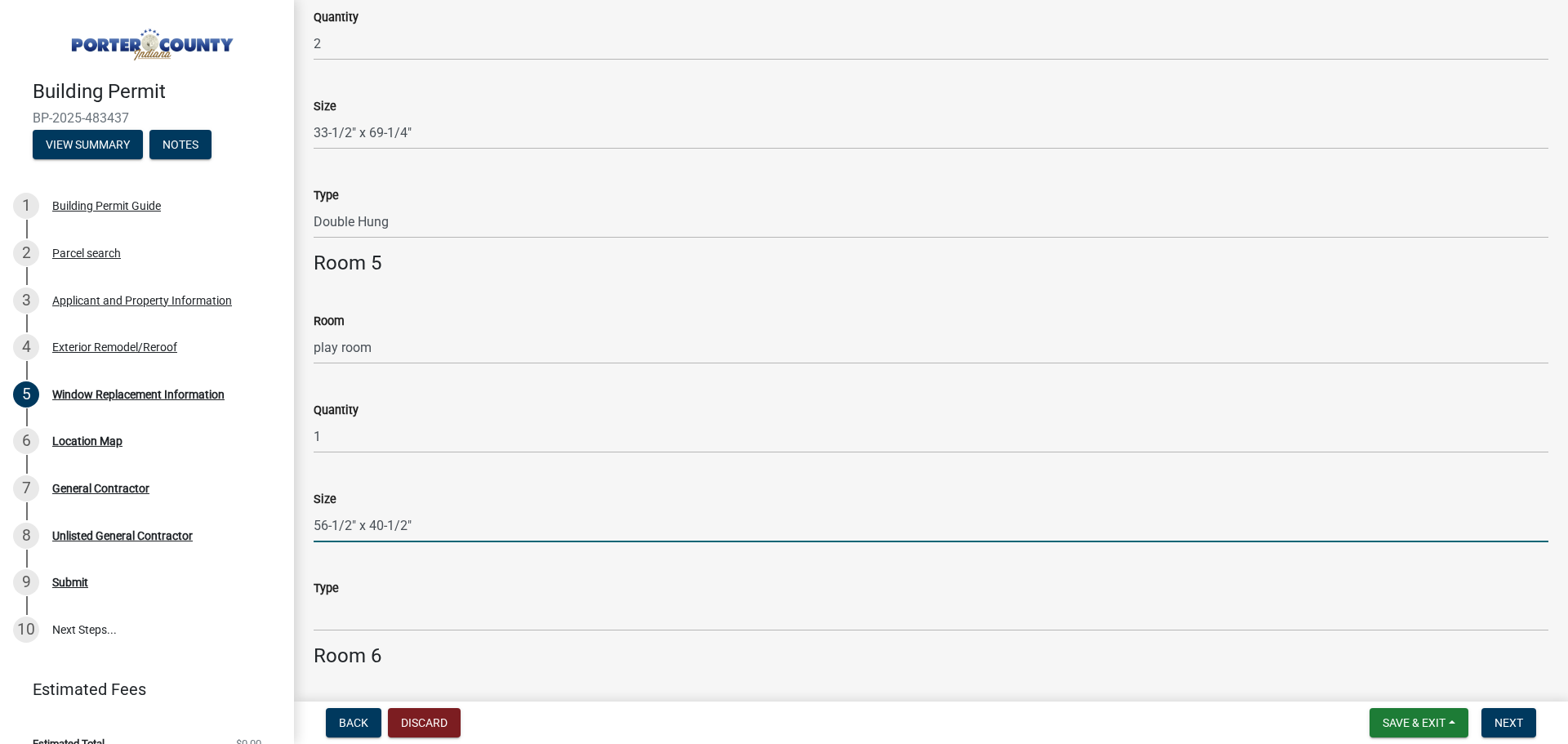
type input "56-1/2" x 40-1/2""
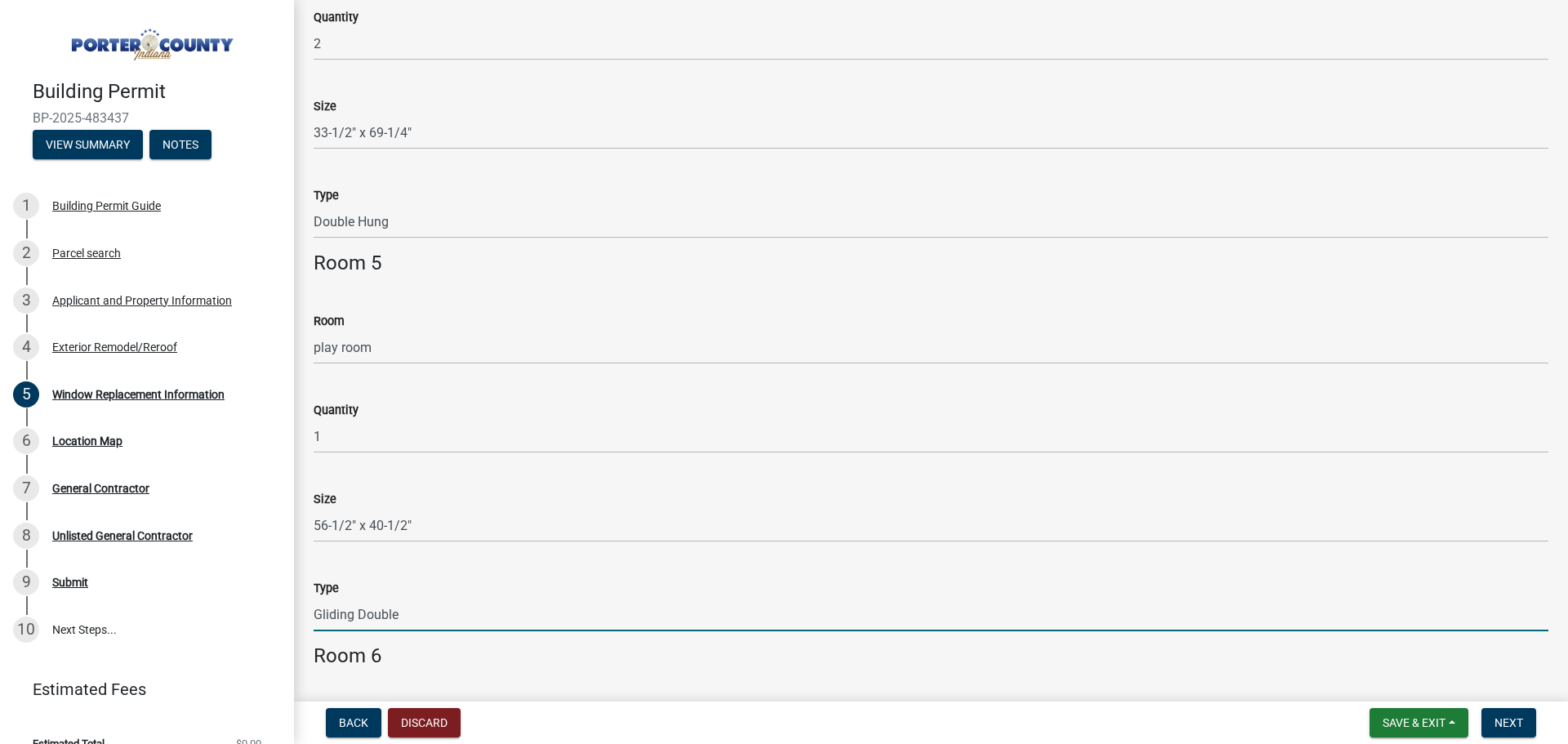
type input "Gliding Double"
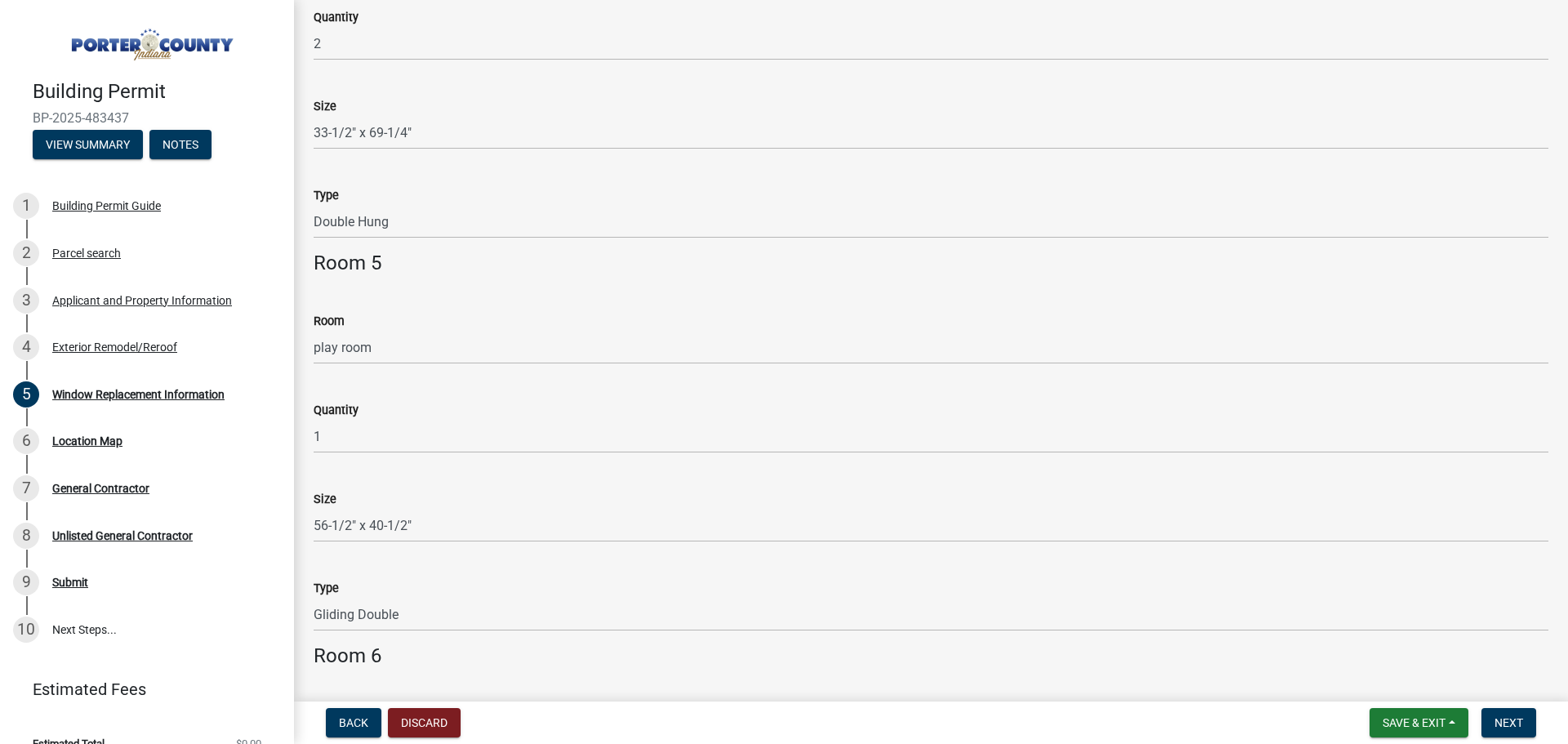
scroll to position [1983, 0]
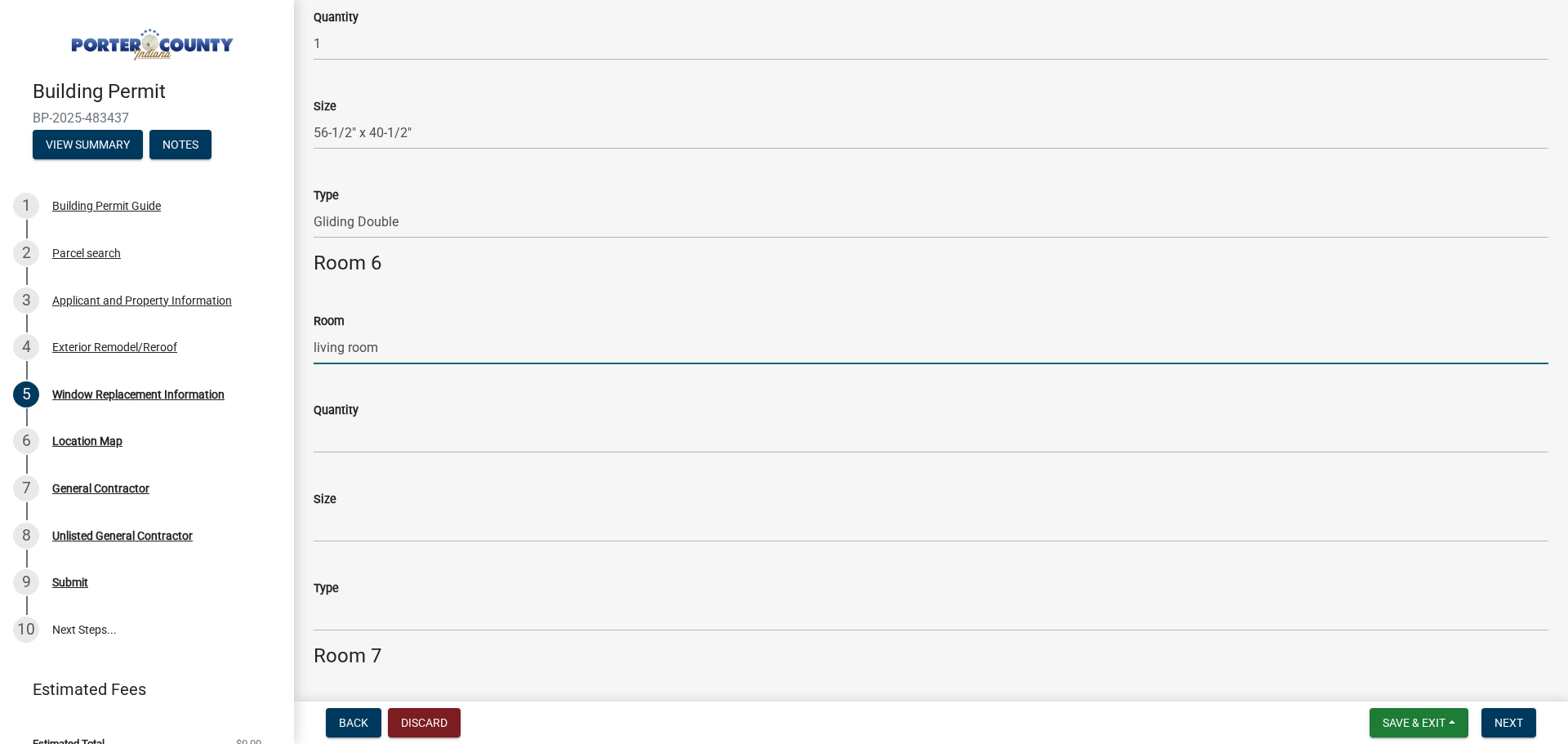
type input "living room"
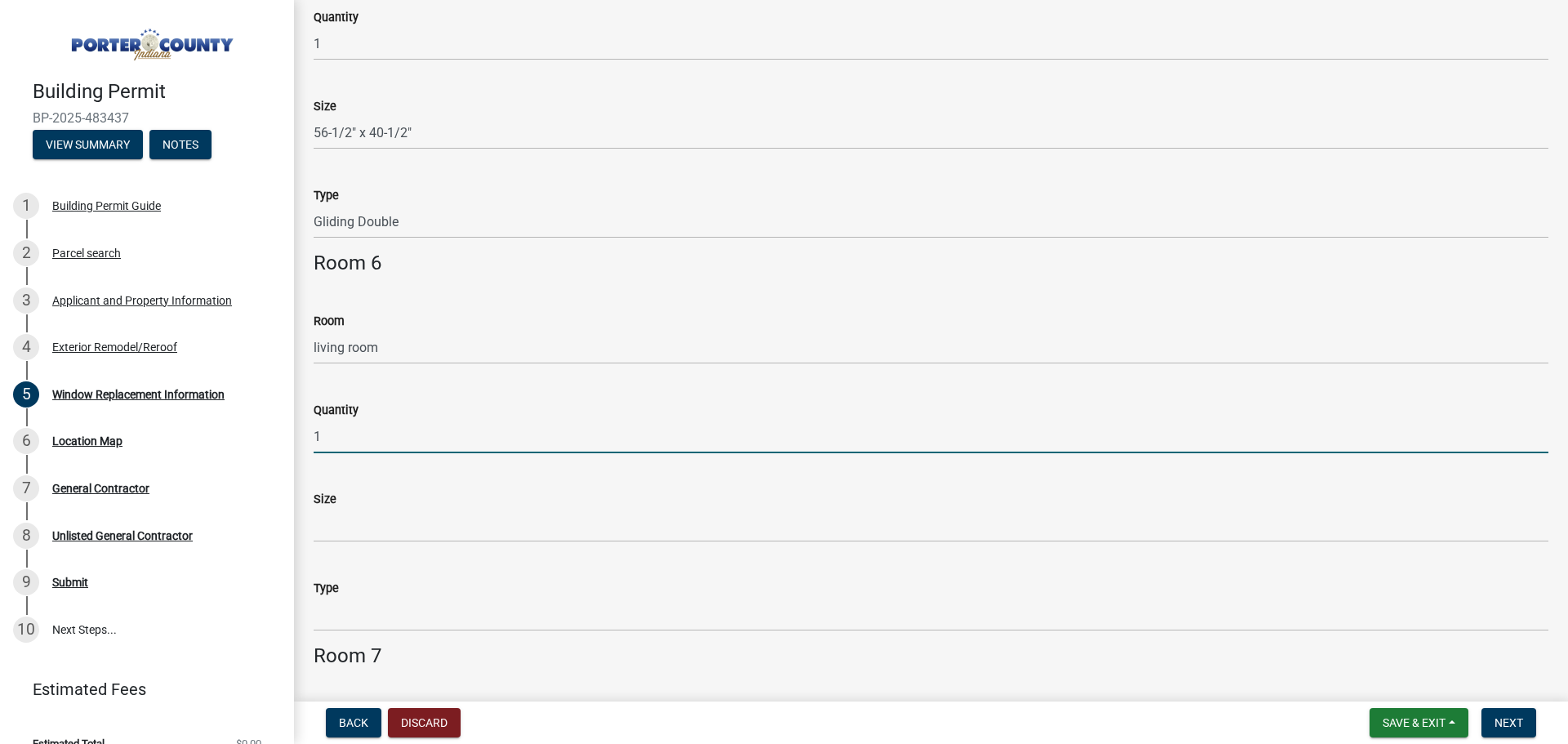
type input "1"
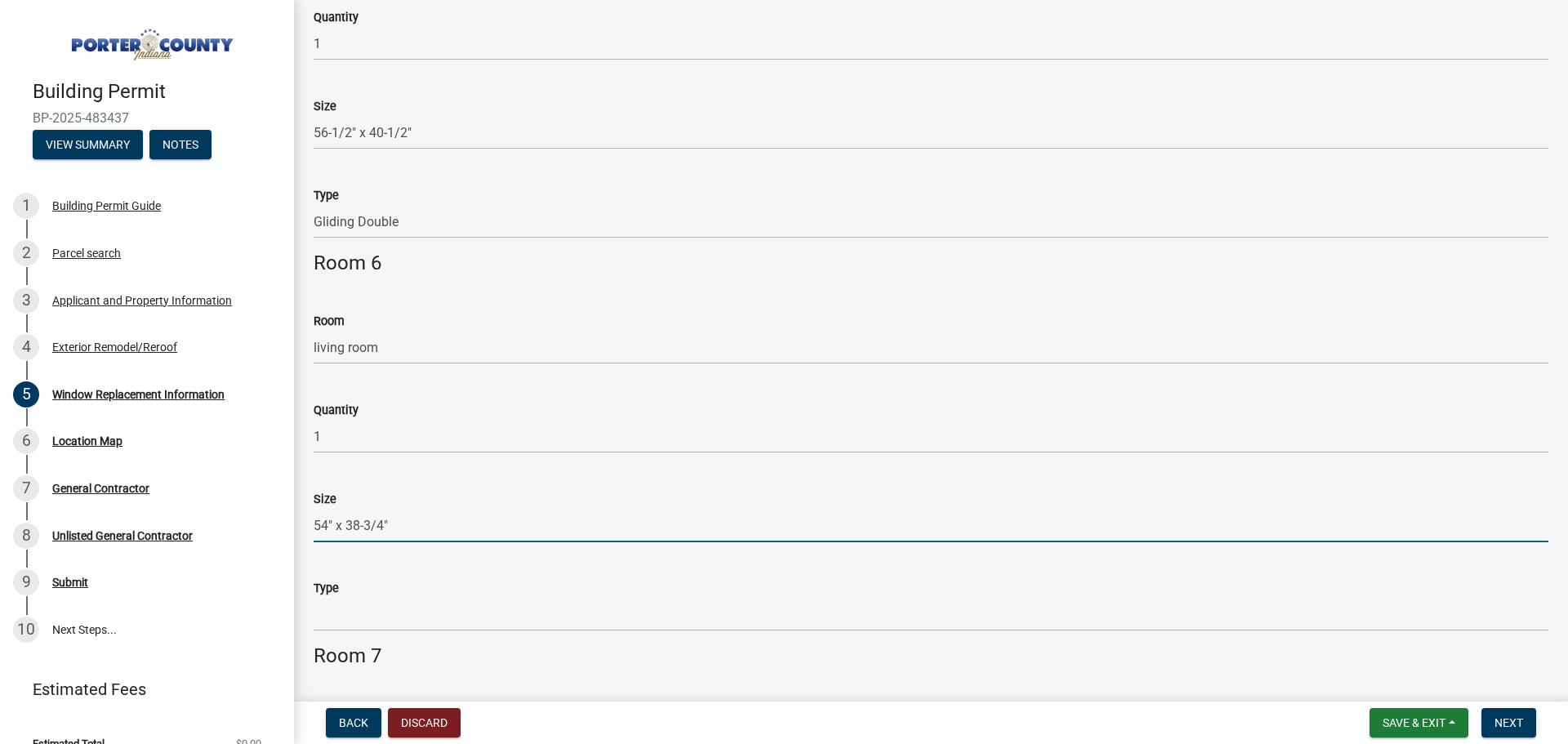
type input "54" x 38-3/4""
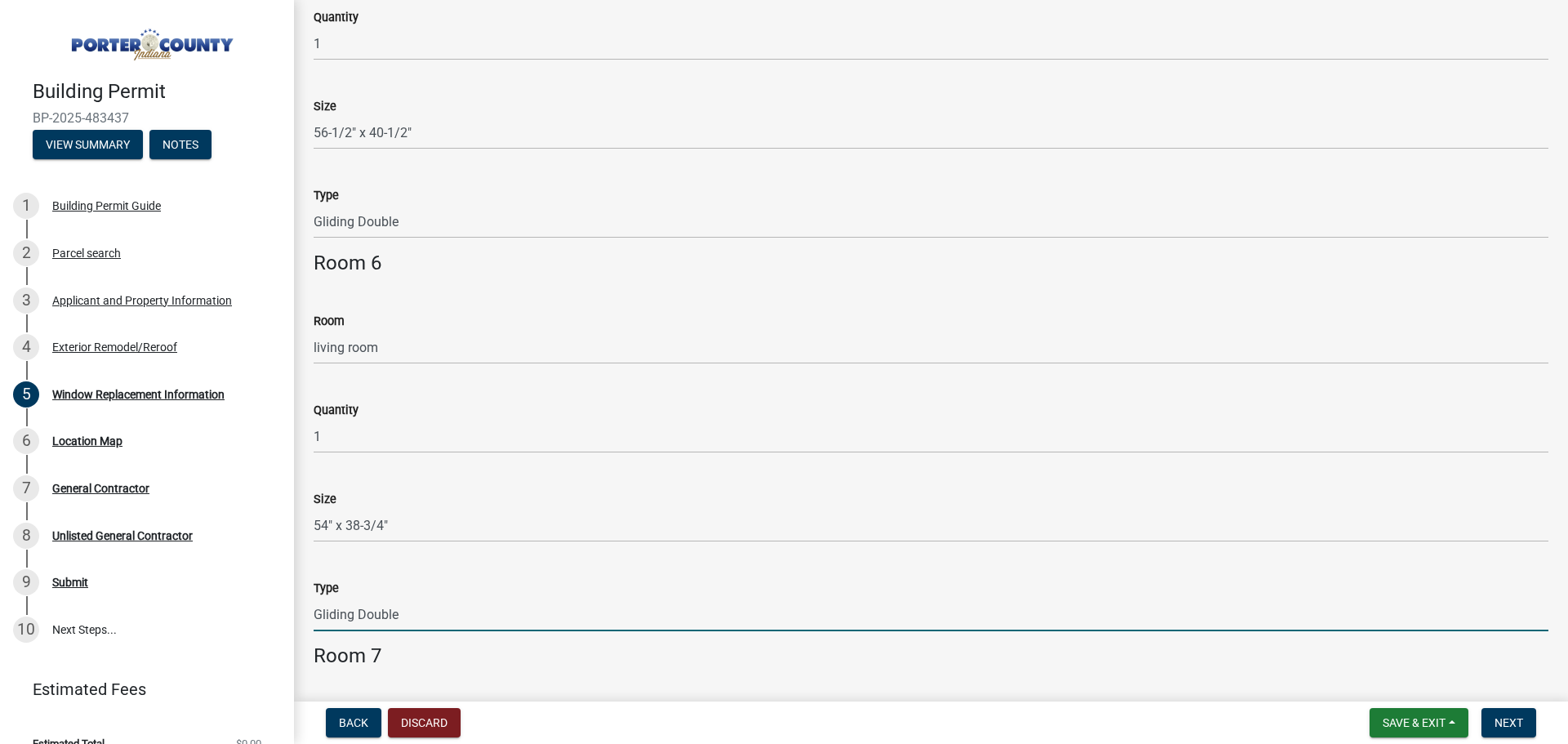
type input "Gliding Double"
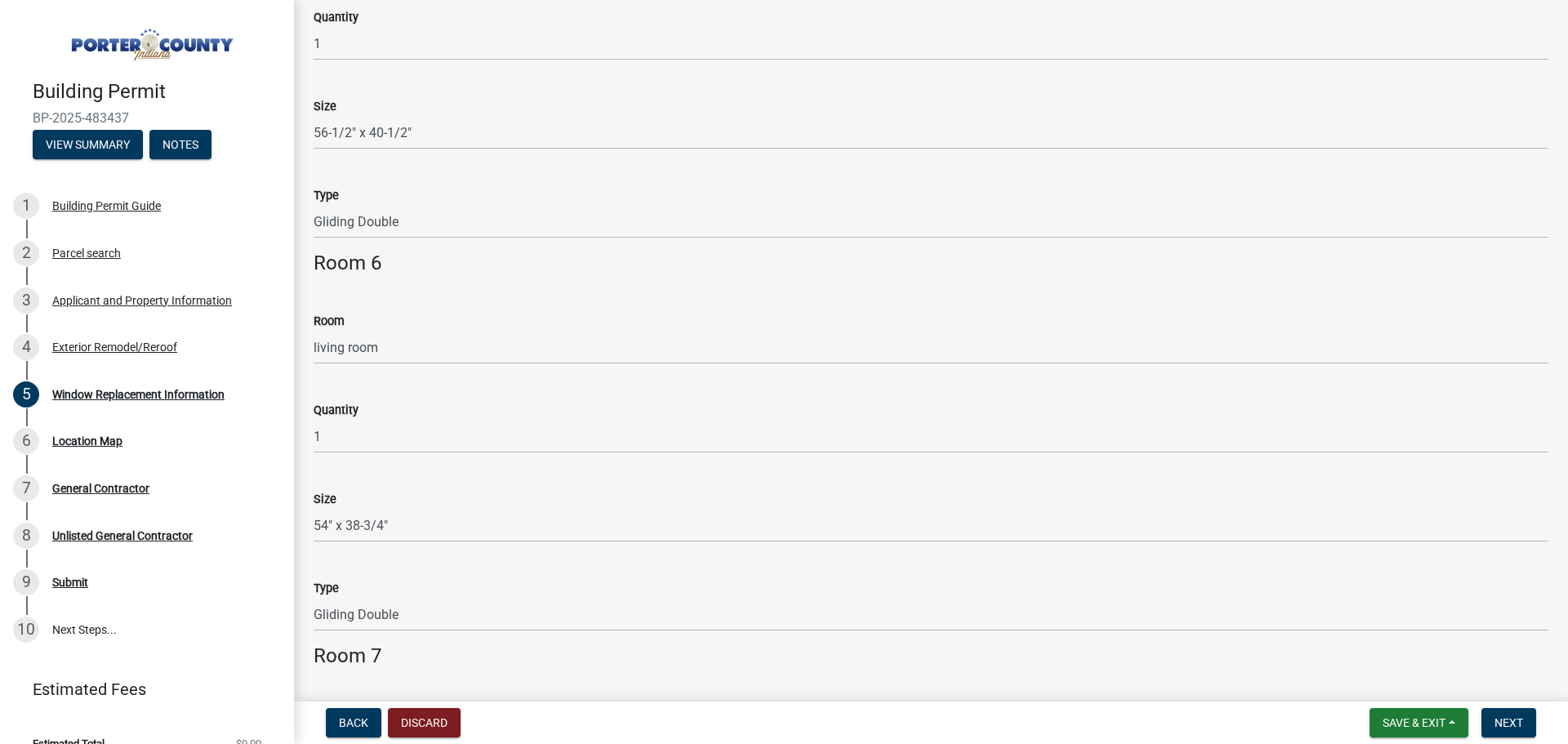
scroll to position [2375, 0]
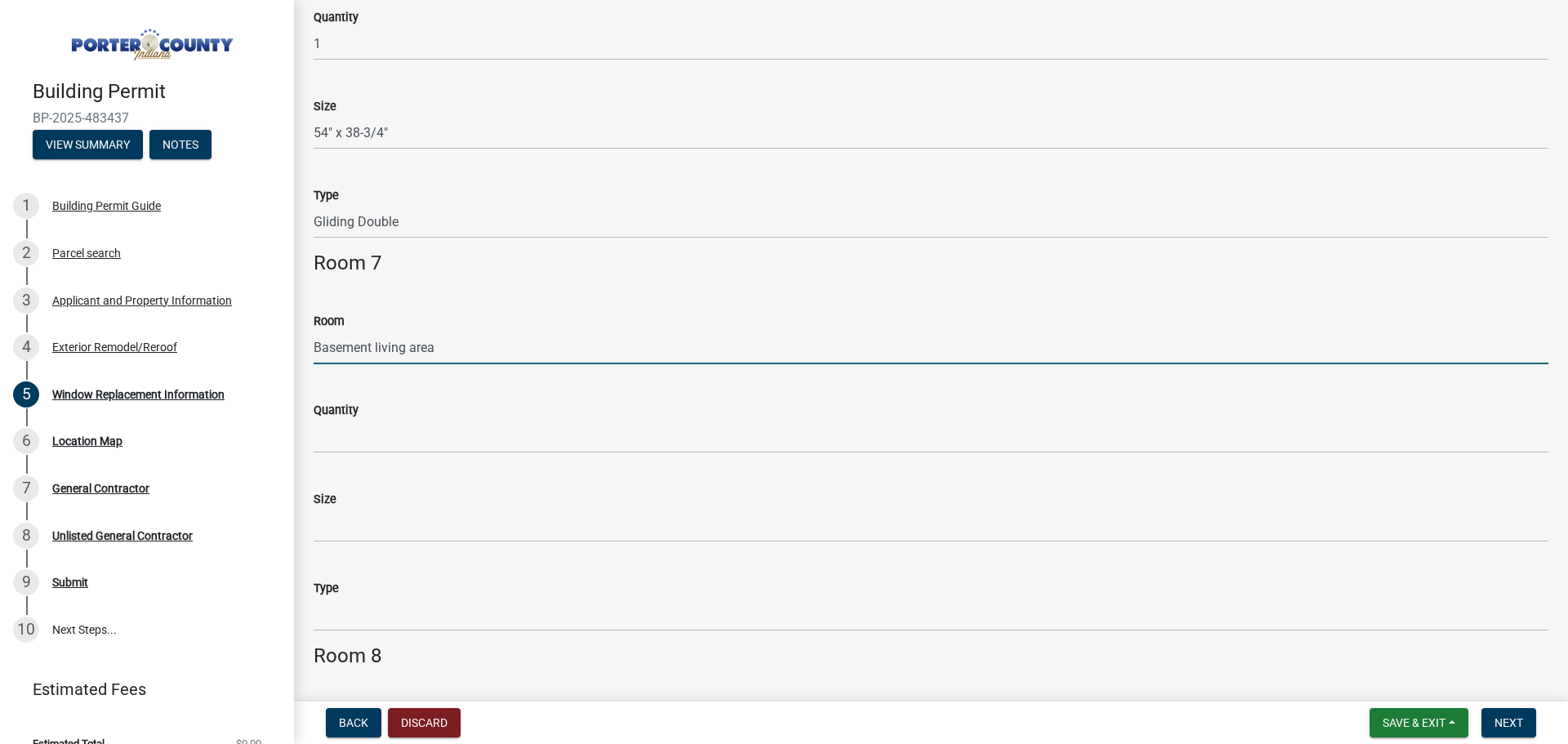
type input "Basement living area"
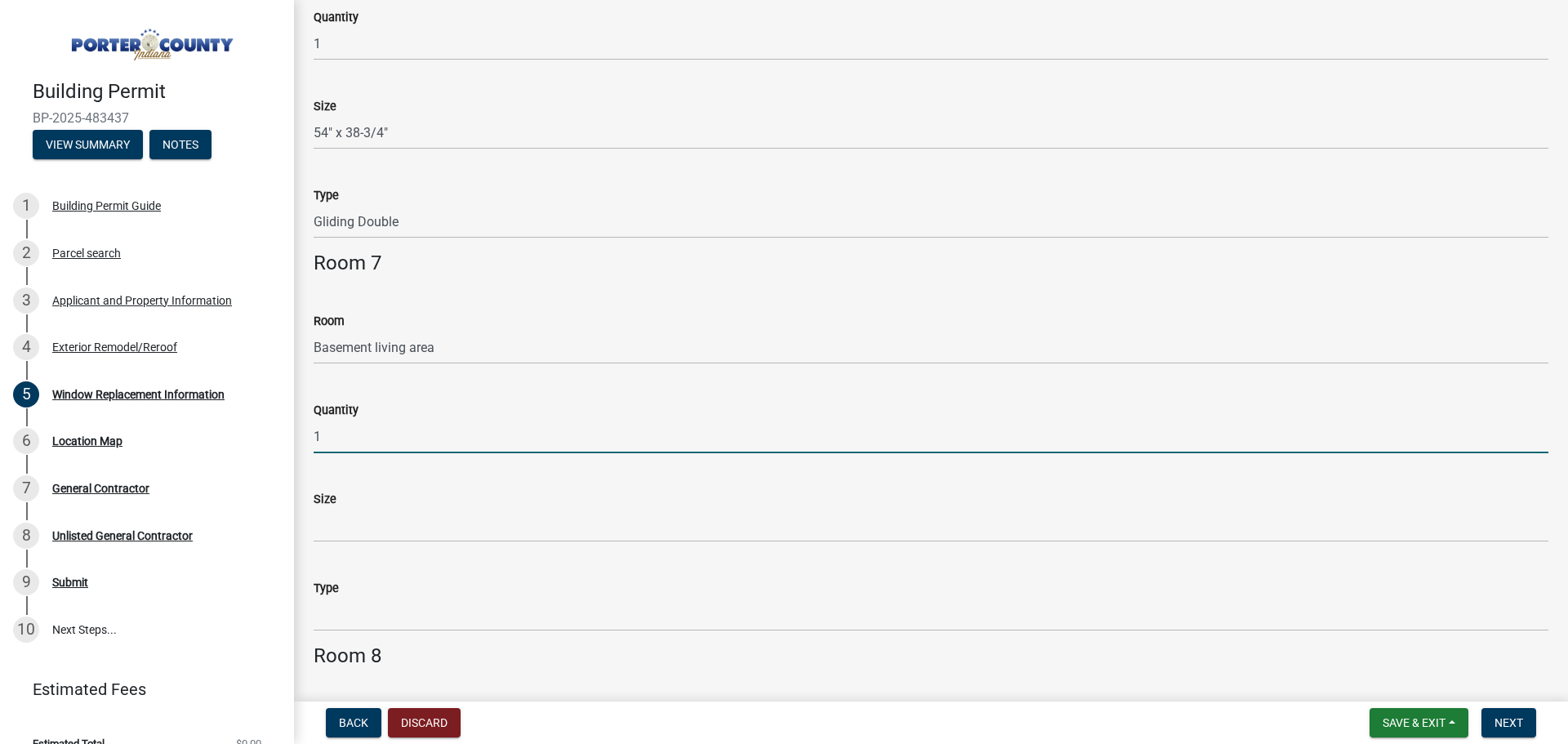
type input "1"
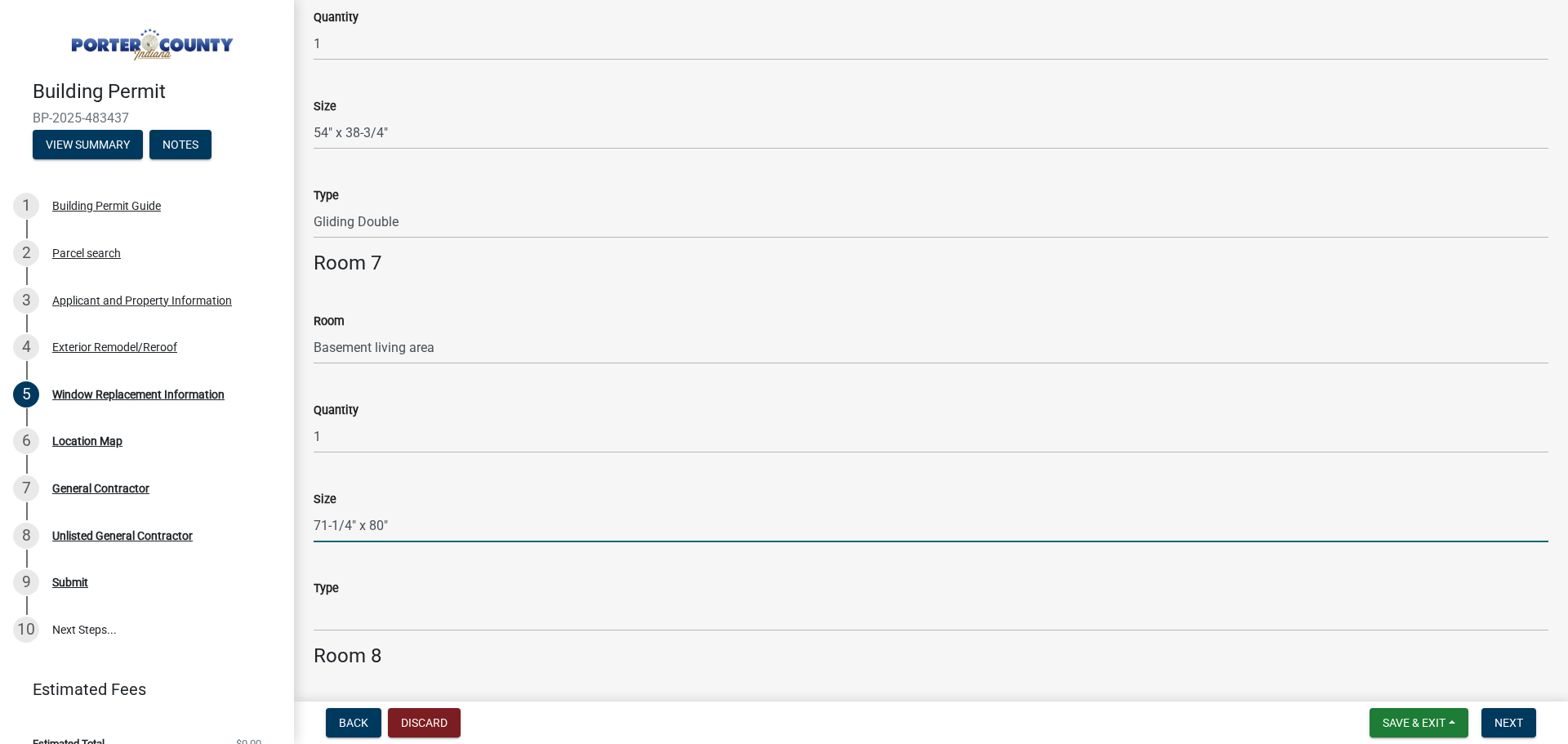
type input "71-1/4" x 80""
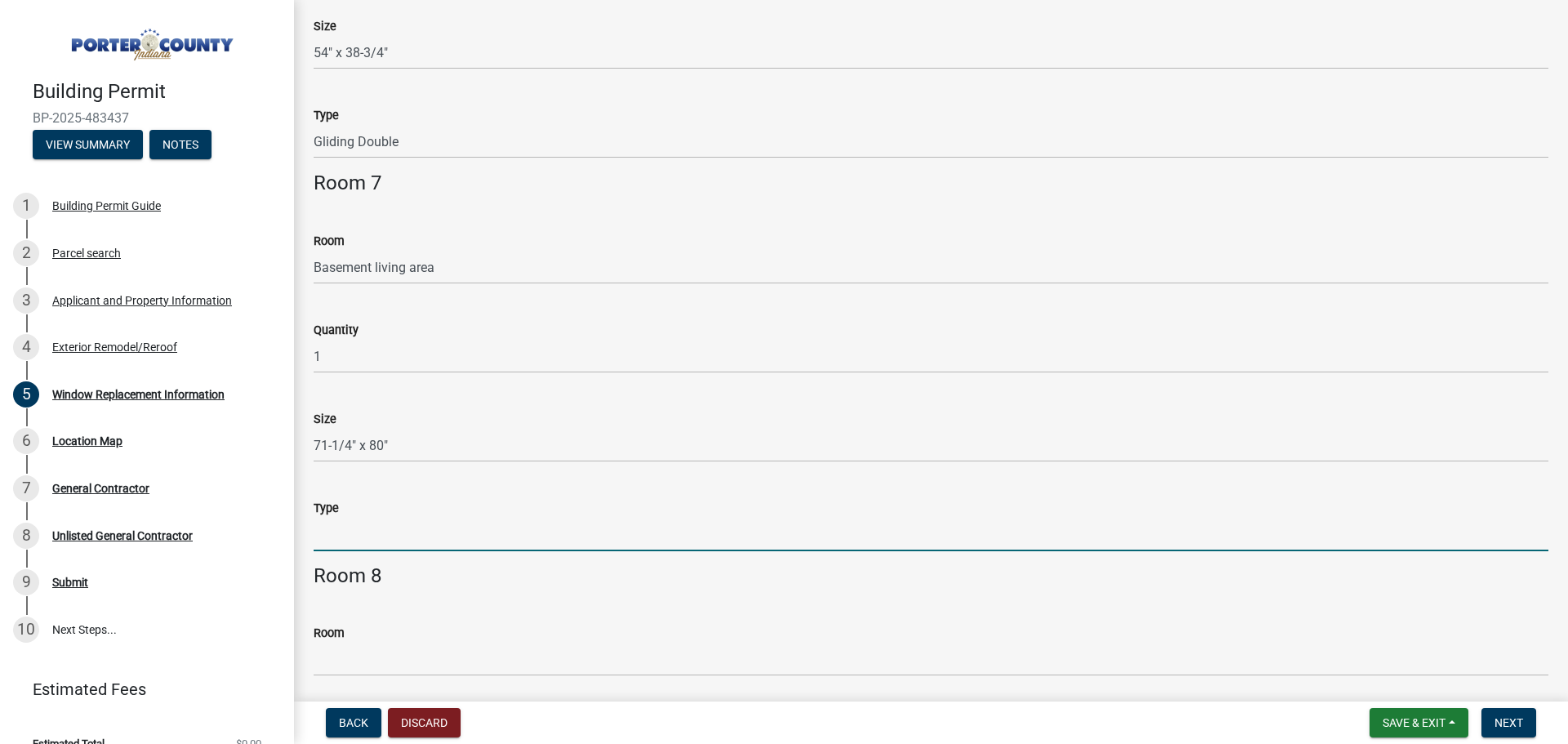
scroll to position [2457, 0]
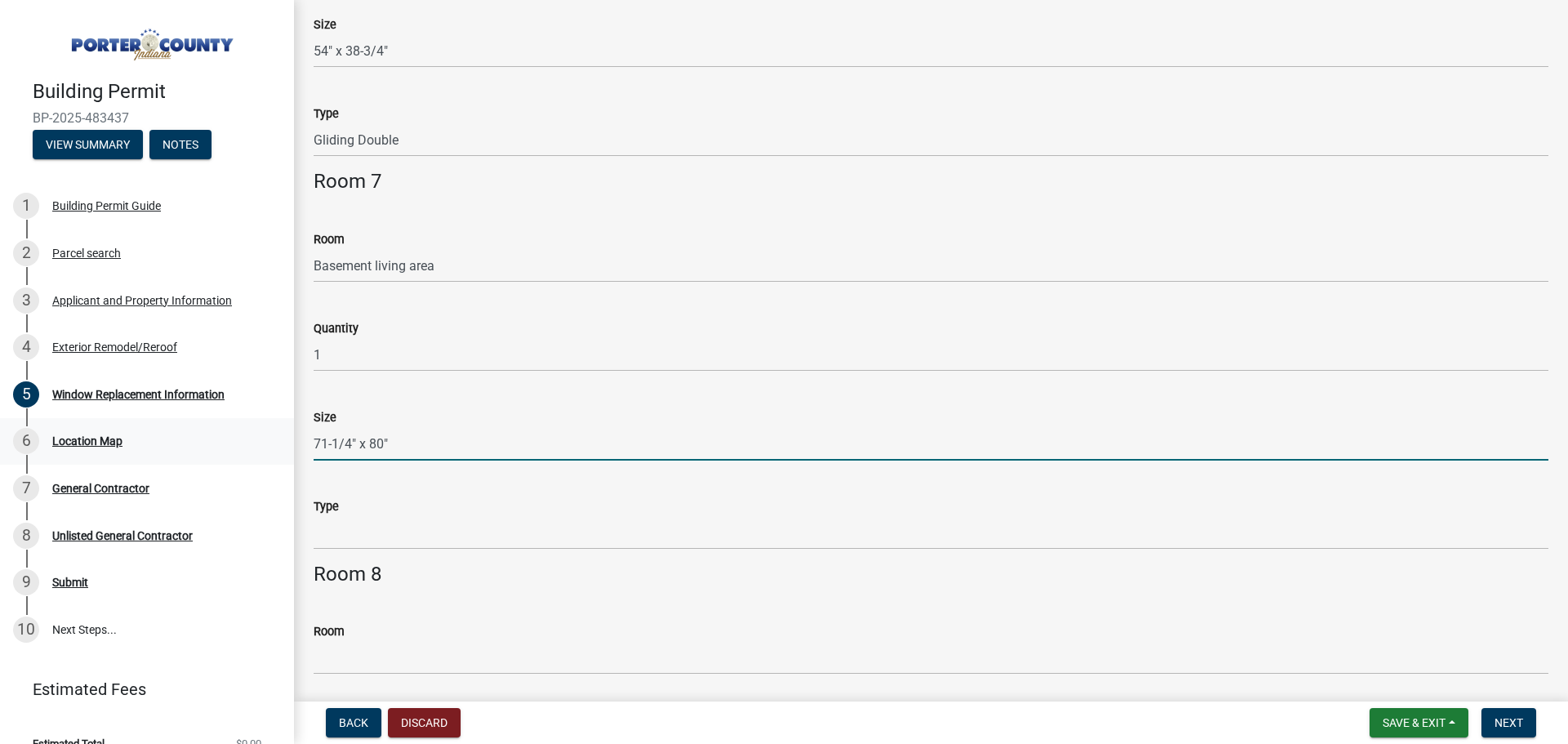
drag, startPoint x: 445, startPoint y: 443, endPoint x: 155, endPoint y: 419, distance: 291.0
click at [162, 418] on div "Building Permit BP-2025-483437 View Summary Notes 1 Building Permit Guide 2 Par…" at bounding box center [784, 372] width 1568 height 744
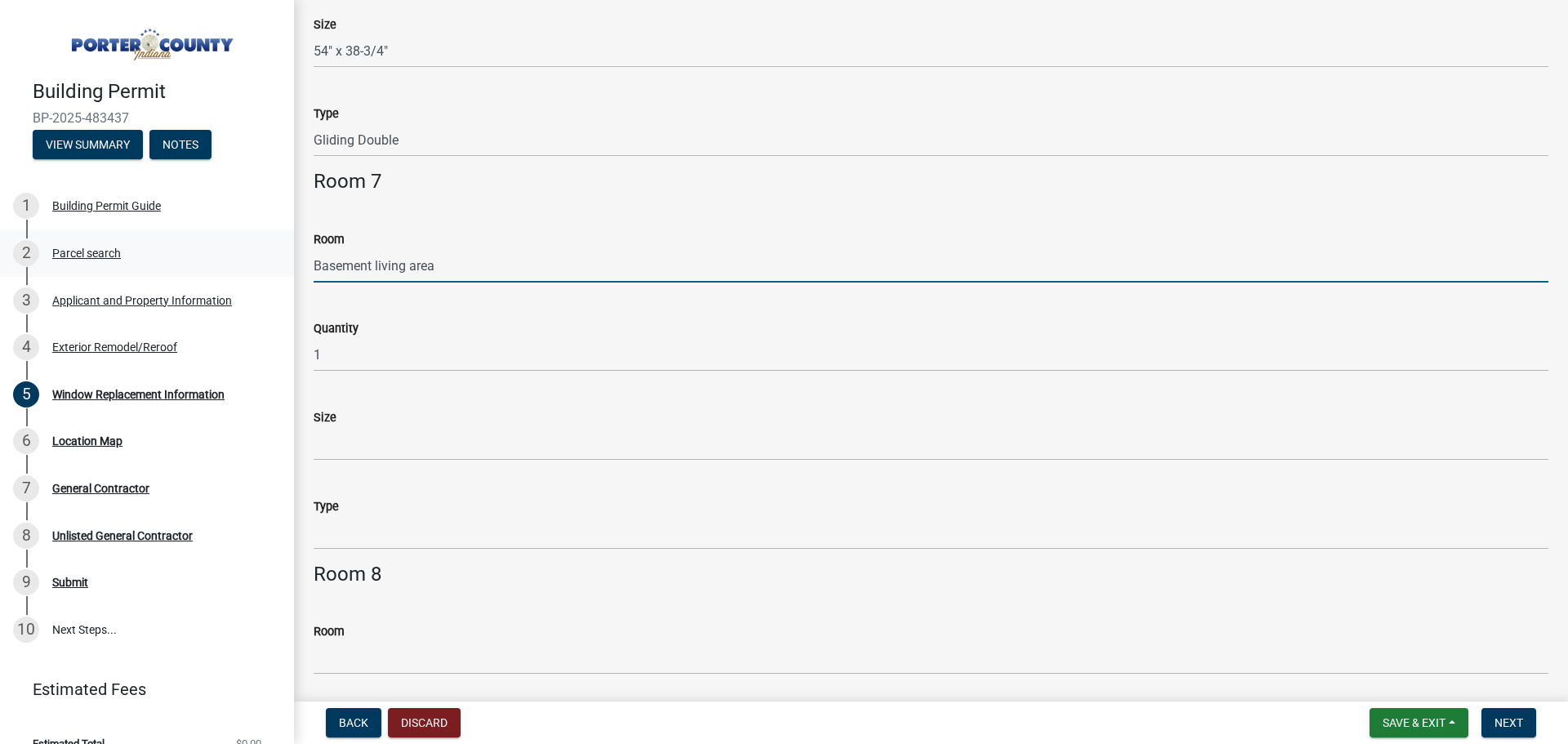
drag, startPoint x: 478, startPoint y: 262, endPoint x: 236, endPoint y: 250, distance: 242.3
click at [236, 250] on div "Building Permit BP-2025-483437 View Summary Notes 1 Building Permit Guide 2 Par…" at bounding box center [784, 372] width 1568 height 744
type input "play room"
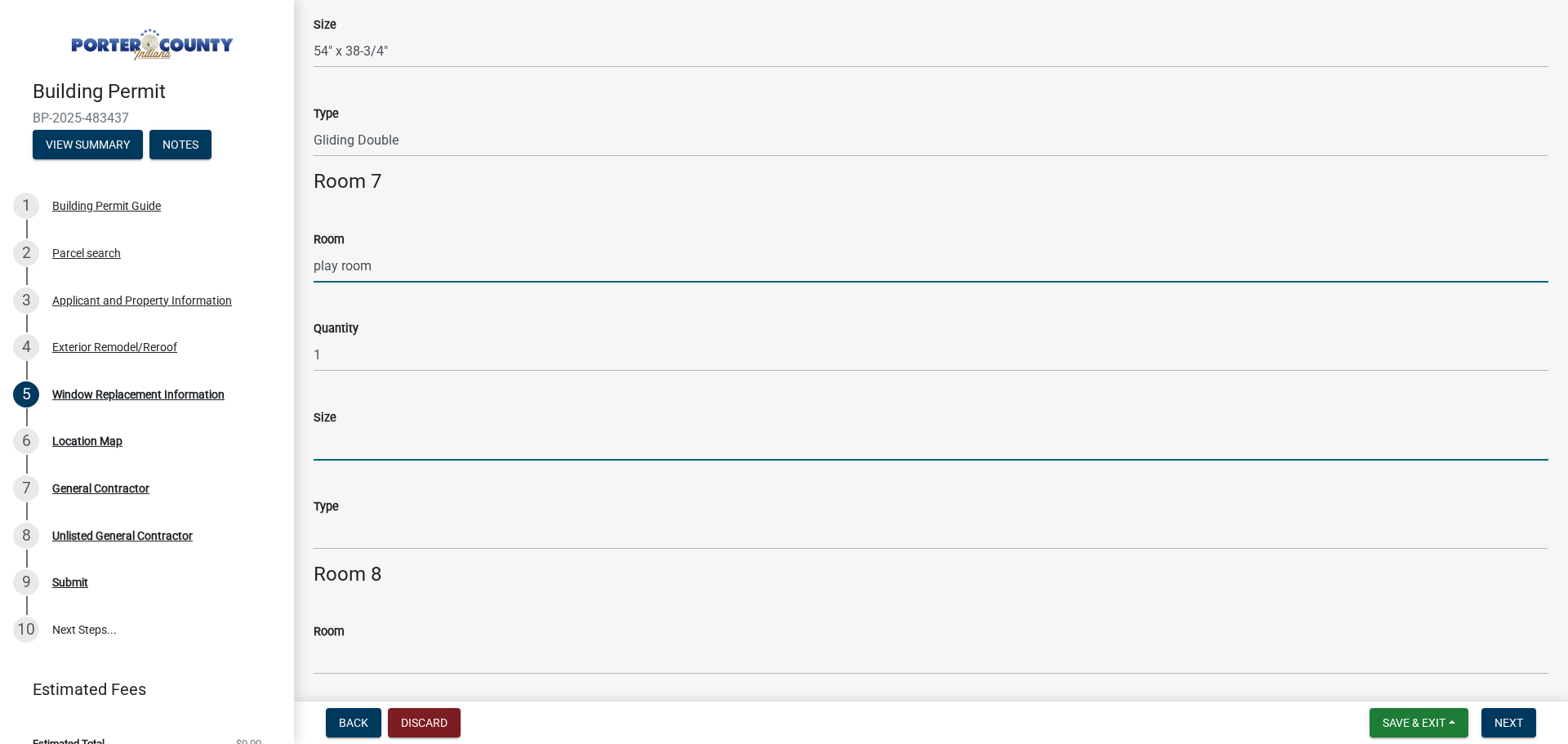
click at [428, 446] on input "Size" at bounding box center [931, 444] width 1235 height 33
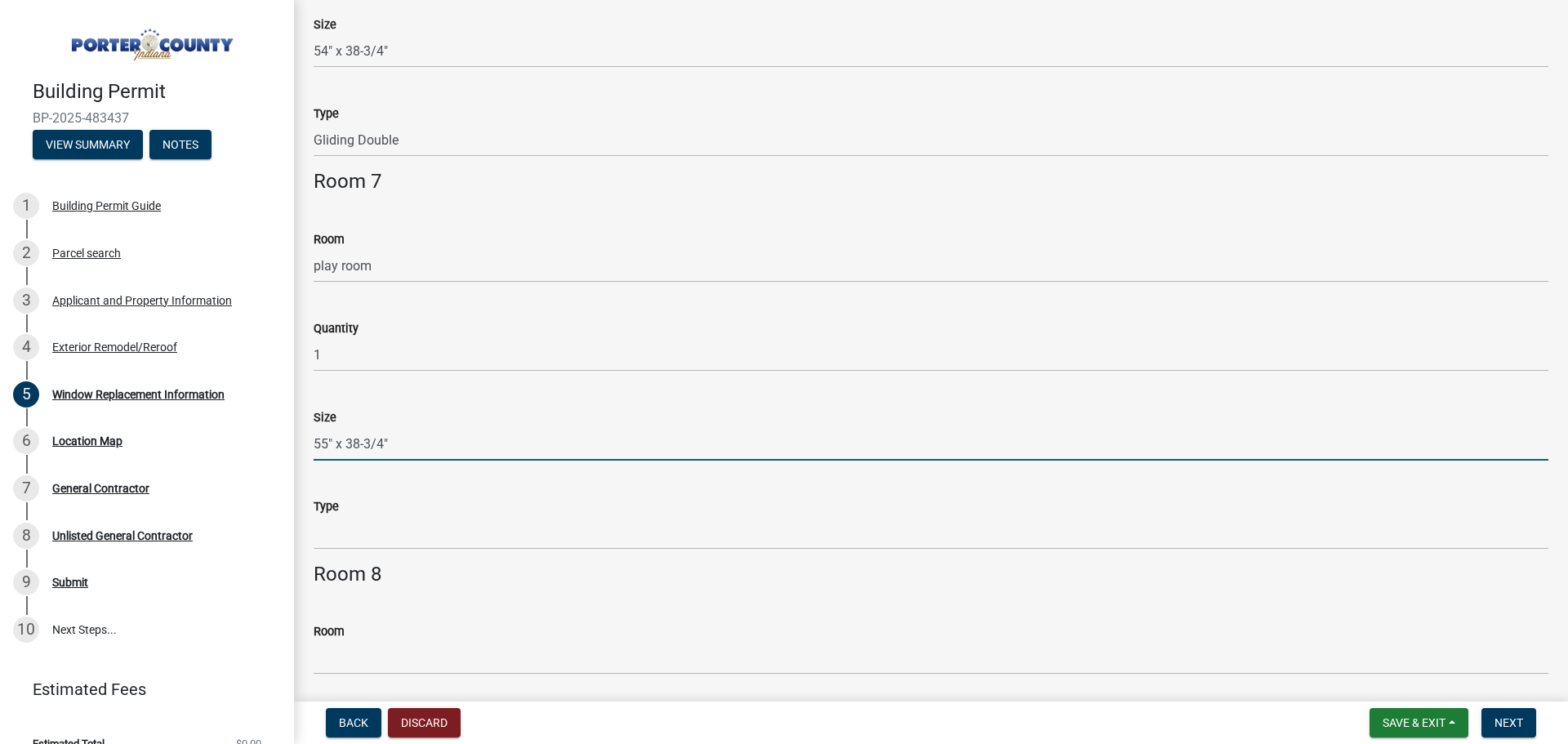
type input "55" x 38-3/4""
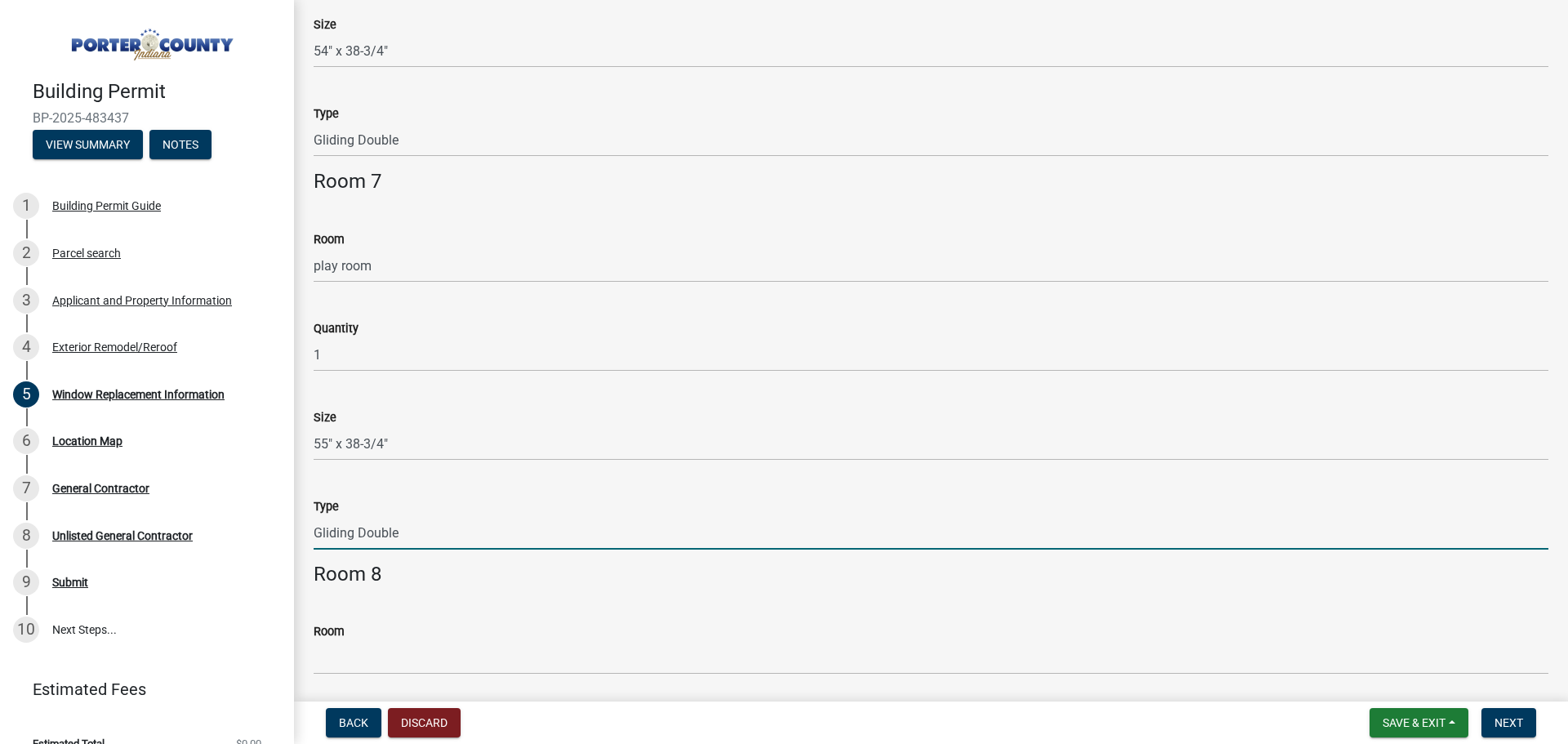
type input "Gliding Double"
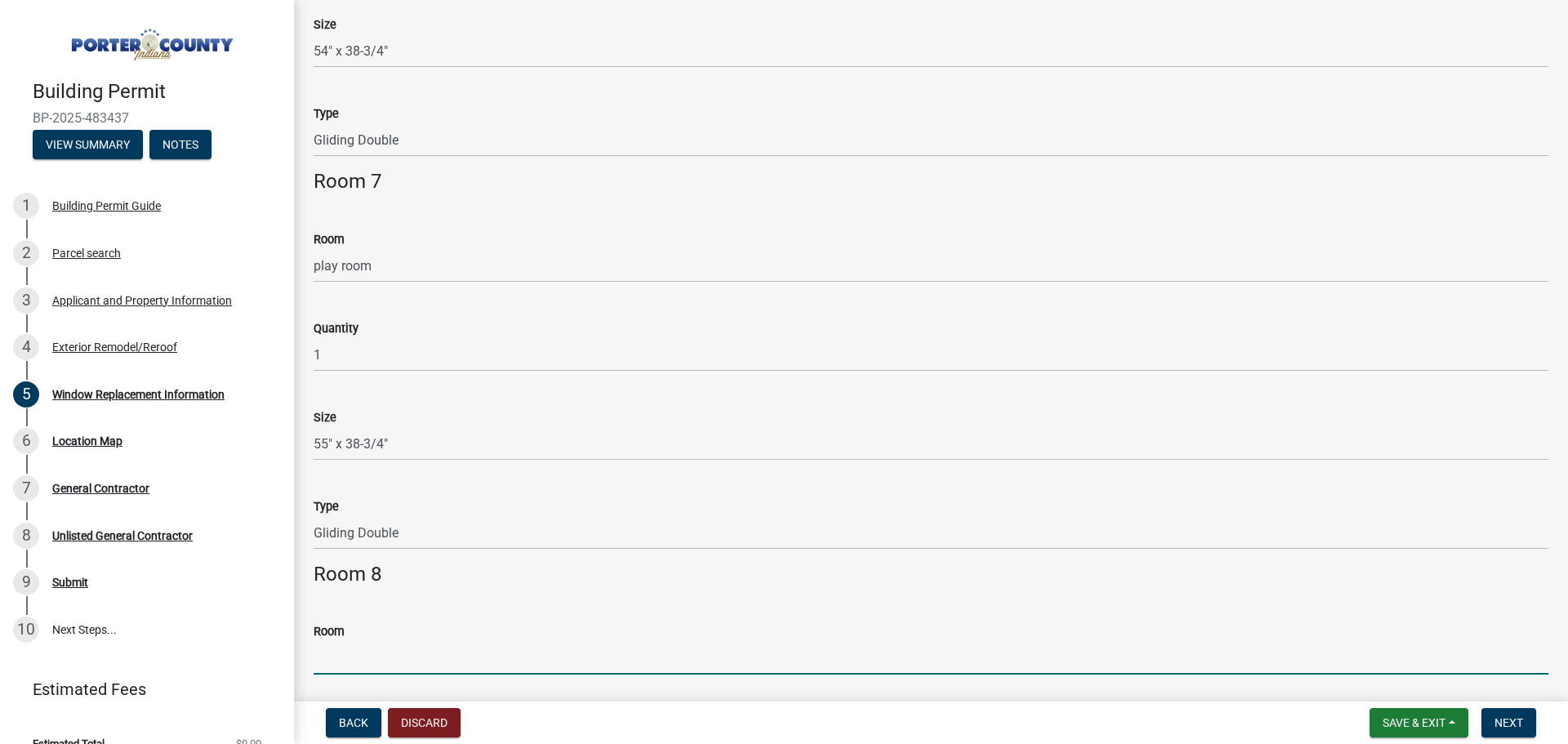
click at [458, 667] on input "Room" at bounding box center [931, 658] width 1235 height 33
type input "Kitchen"
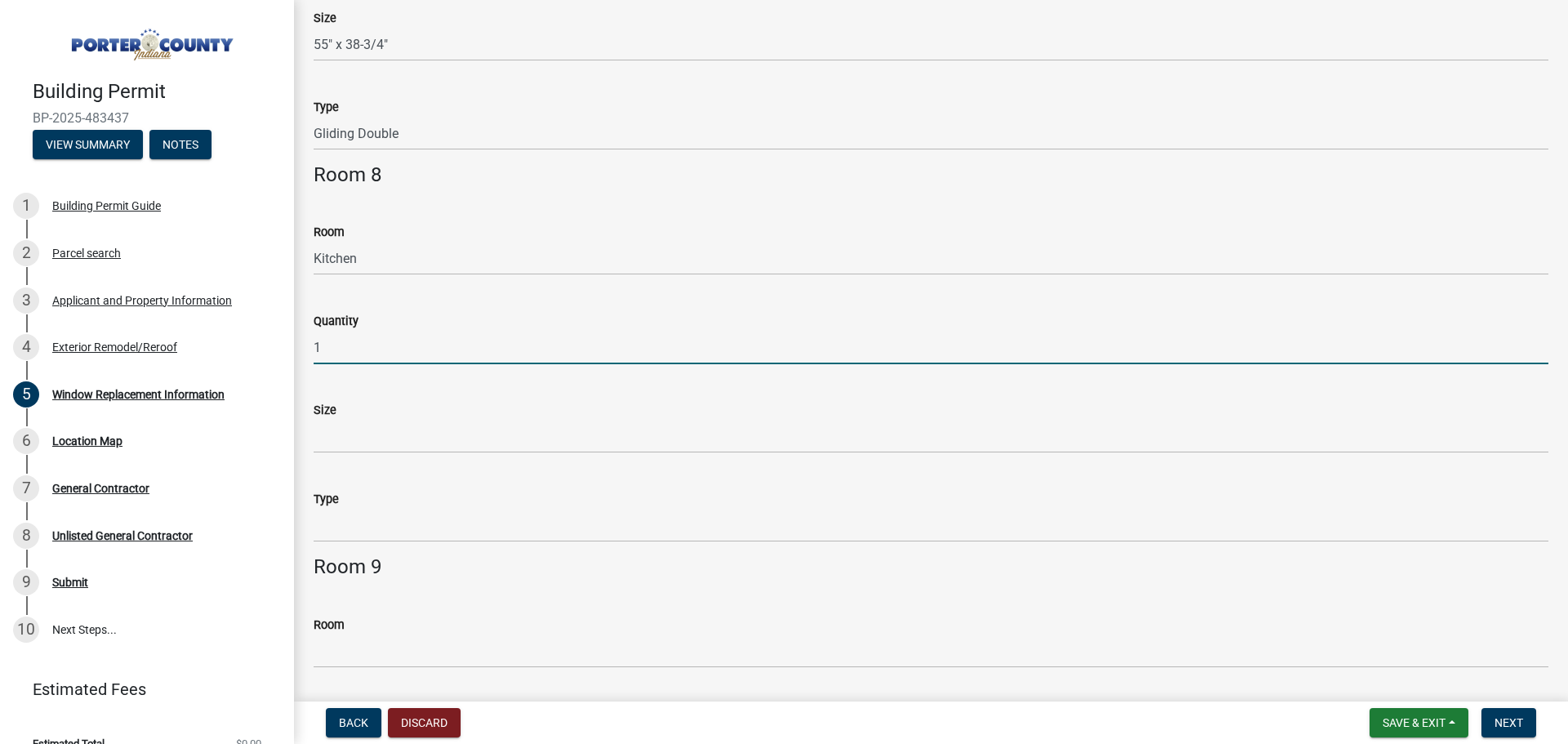
type input "1"
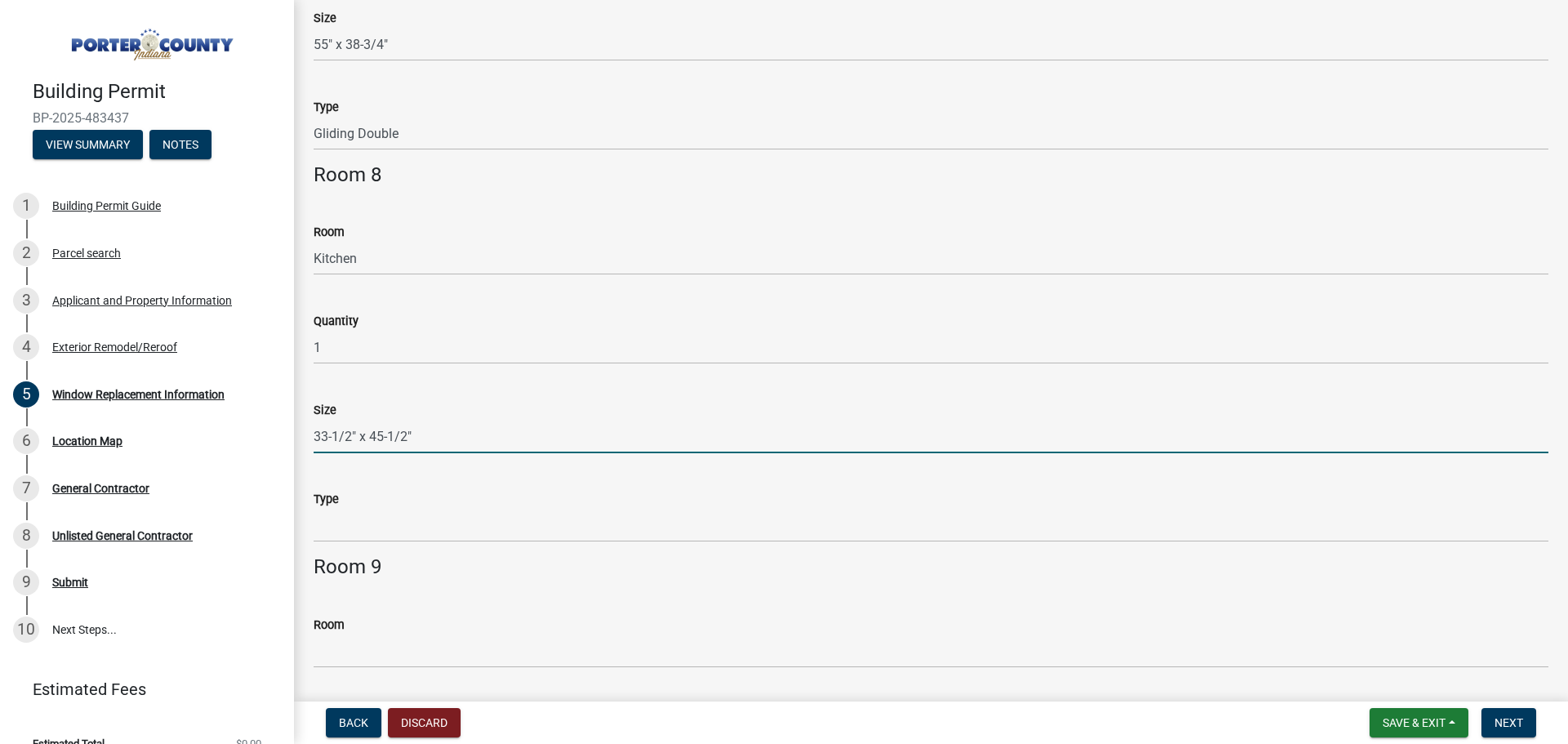
type input "33-1/2" x 45-1/2""
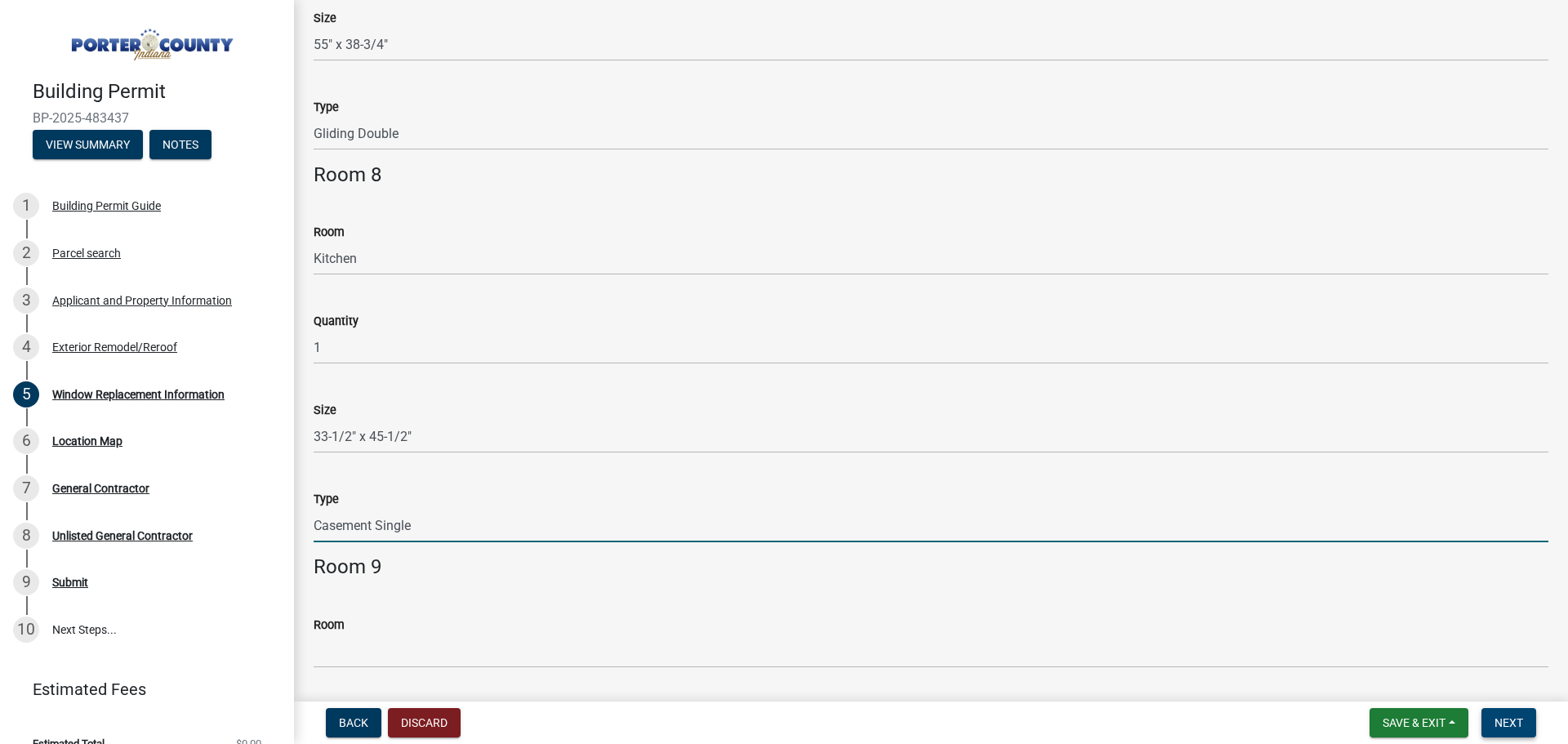
type input "Casement Single"
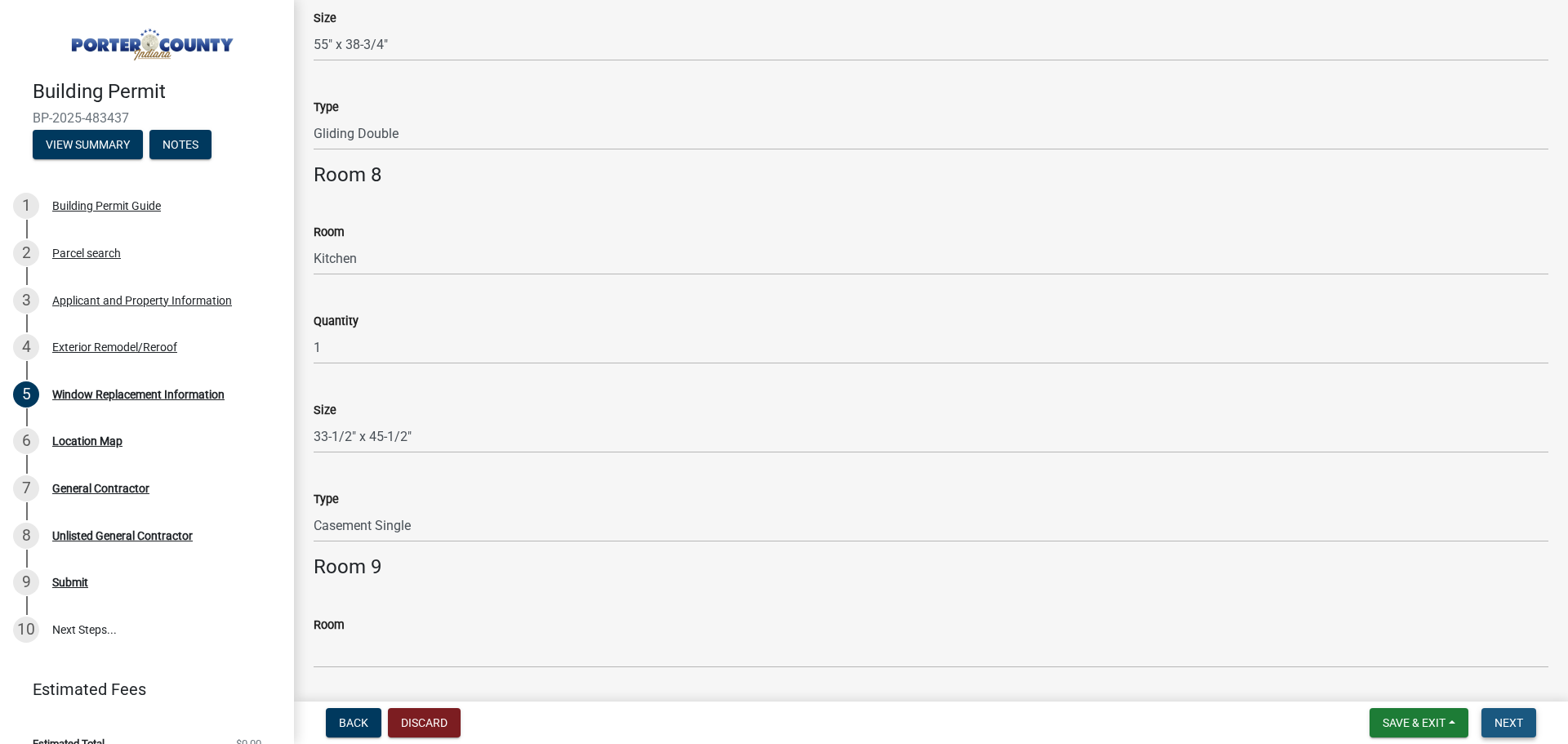
click at [1503, 724] on span "Next" at bounding box center [1508, 722] width 28 height 13
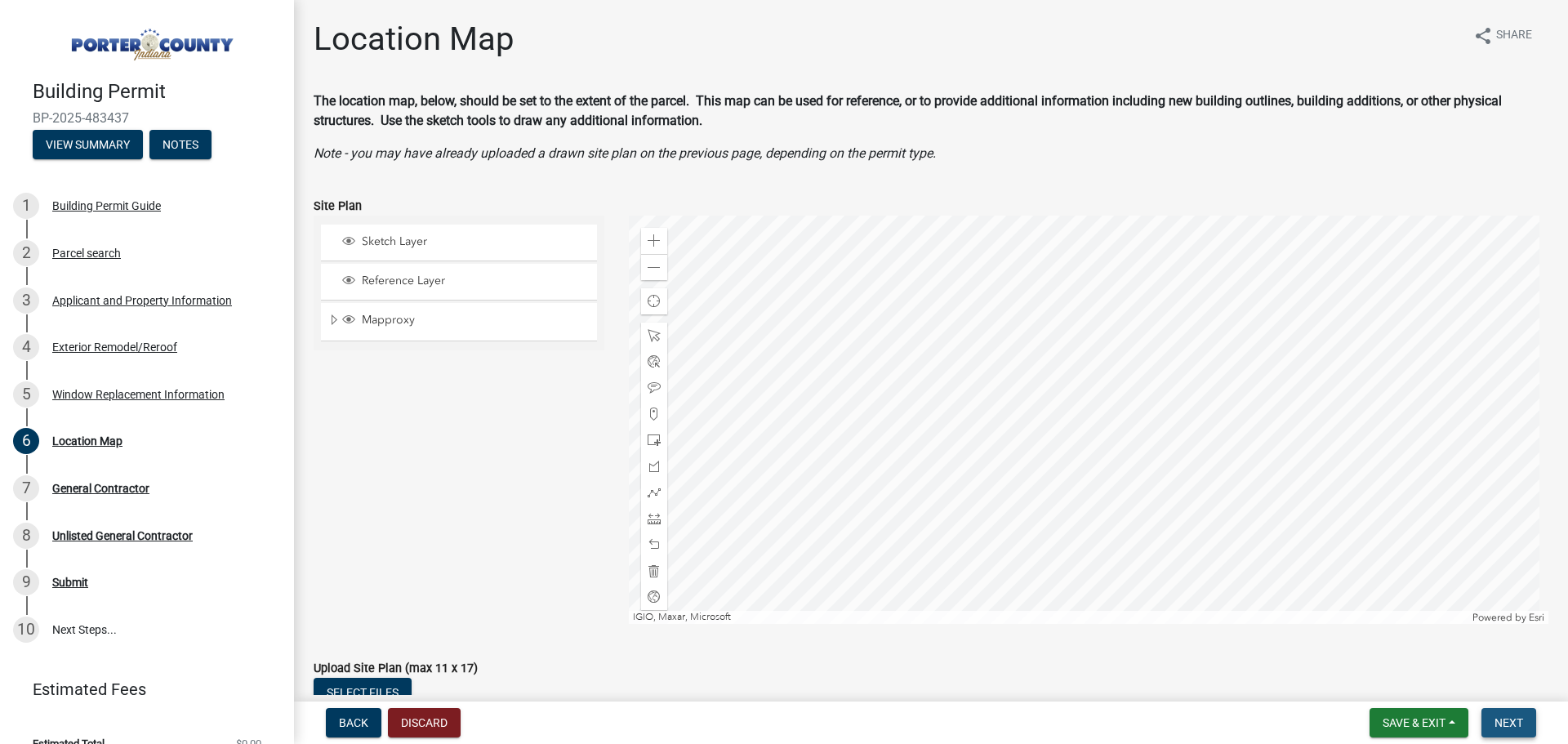
click at [1505, 725] on span "Next" at bounding box center [1508, 722] width 28 height 13
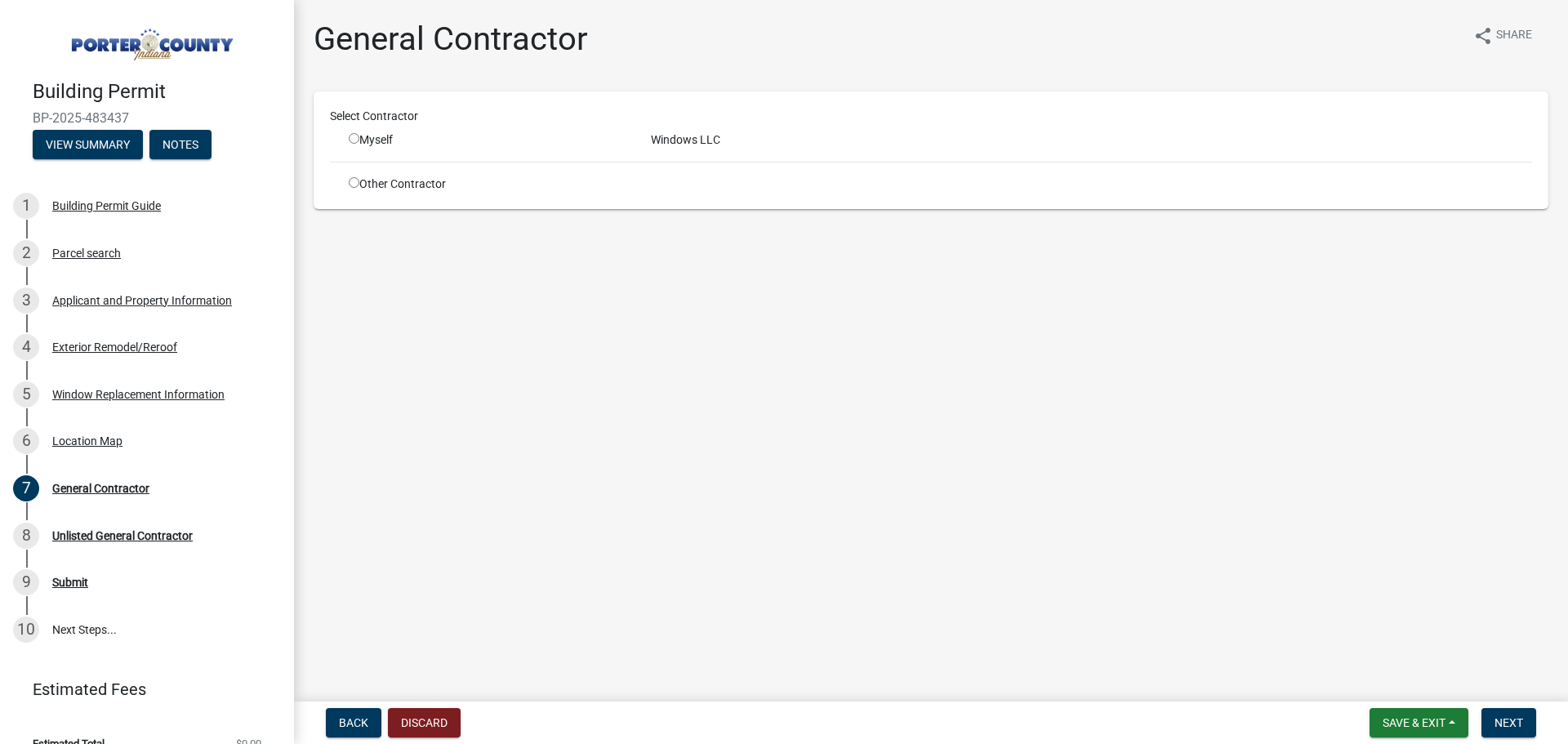
click at [359, 140] on div "Myself" at bounding box center [488, 140] width 278 height 18
click at [356, 140] on input "radio" at bounding box center [354, 138] width 11 height 11
radio input "true"
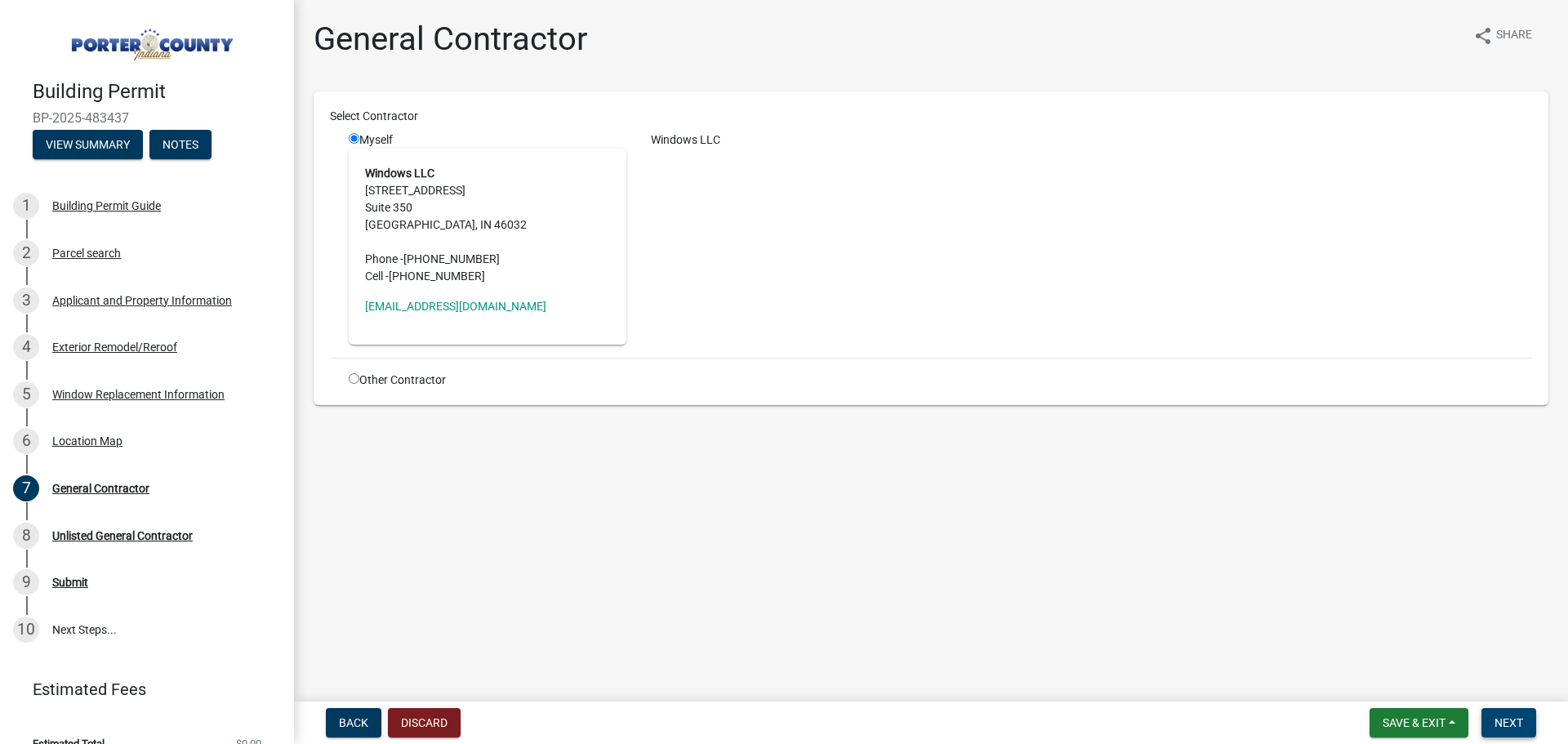
click at [1513, 722] on span "Next" at bounding box center [1508, 722] width 28 height 13
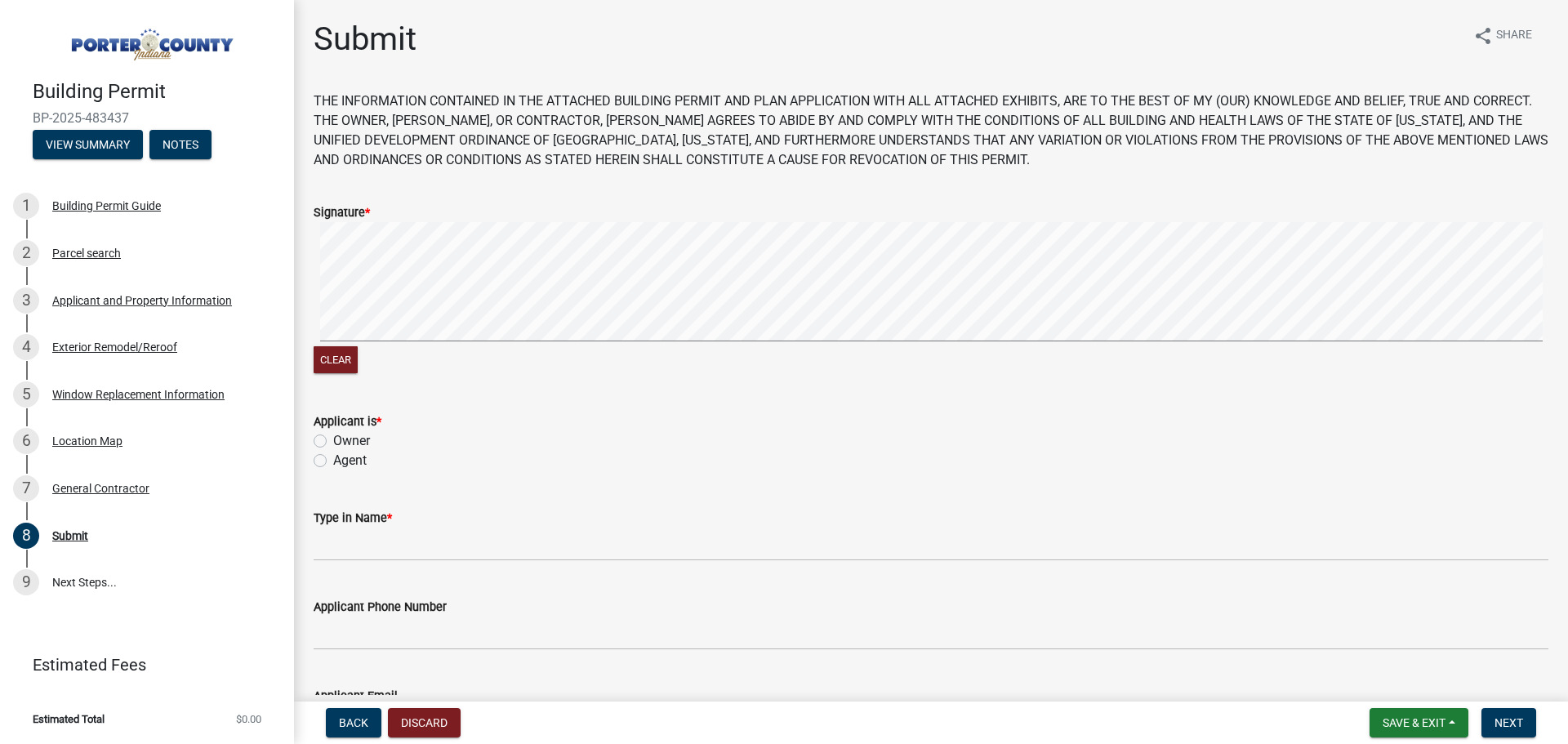
click at [334, 454] on label "Agent" at bounding box center [350, 460] width 33 height 20
click at [334, 454] on input "Agent" at bounding box center [338, 456] width 11 height 11
radio input "true"
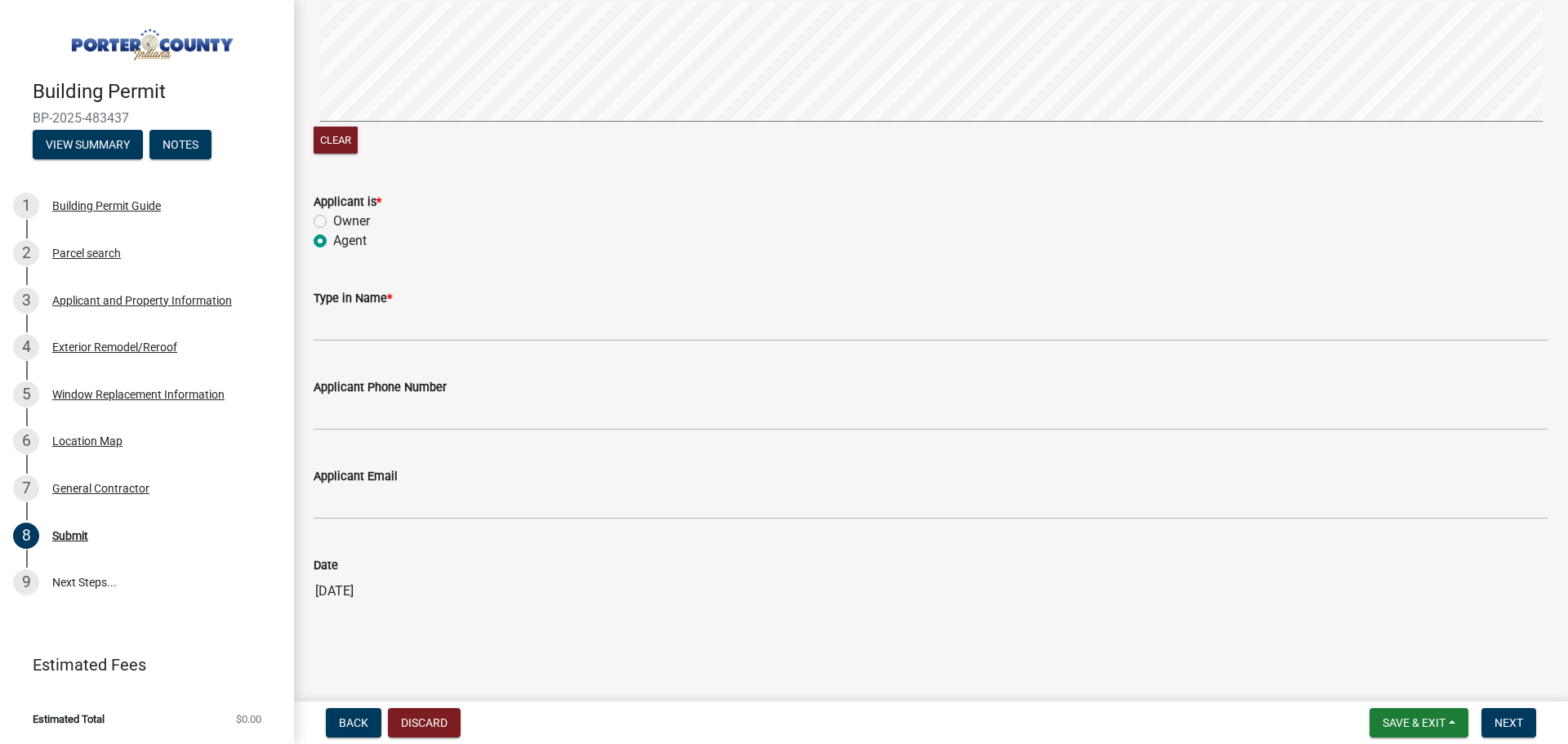
scroll to position [222, 0]
click at [364, 344] on wm-data-entity-input "Type in Name *" at bounding box center [931, 307] width 1235 height 89
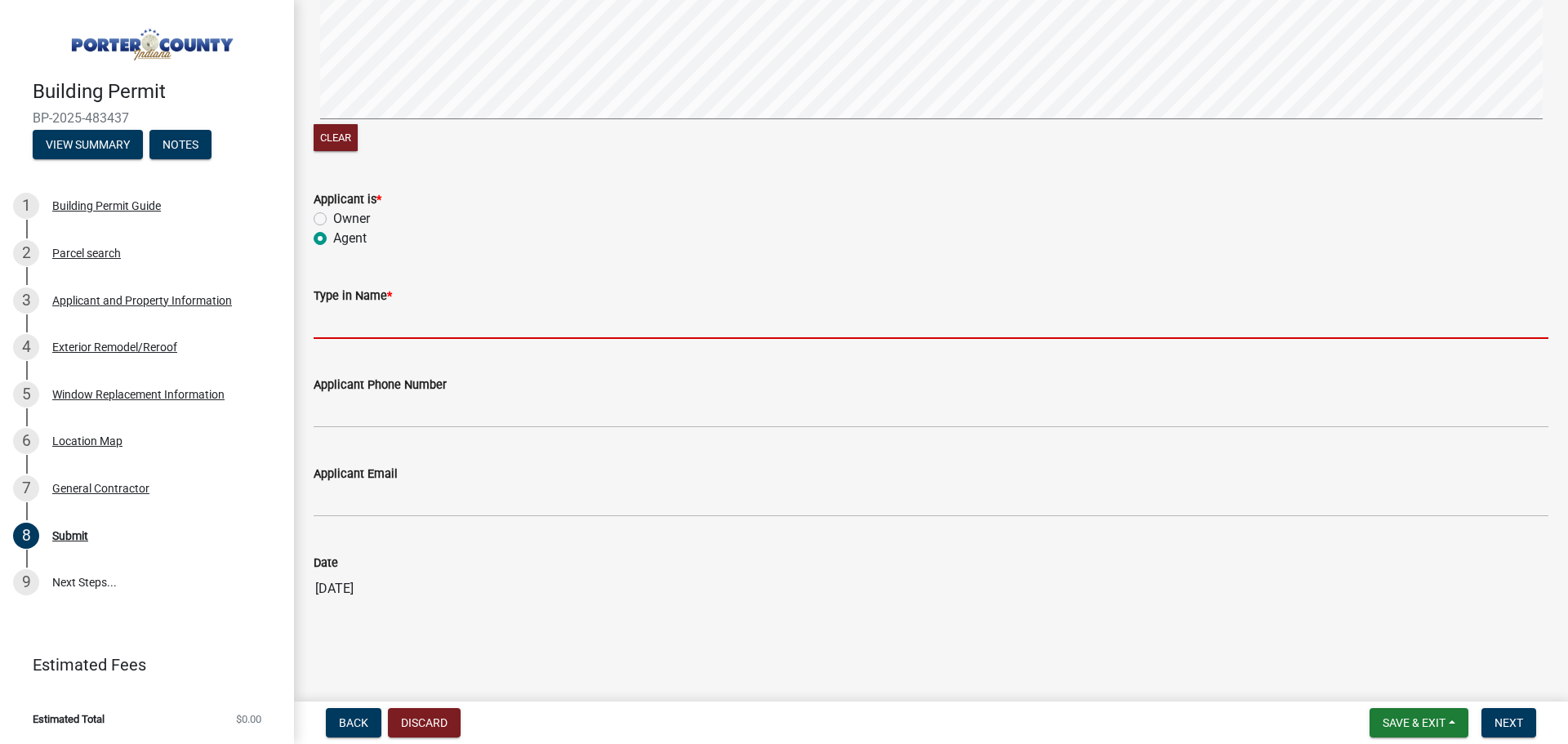
click at [368, 327] on input "Type in Name *" at bounding box center [931, 322] width 1235 height 33
type input "James Cruz"
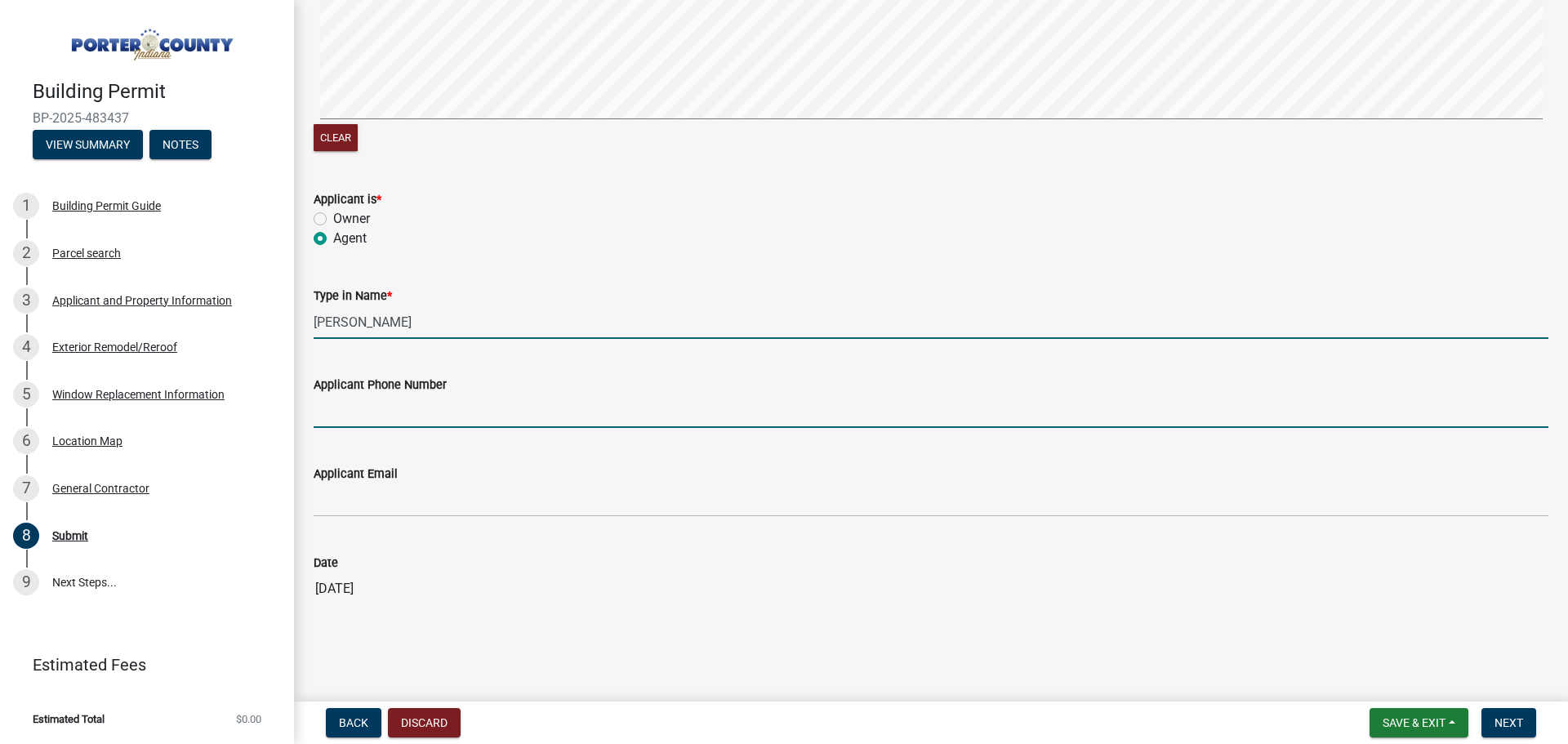
click at [414, 403] on input "Applicant Phone Number" at bounding box center [931, 411] width 1235 height 33
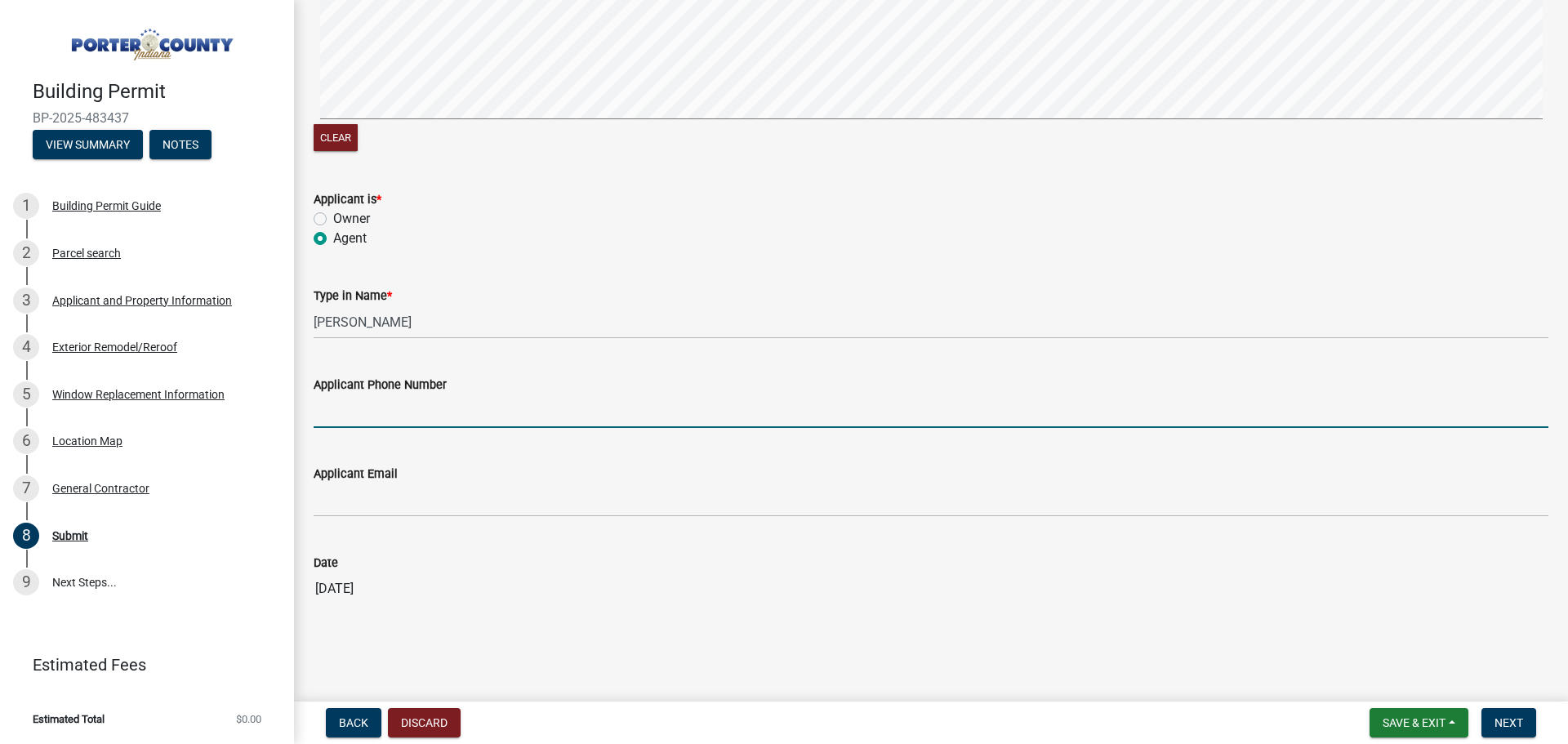
type input "3175755574"
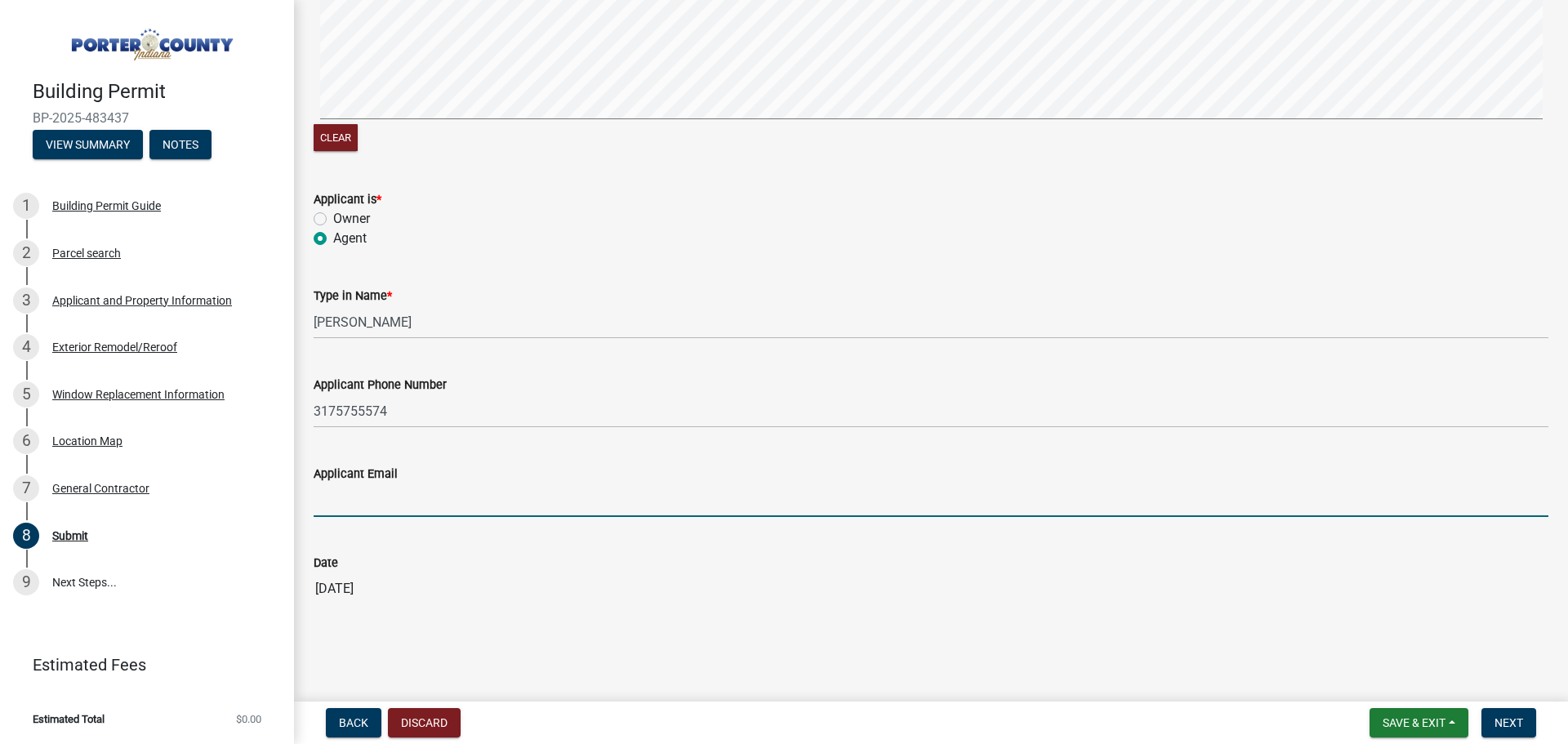
click at [417, 495] on input "Applicant Email" at bounding box center [931, 500] width 1235 height 33
type input "permits-specialist@windowsbyrba.com"
click at [1501, 725] on span "Next" at bounding box center [1508, 722] width 28 height 13
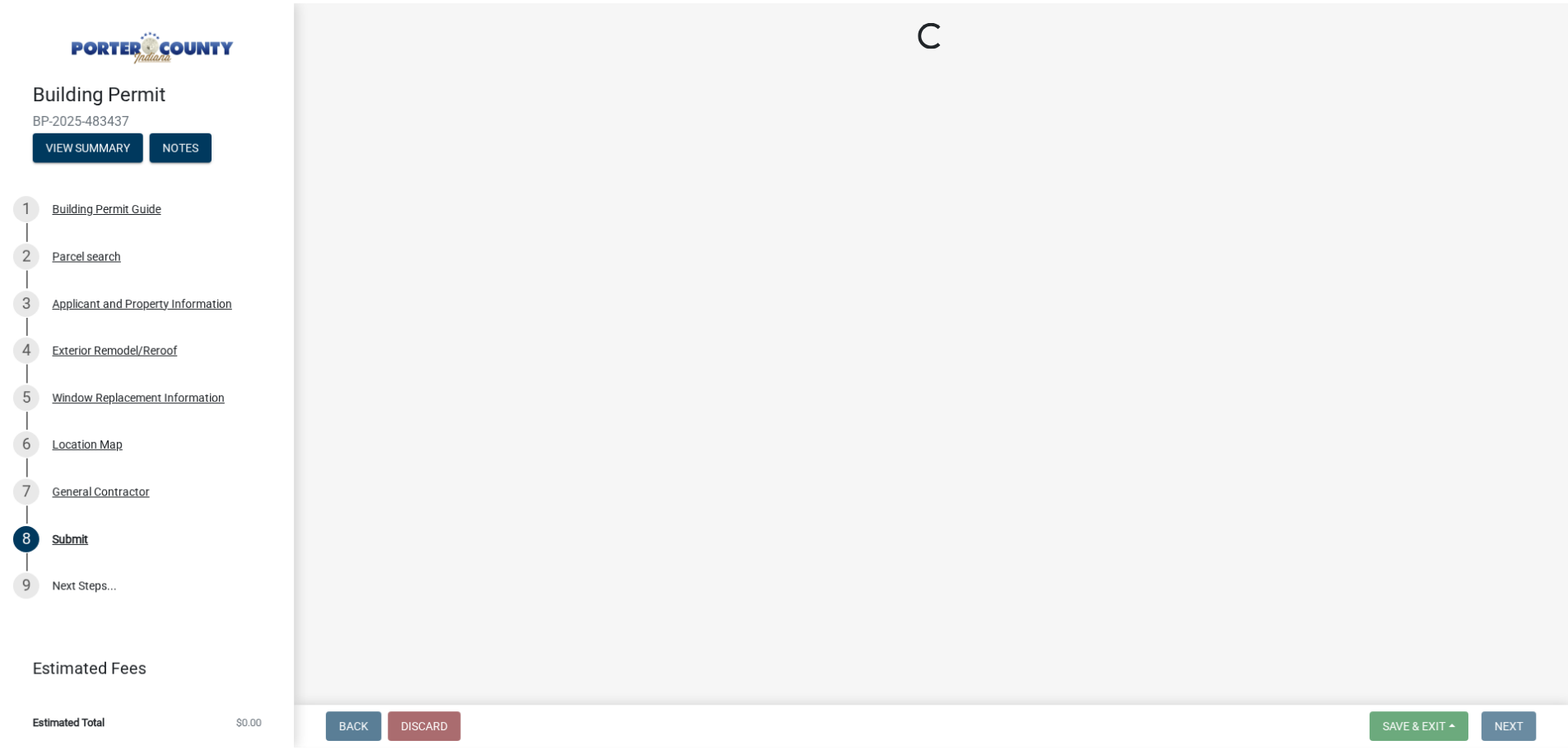
scroll to position [0, 0]
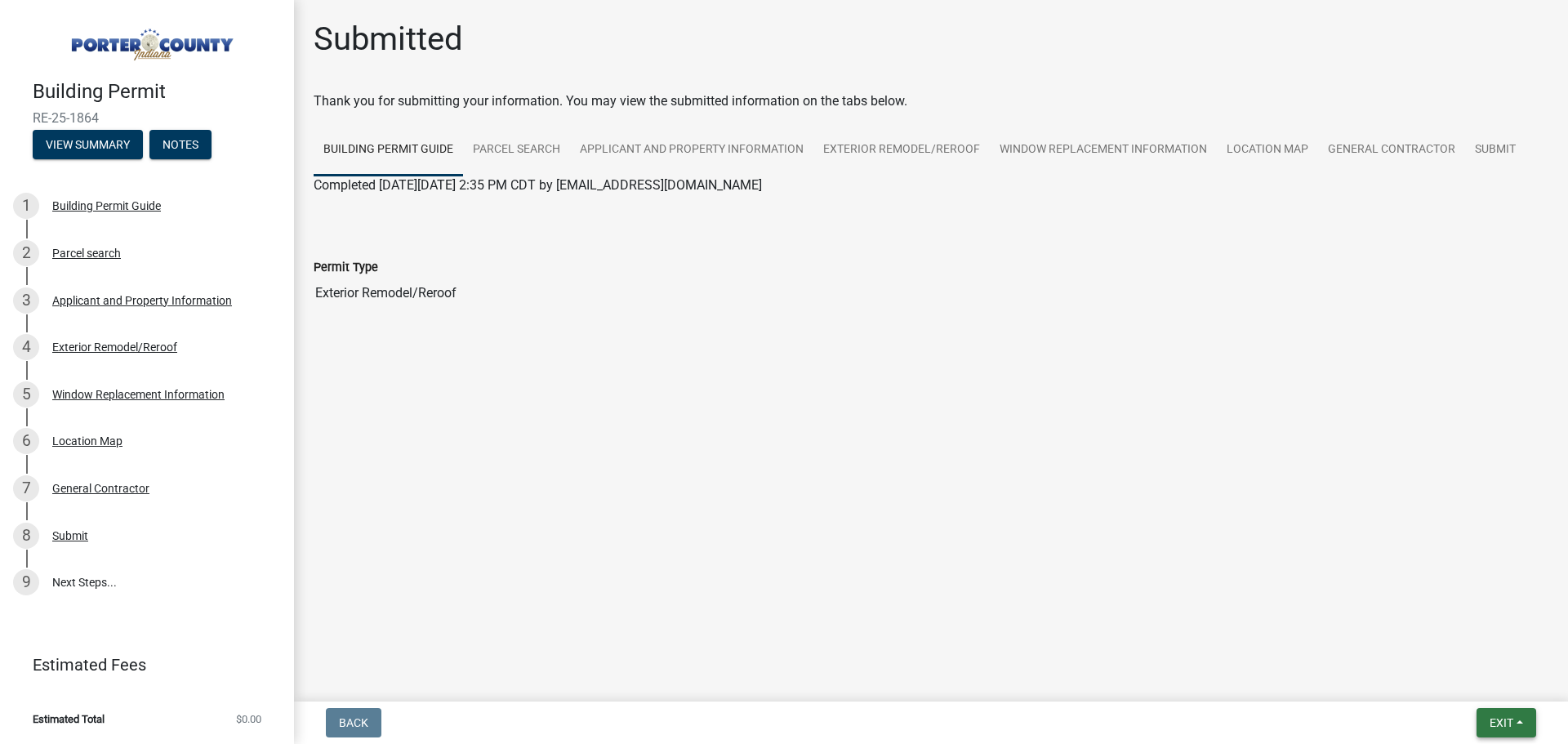
click at [1491, 714] on button "Exit" at bounding box center [1506, 722] width 60 height 29
click at [1480, 686] on button "Save & Exit" at bounding box center [1471, 680] width 131 height 39
